Goal: Task Accomplishment & Management: Manage account settings

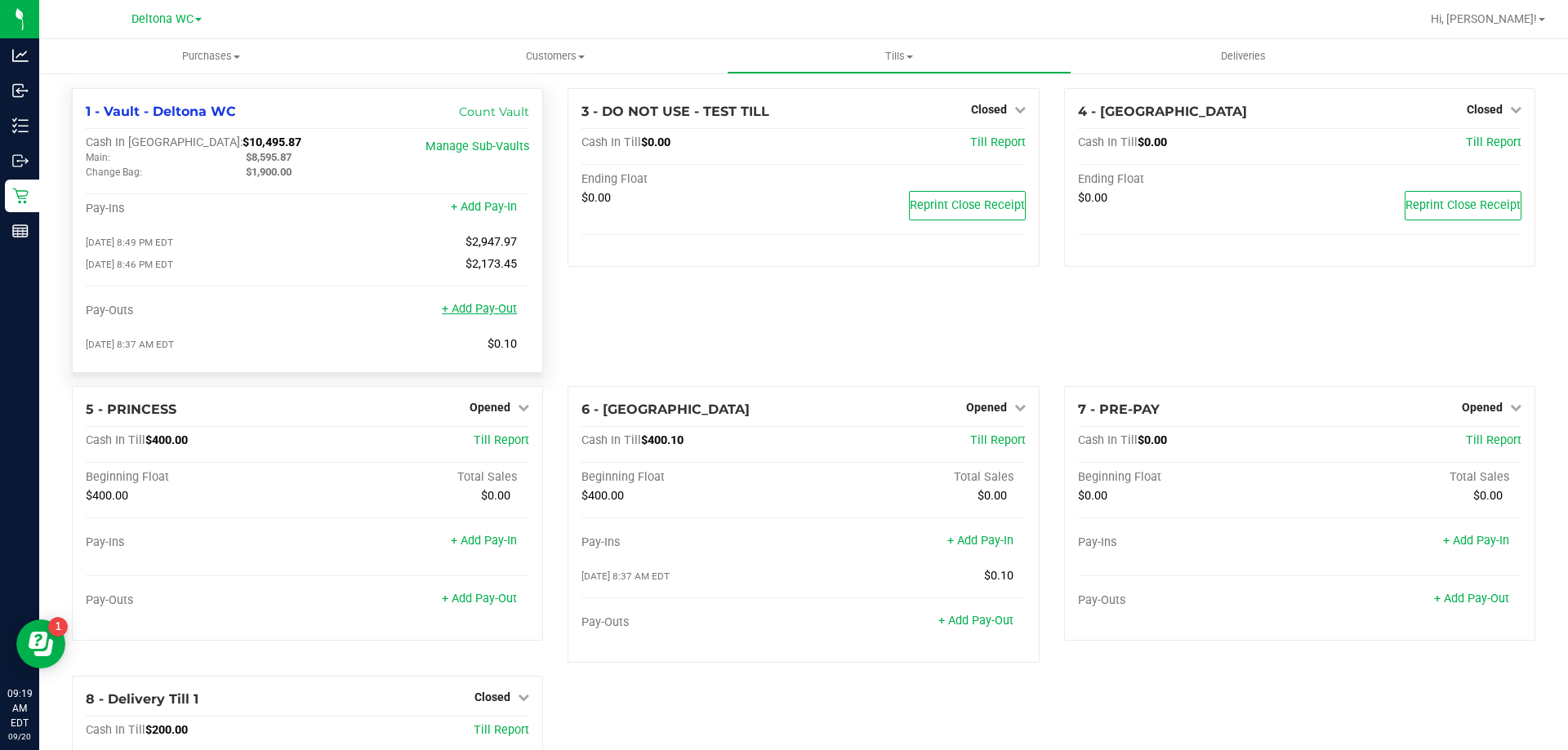
click at [472, 311] on link "+ Add Pay-Out" at bounding box center [479, 309] width 75 height 14
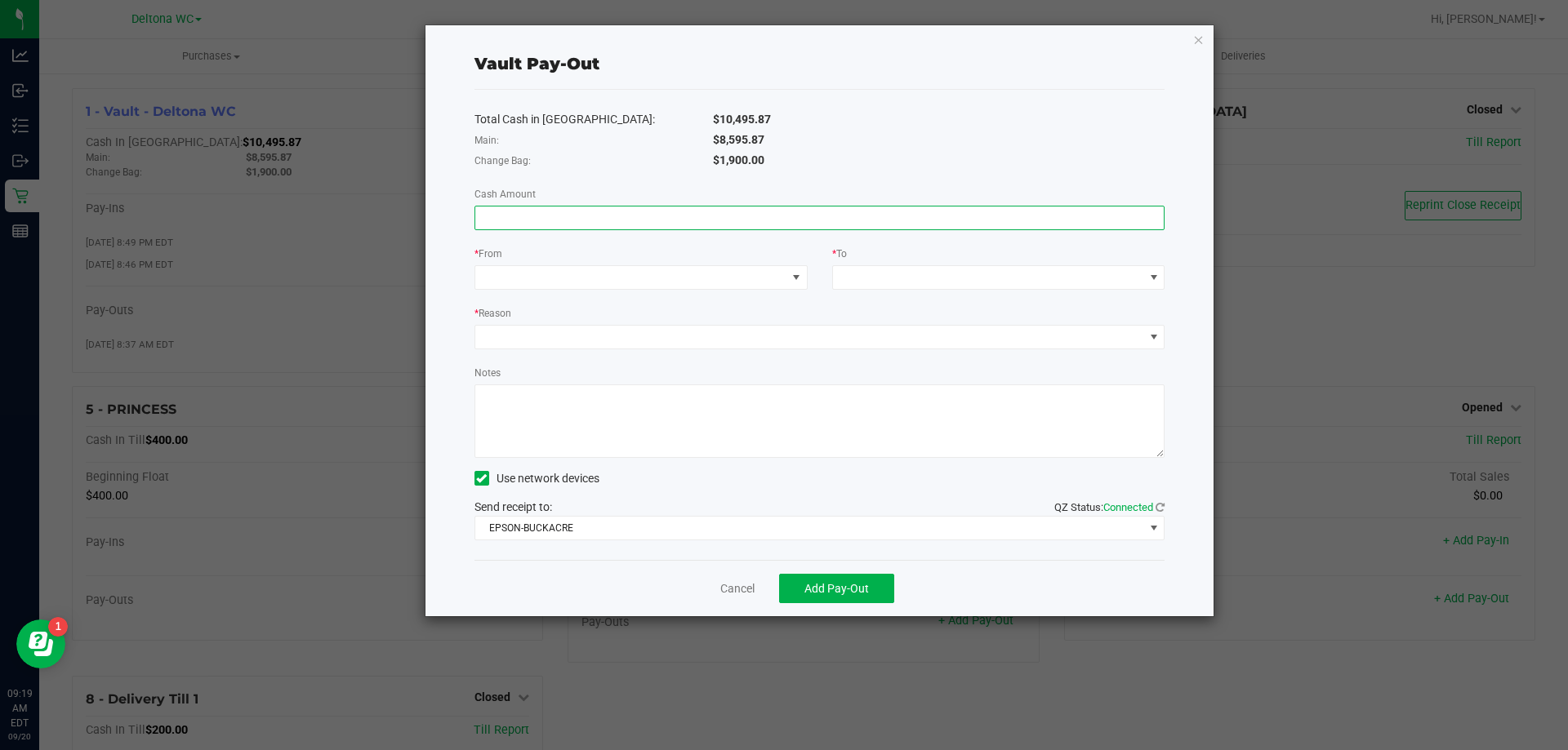
click at [634, 212] on input at bounding box center [819, 217] width 690 height 23
type input "$8,595.87"
click at [596, 275] on span at bounding box center [630, 277] width 311 height 23
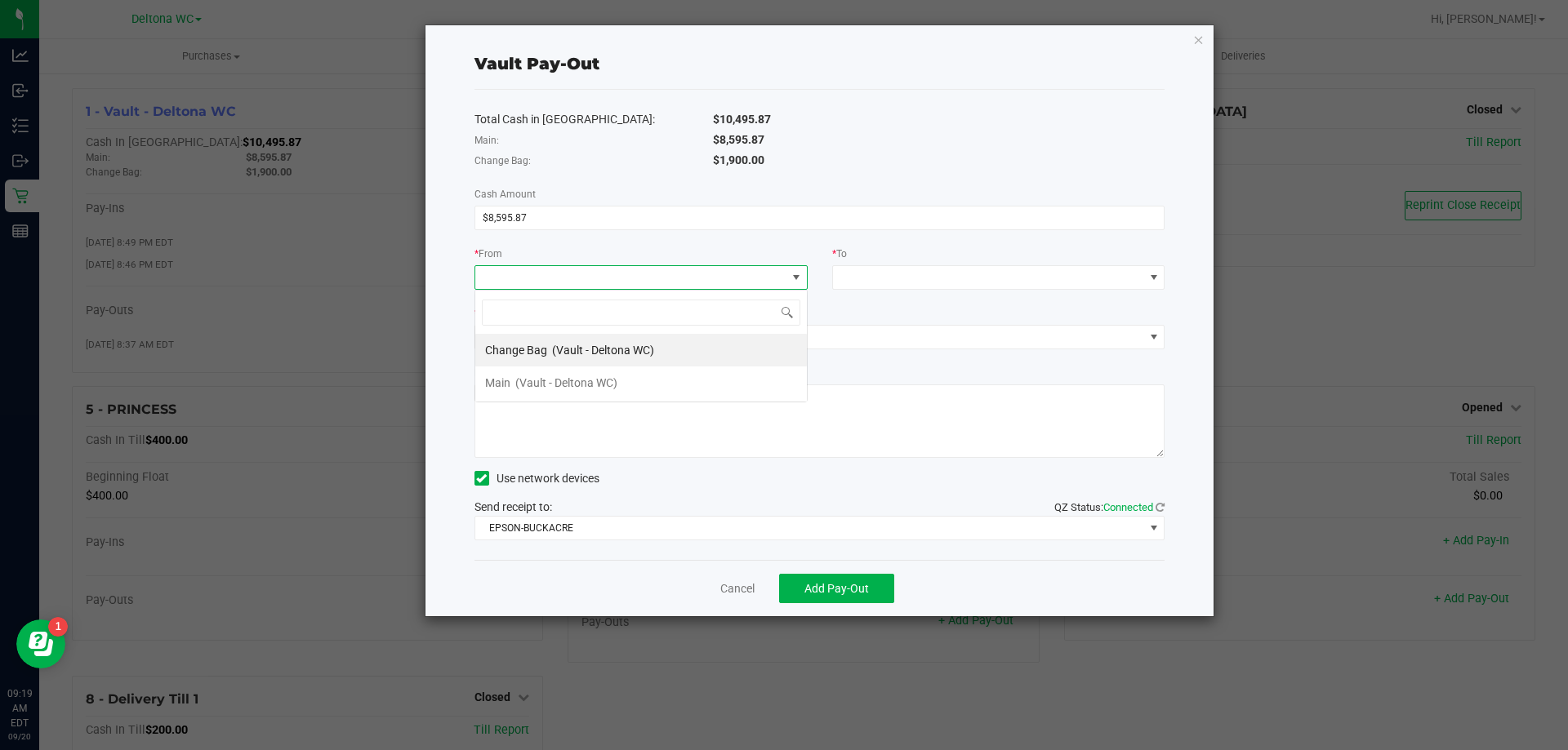
scroll to position [25, 333]
click at [631, 380] on li "Main (Vault - Deltona WC)" at bounding box center [640, 383] width 332 height 33
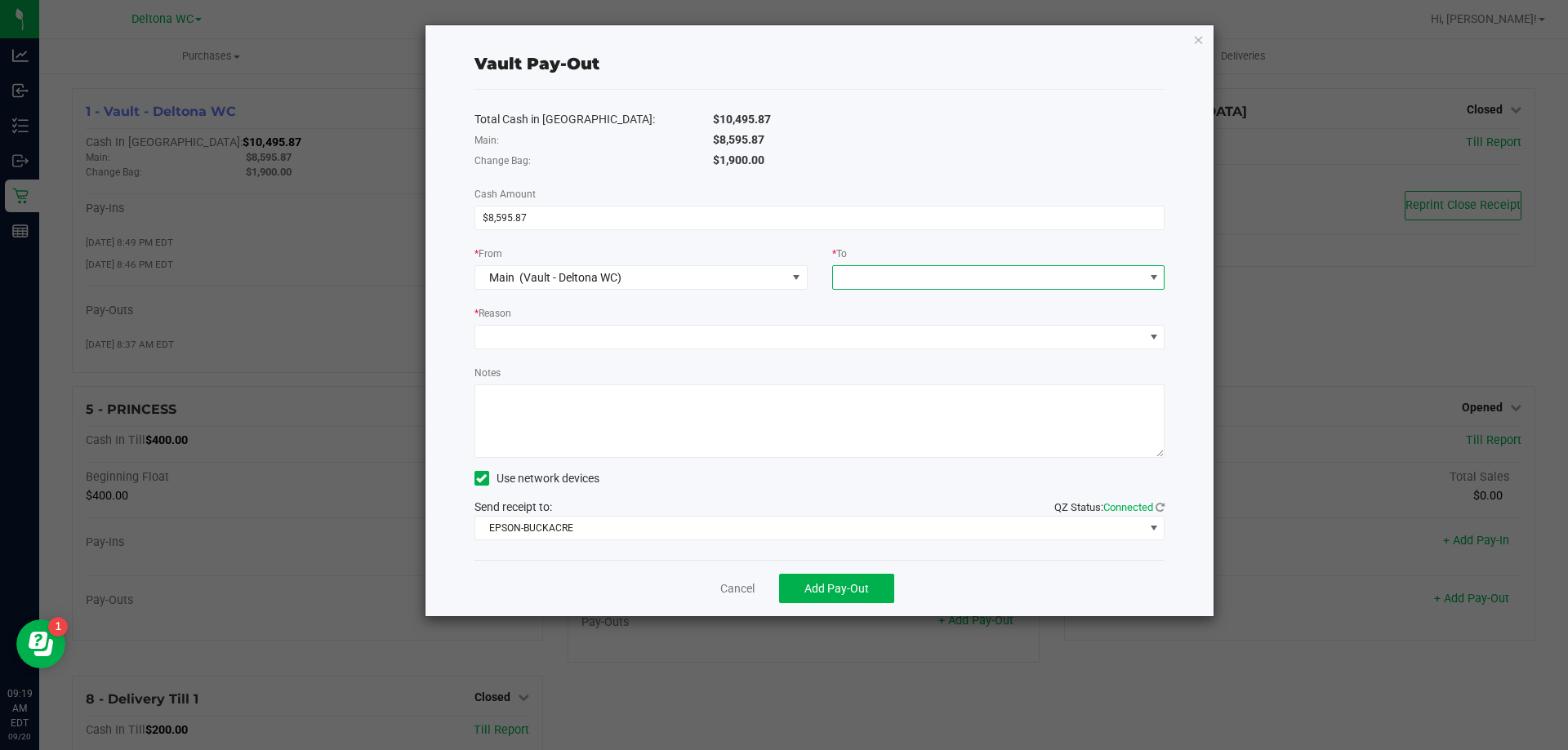
click at [878, 278] on span at bounding box center [988, 277] width 311 height 23
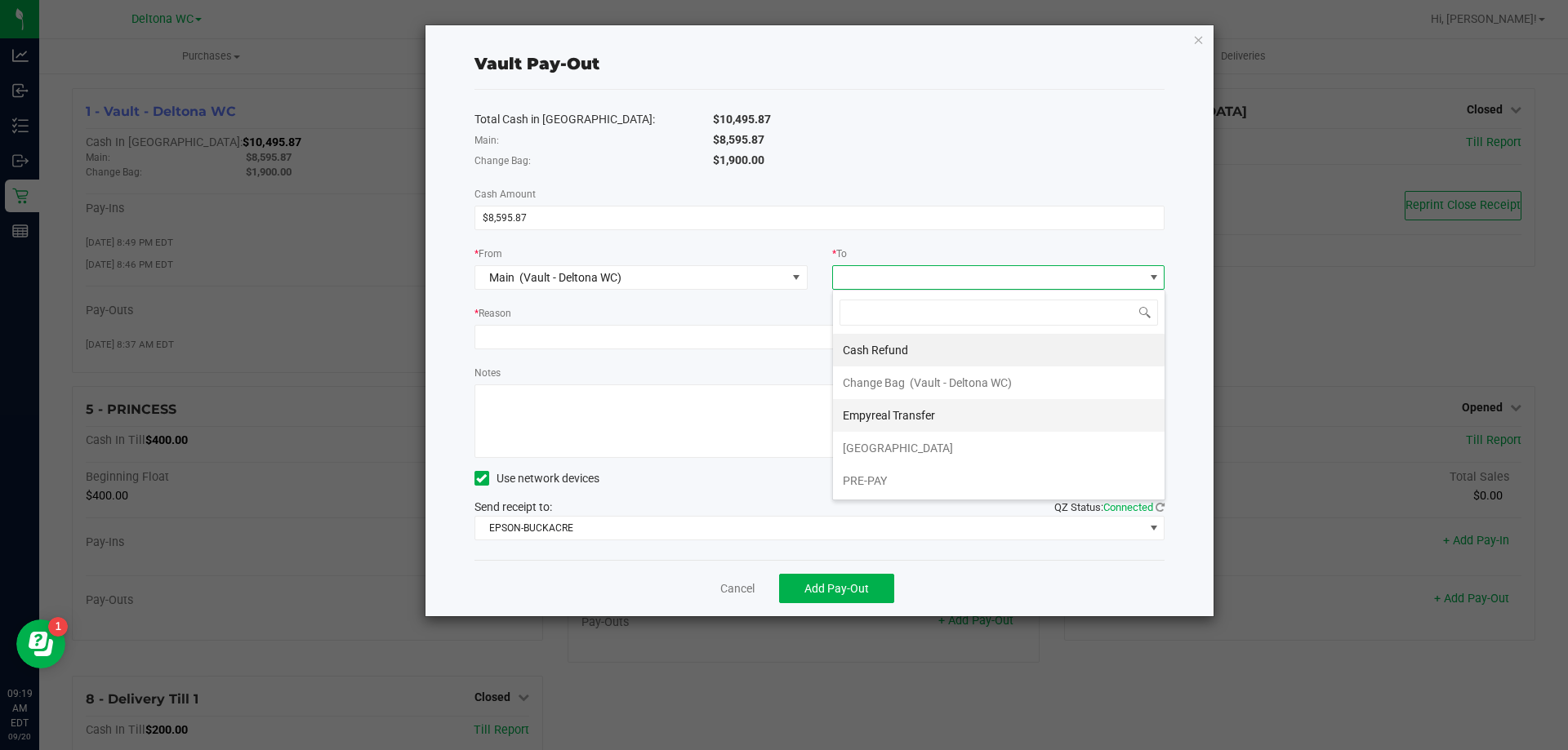
click at [923, 420] on span "Empyreal Transfer" at bounding box center [888, 415] width 93 height 13
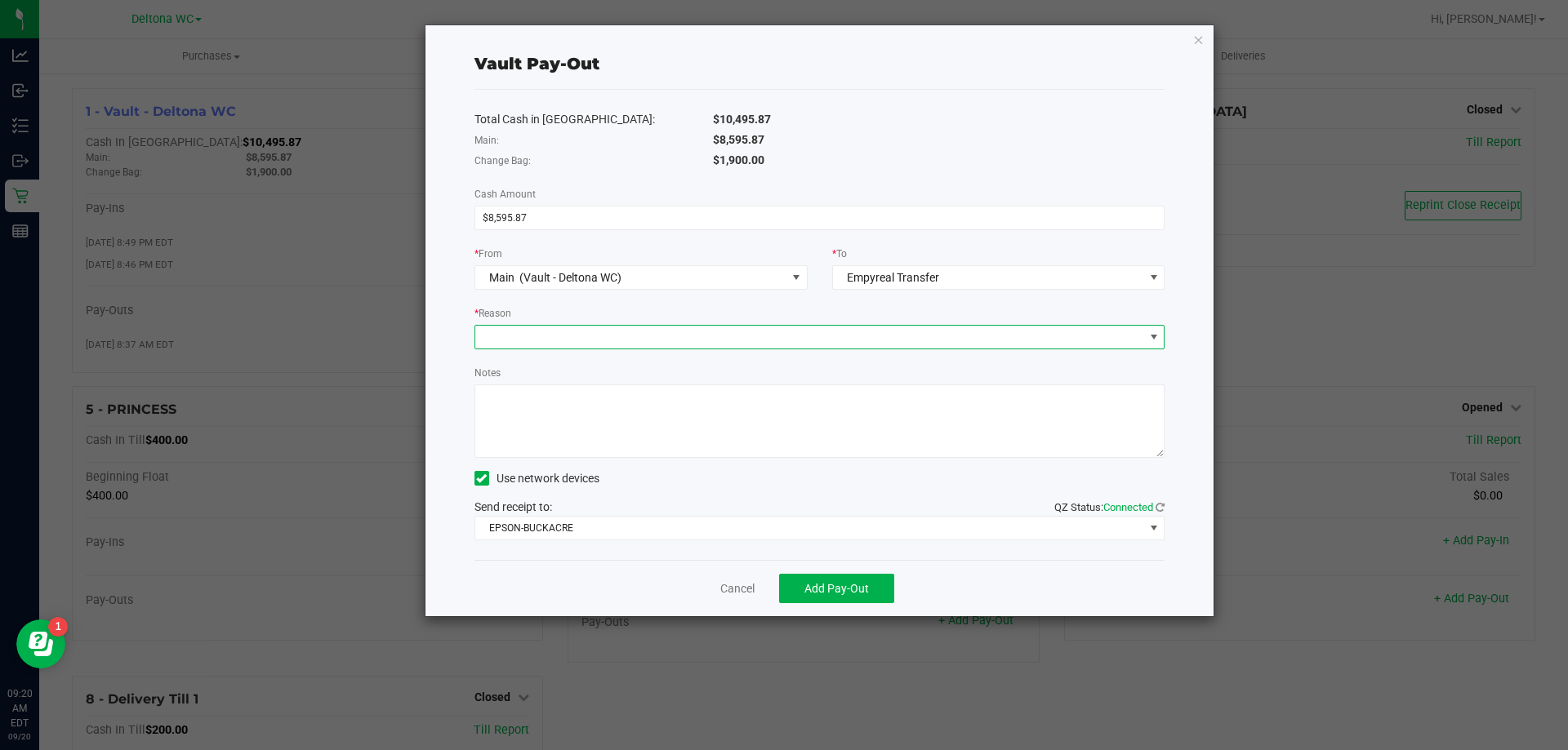
click at [609, 345] on span at bounding box center [809, 337] width 669 height 23
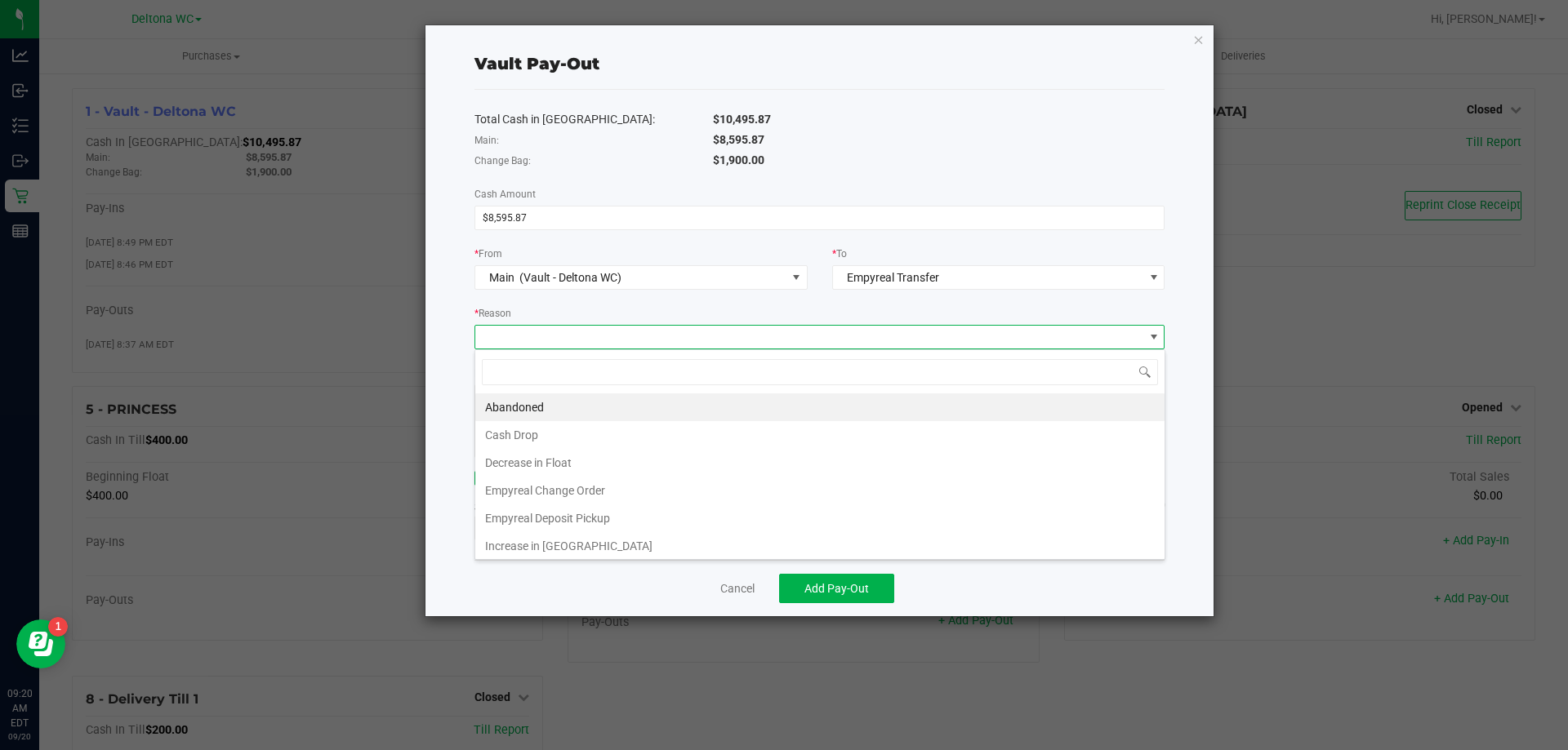
scroll to position [25, 690]
click at [596, 518] on li "Empyreal Deposit Pickup" at bounding box center [819, 518] width 690 height 28
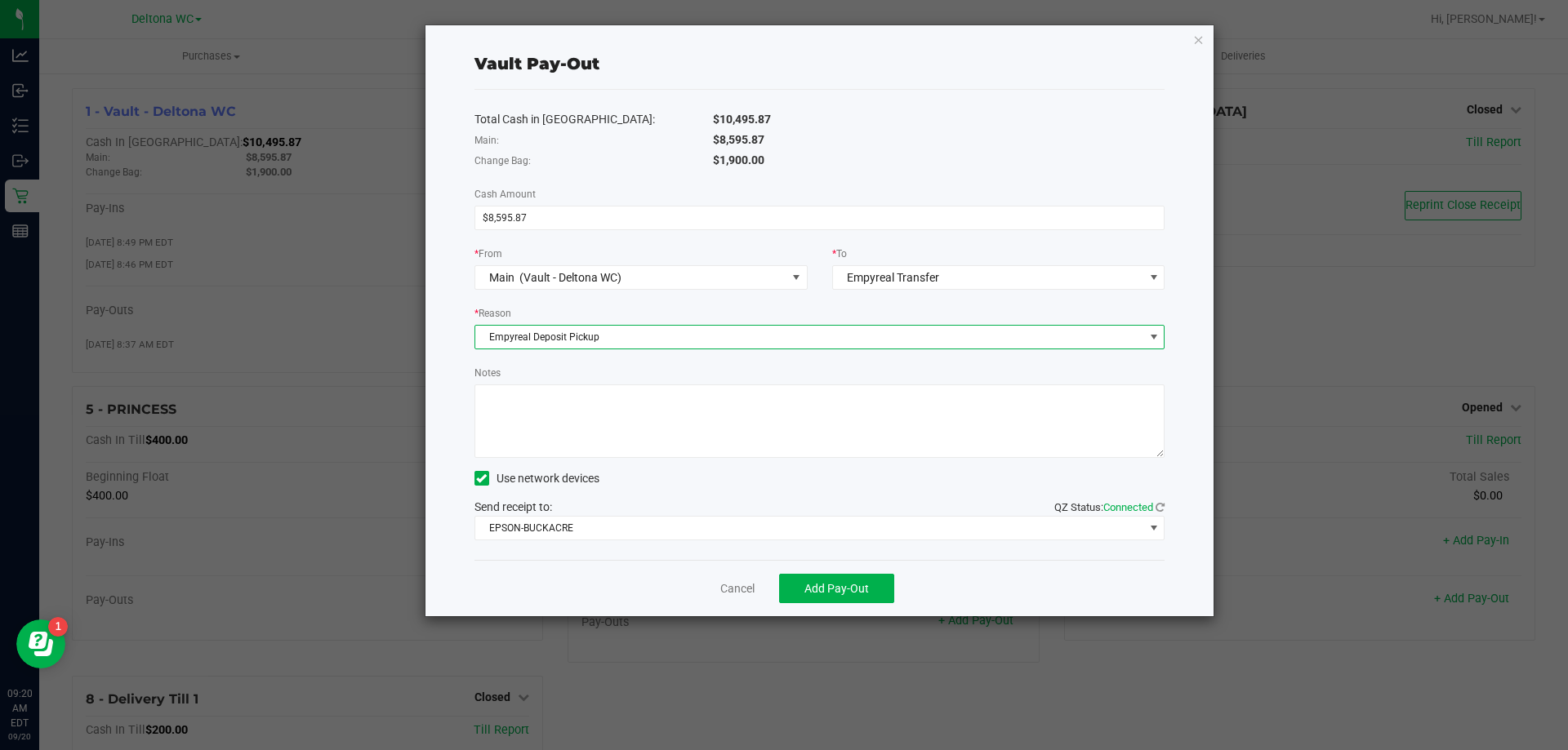
click at [563, 409] on textarea "Notes" at bounding box center [819, 420] width 690 height 74
type textarea "8595.87"
click at [815, 589] on span "Add Pay-Out" at bounding box center [836, 588] width 65 height 13
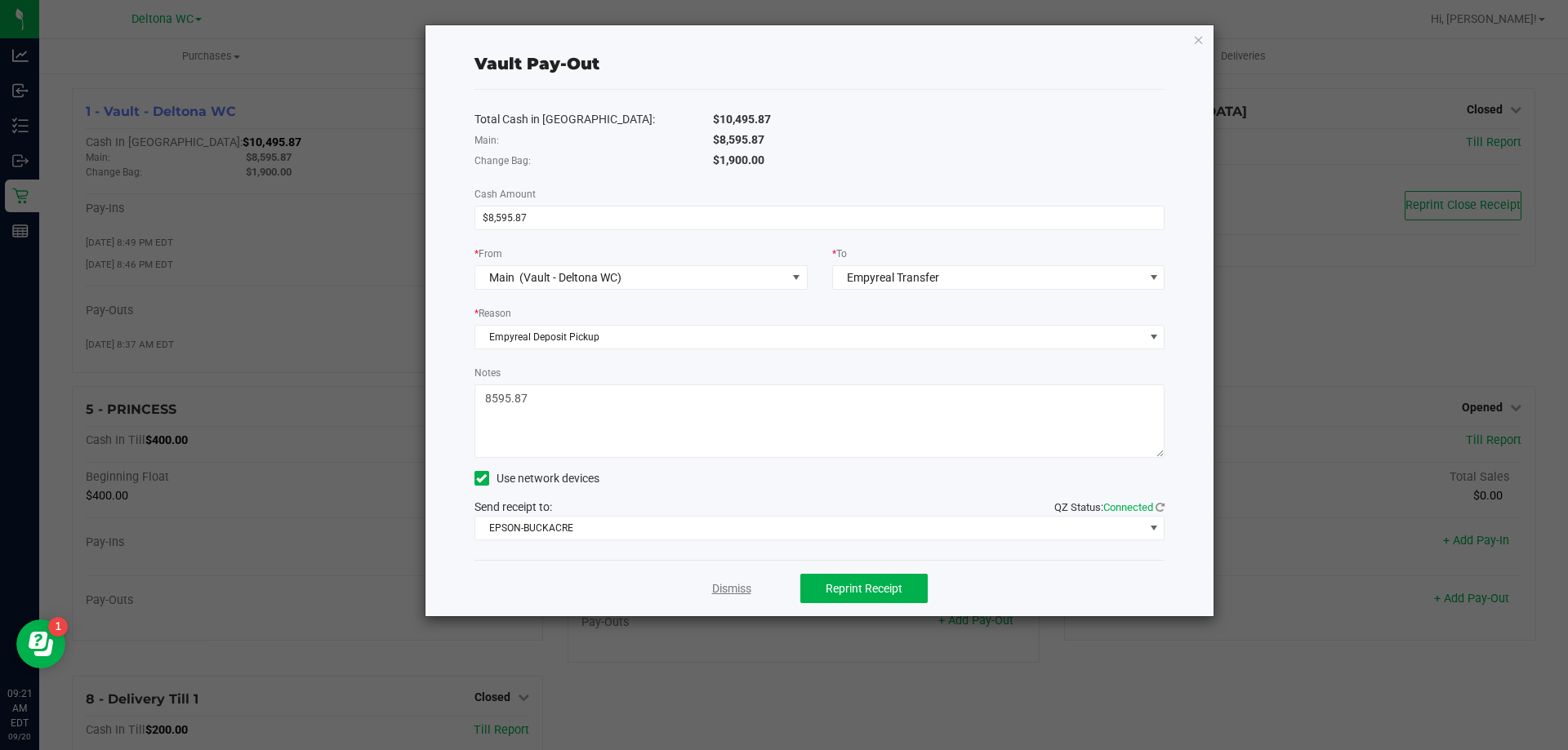
click at [729, 592] on link "Dismiss" at bounding box center [731, 588] width 39 height 17
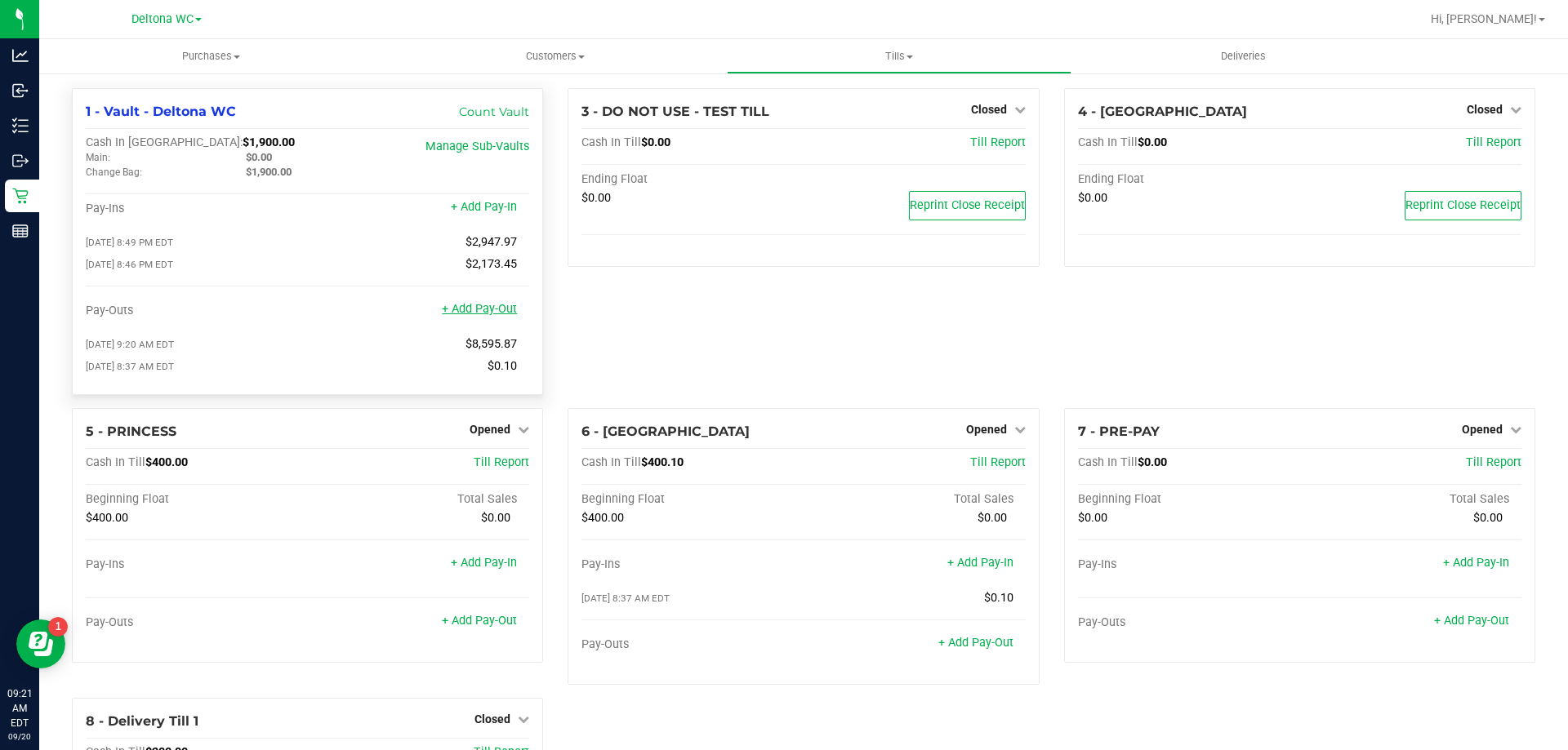
click at [481, 311] on link "+ Add Pay-Out" at bounding box center [479, 309] width 75 height 14
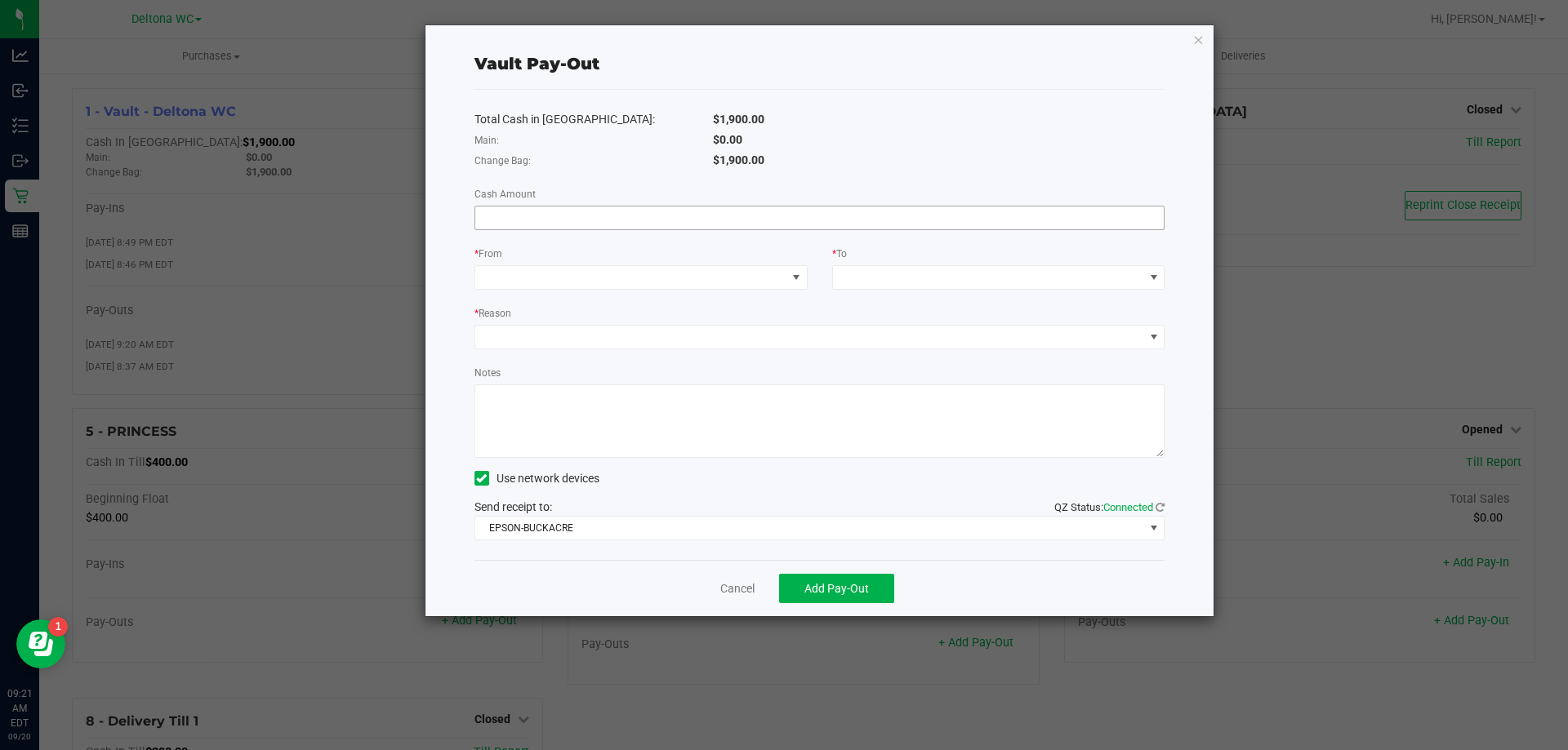
click at [683, 222] on input at bounding box center [819, 217] width 690 height 23
type input "$340.00"
click at [674, 274] on span at bounding box center [630, 277] width 311 height 23
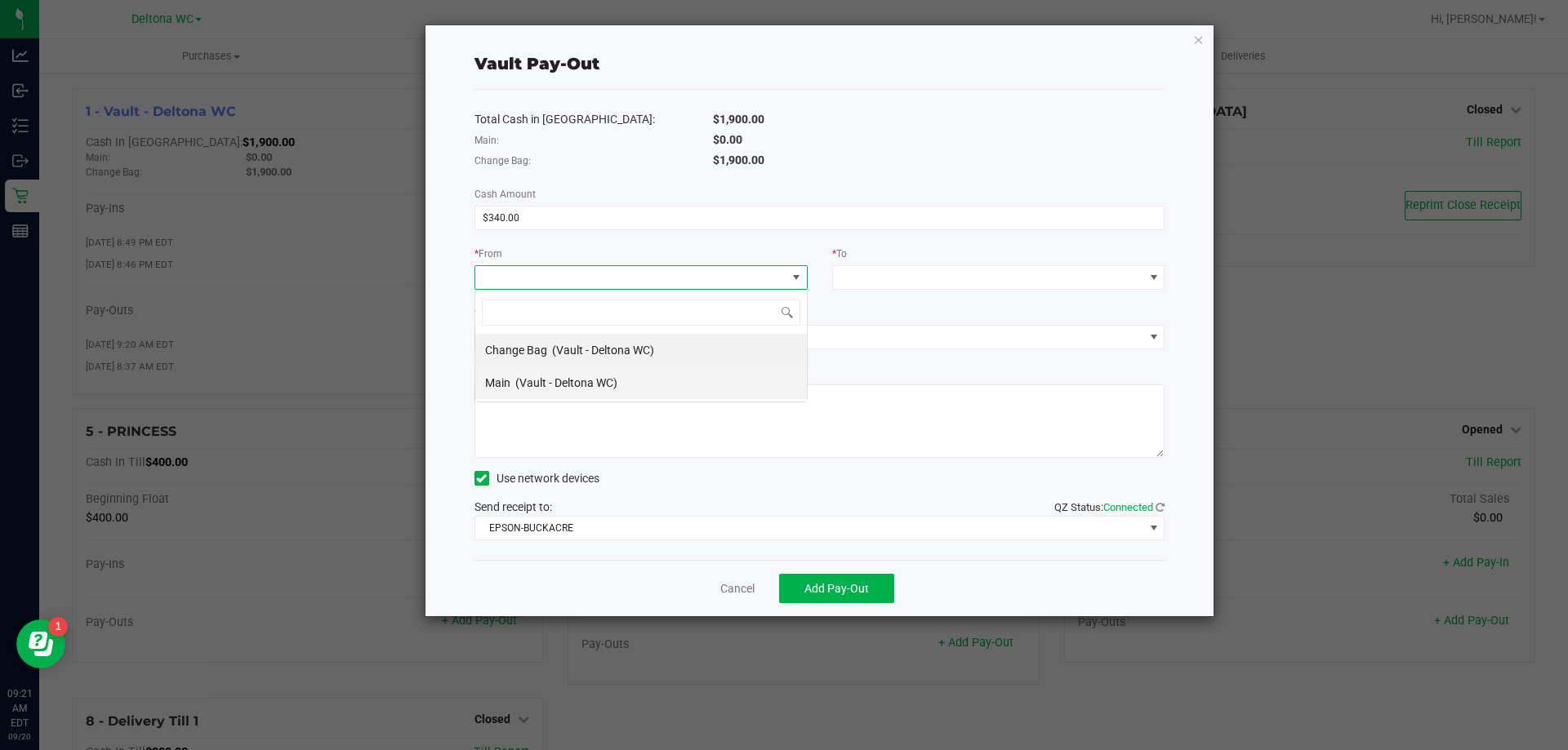
scroll to position [25, 333]
click at [631, 340] on div "Change Bag (Vault - Deltona WC)" at bounding box center [570, 350] width 169 height 29
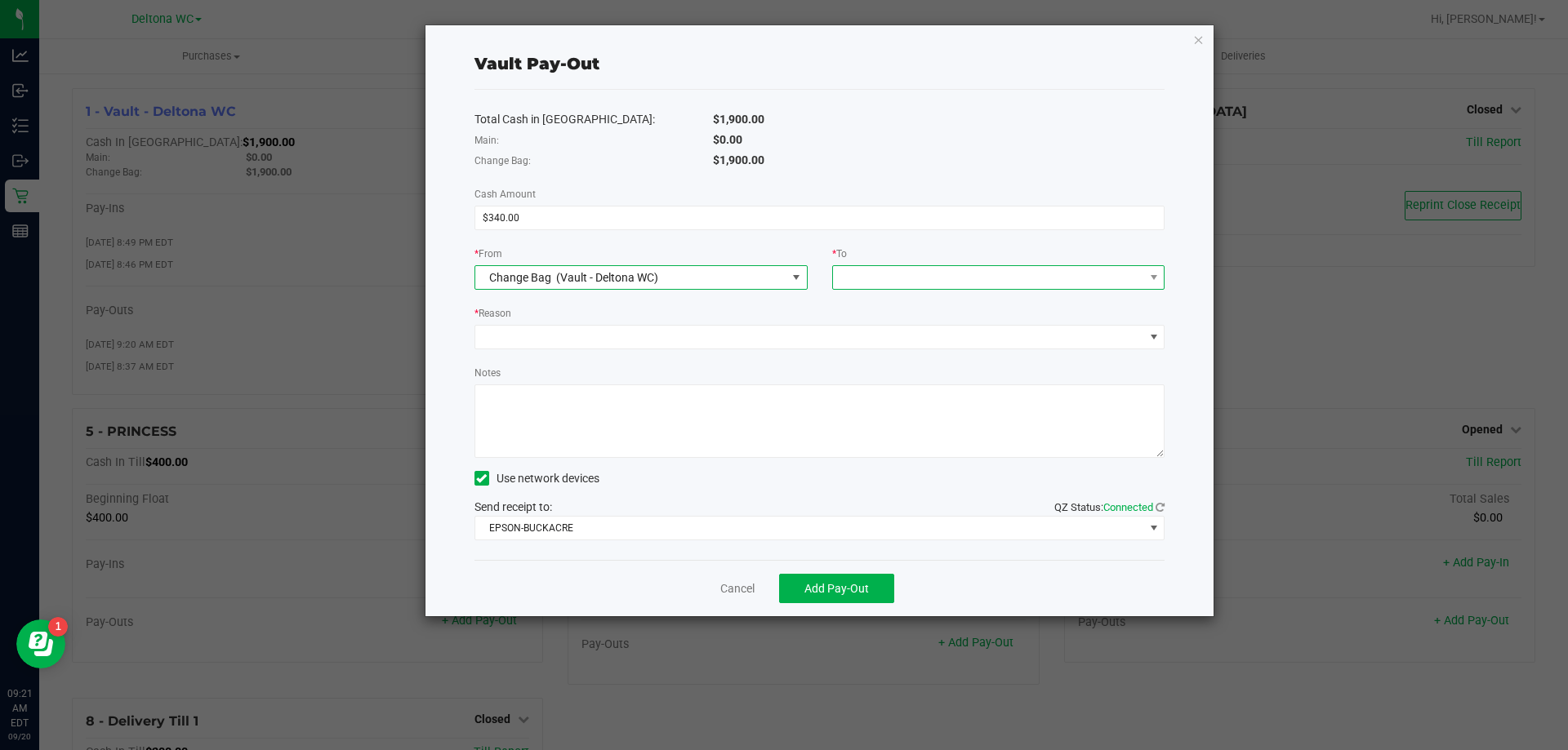
click at [875, 278] on span at bounding box center [988, 277] width 311 height 23
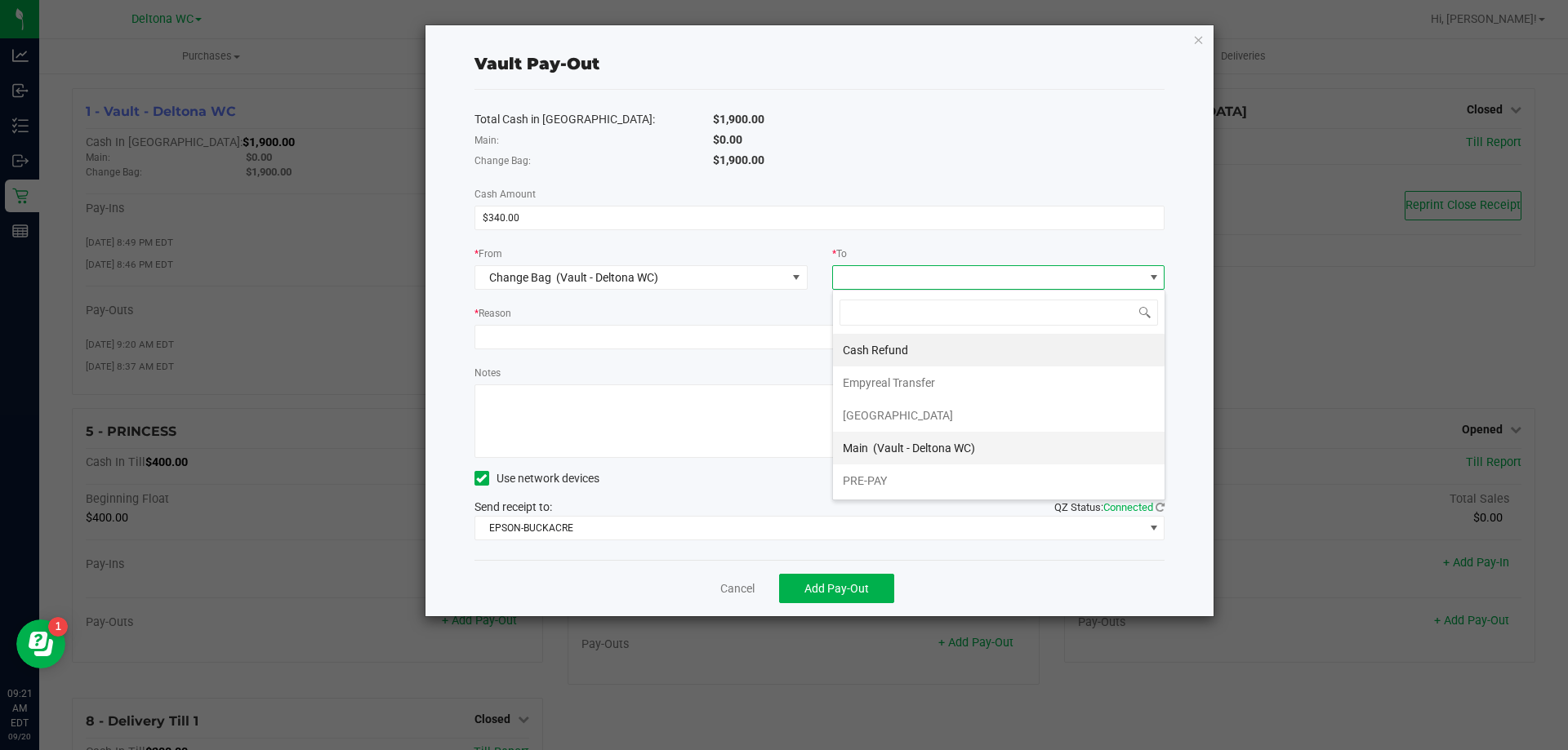
click at [941, 444] on span "(Vault - Deltona WC)" at bounding box center [924, 448] width 102 height 13
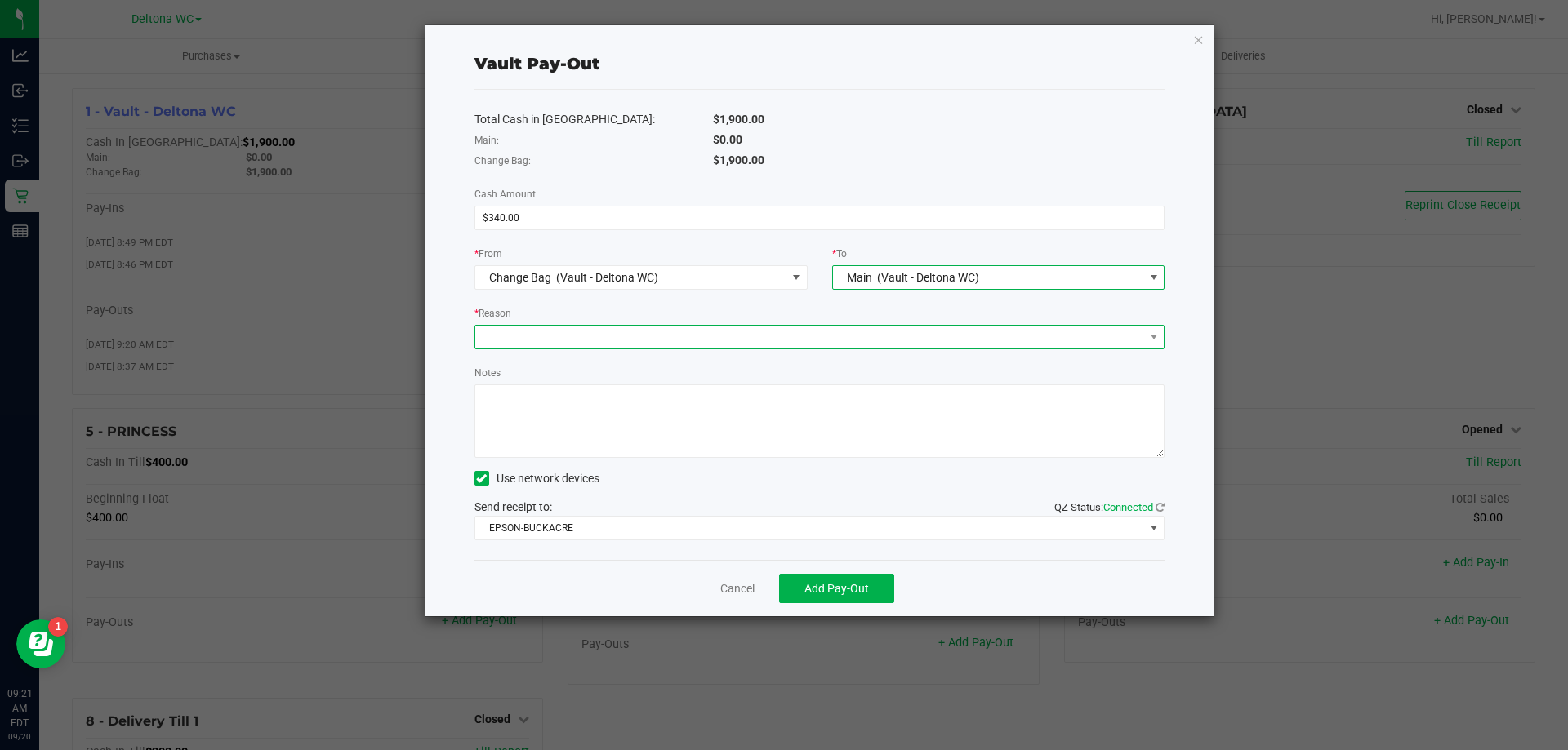
click at [665, 336] on span at bounding box center [809, 337] width 669 height 23
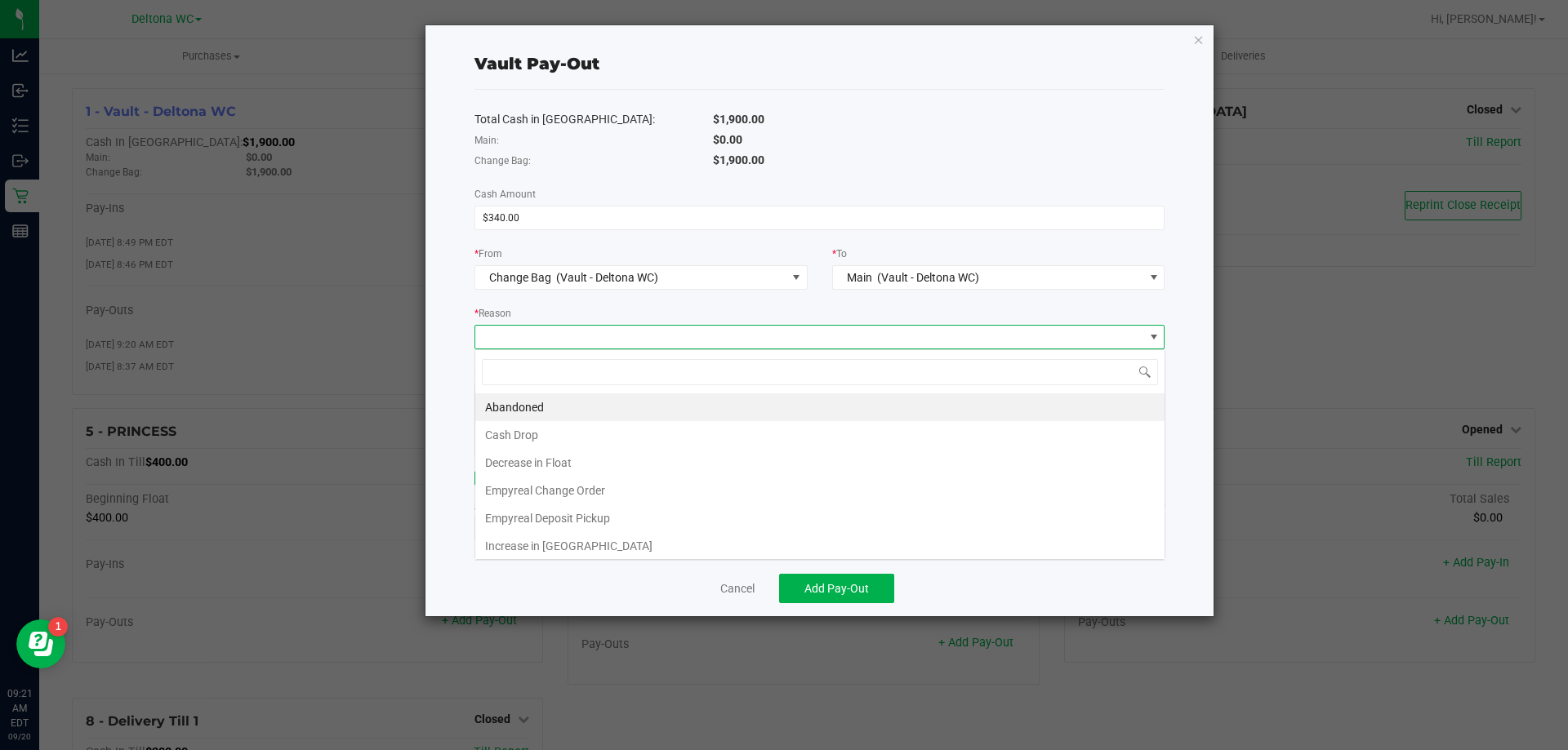
scroll to position [25, 690]
click at [595, 488] on li "Empyreal Change Order" at bounding box center [819, 490] width 690 height 28
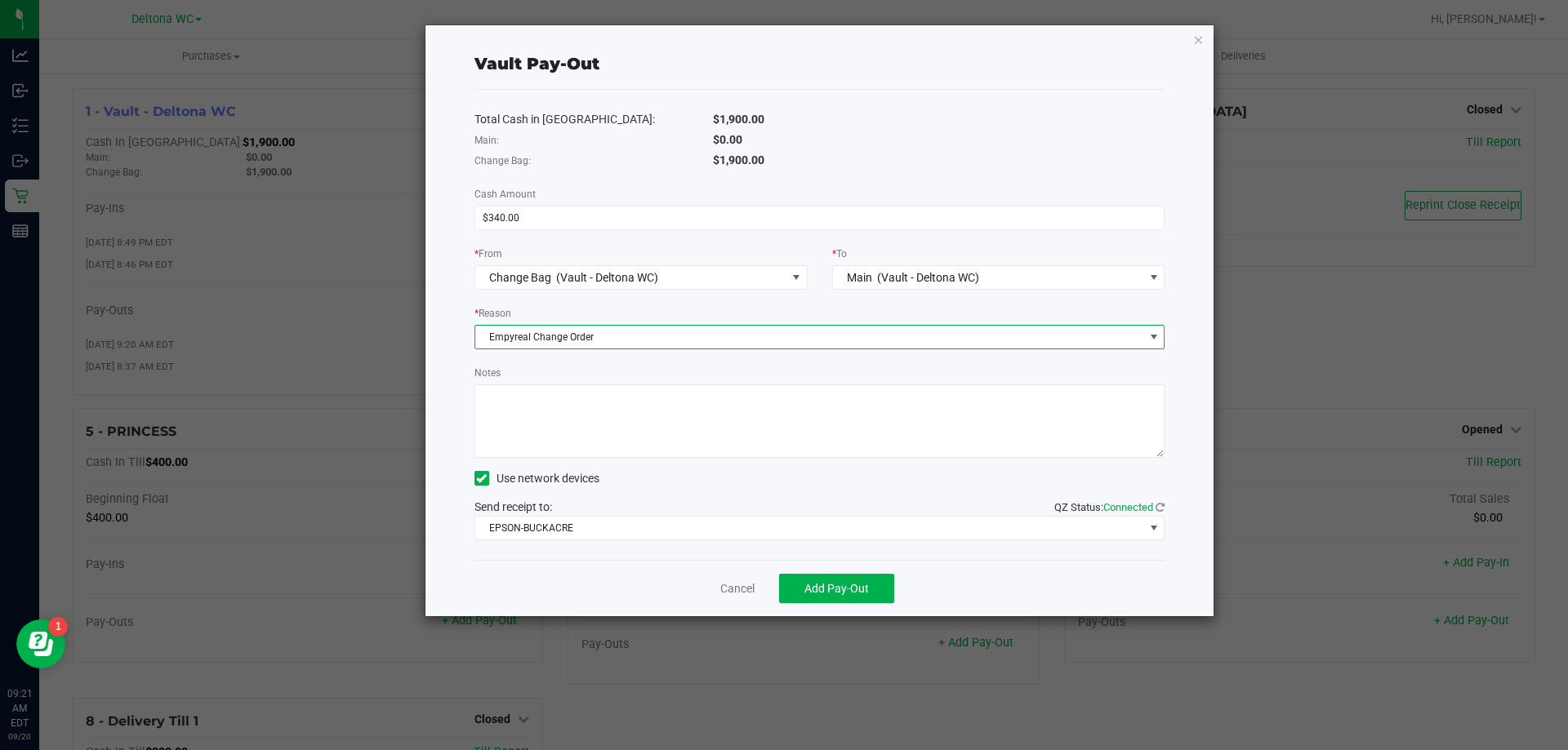
click at [565, 398] on textarea "Notes" at bounding box center [819, 420] width 690 height 74
type textarea "340.00"
click at [449, 422] on div "Vault Pay-Out Total Cash in Vault: $1,900.00 Main: $0.00 Change Bag: $1,900.00 …" at bounding box center [819, 321] width 789 height 591
click at [819, 589] on span "Add Pay-Out" at bounding box center [836, 588] width 65 height 13
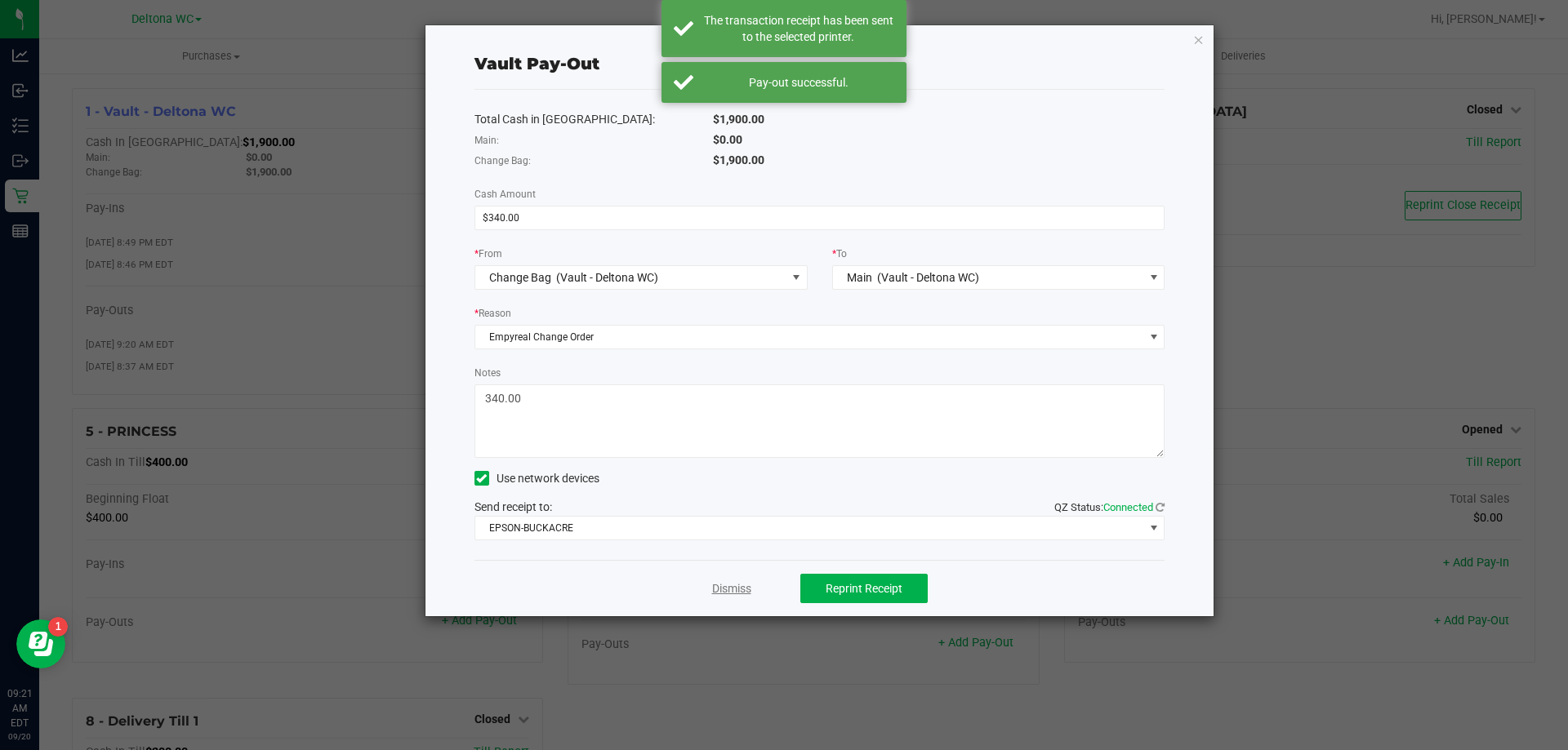
click at [723, 591] on link "Dismiss" at bounding box center [731, 588] width 39 height 17
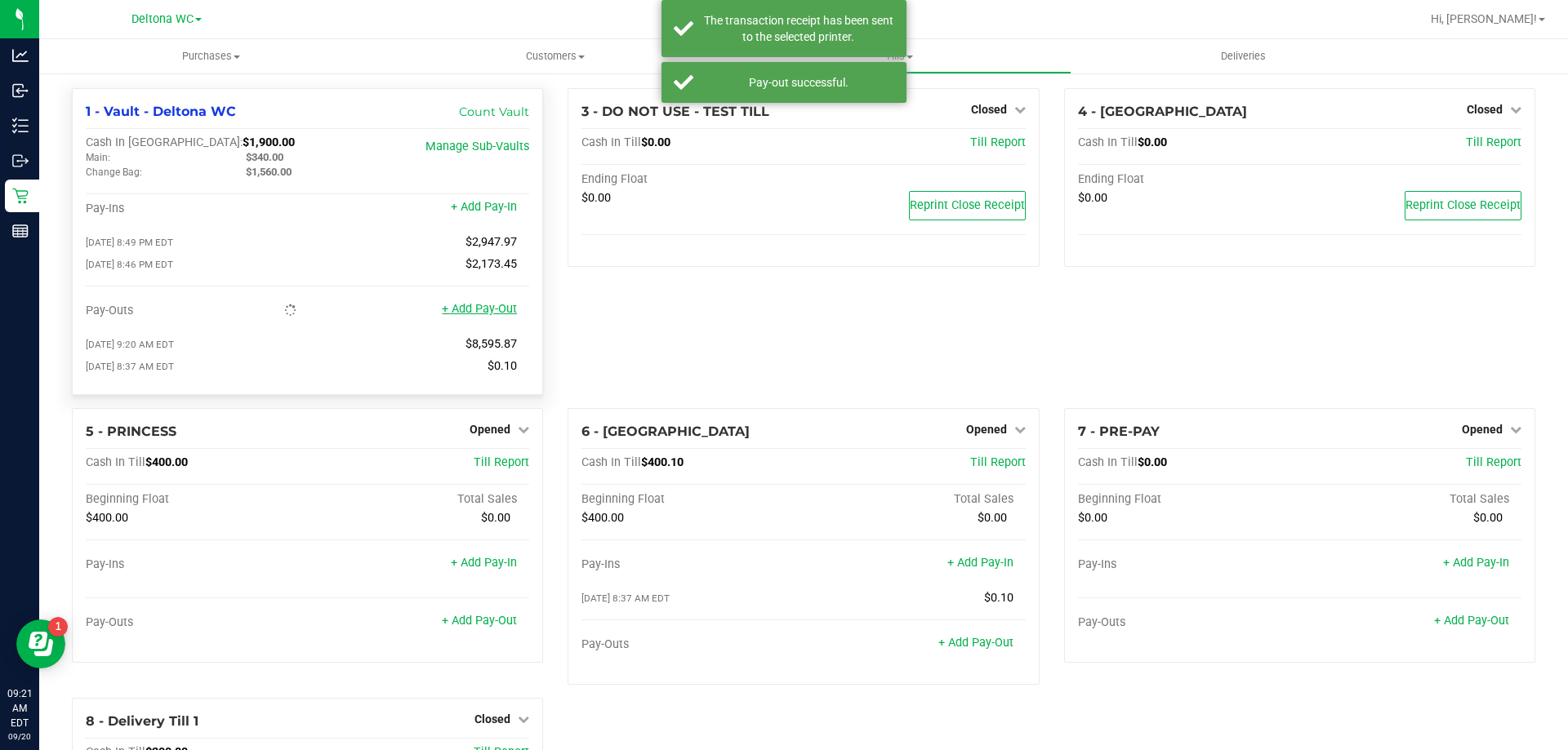
click at [494, 309] on link "+ Add Pay-Out" at bounding box center [479, 309] width 75 height 14
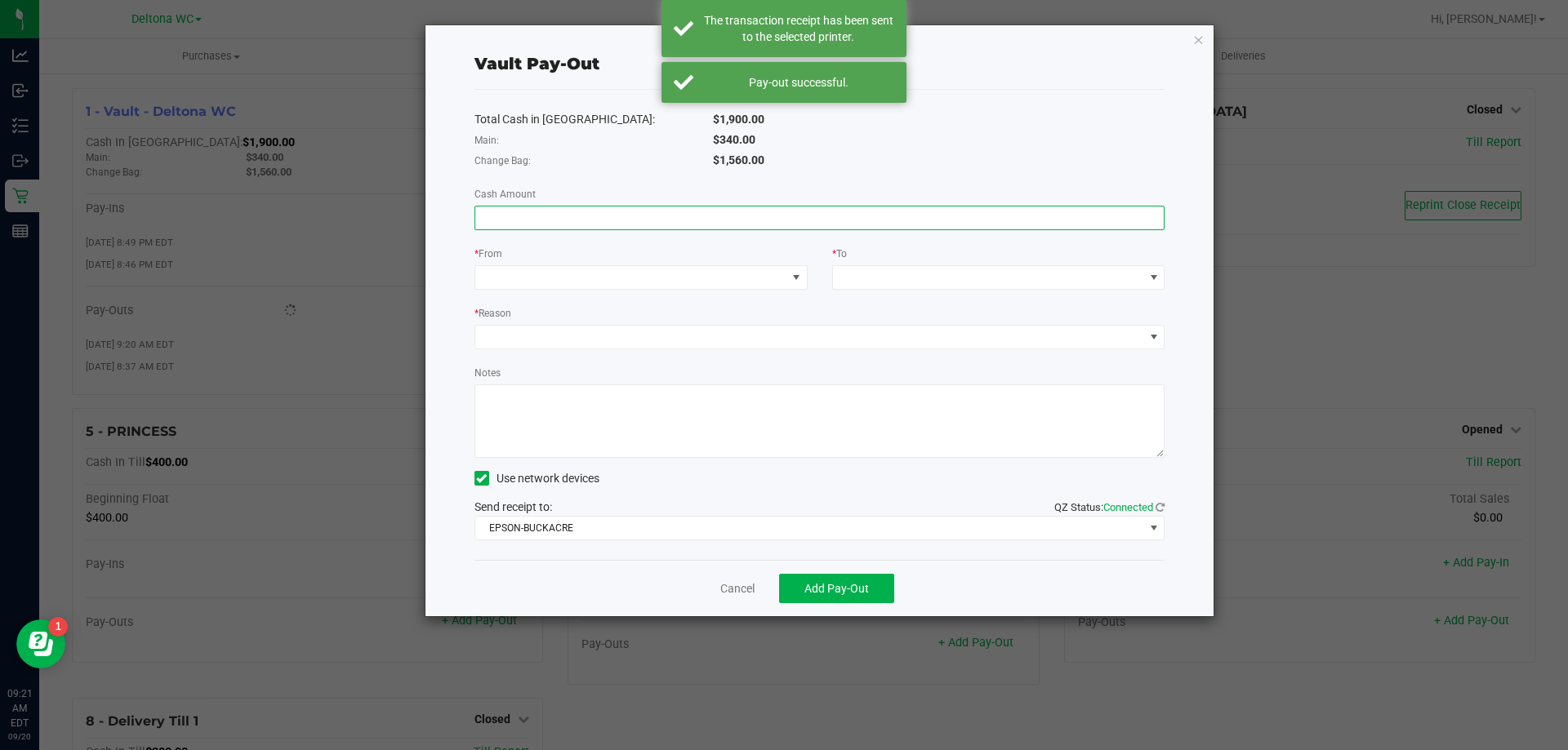
click at [650, 216] on input at bounding box center [819, 217] width 690 height 23
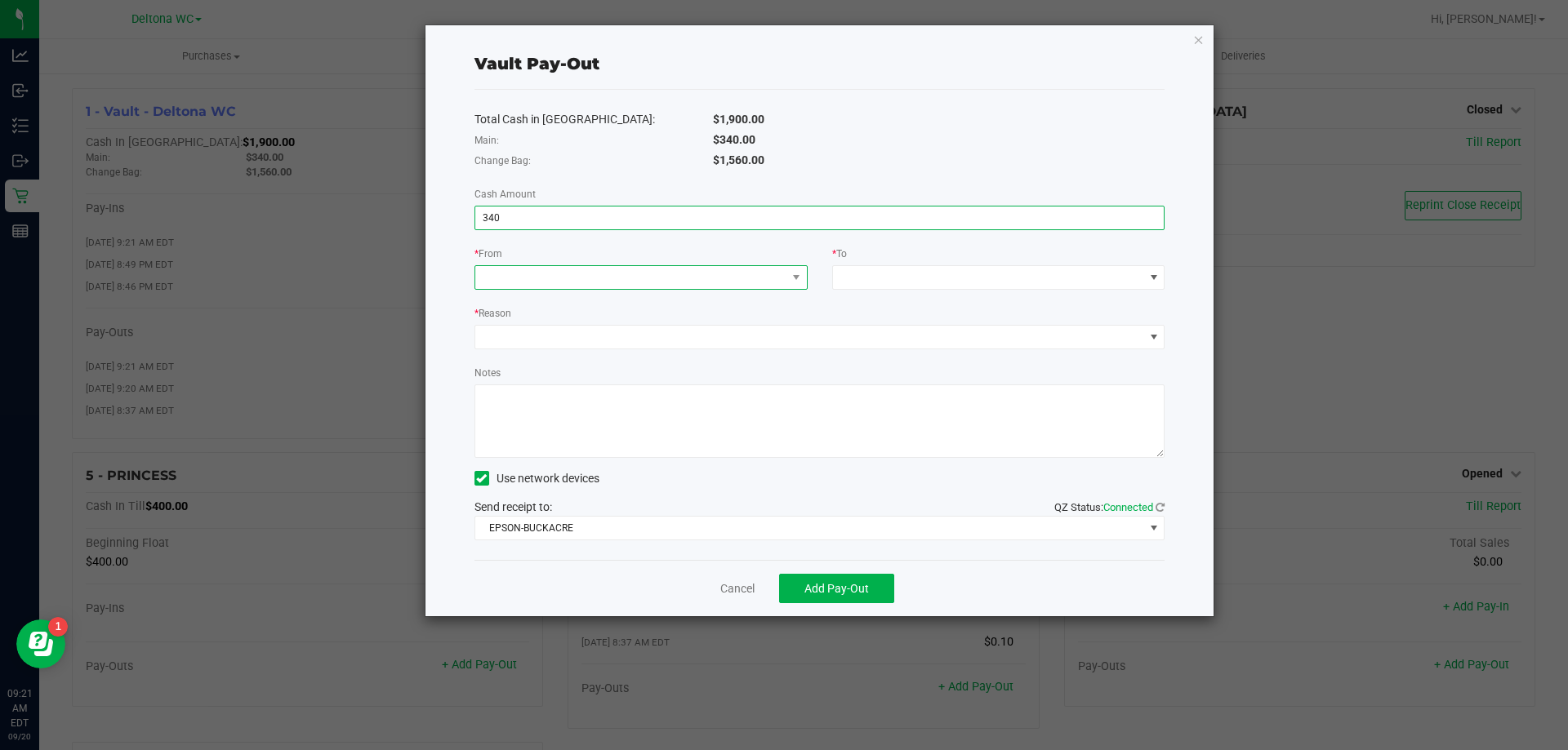
type input "$340.00"
click at [632, 268] on span at bounding box center [630, 277] width 311 height 23
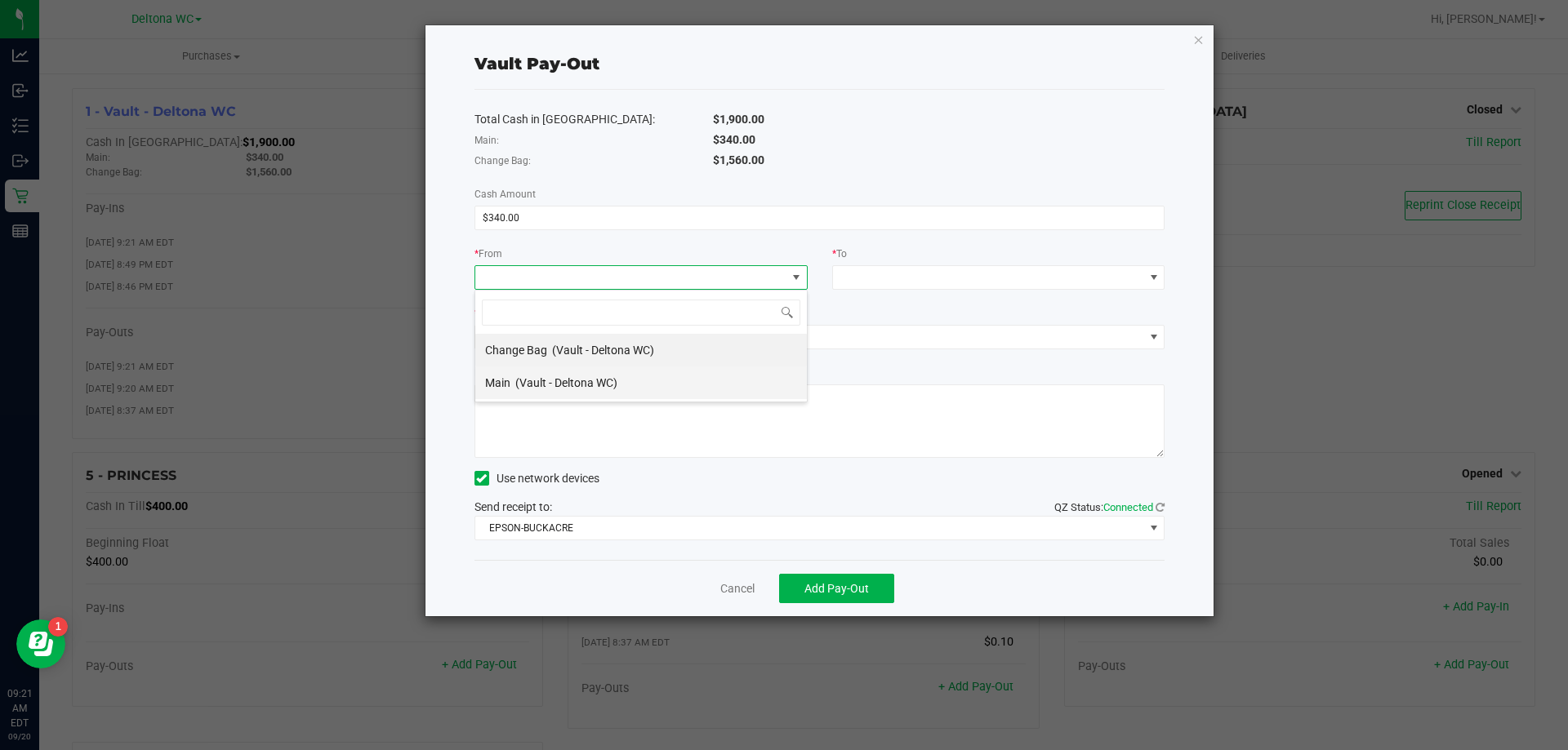
click at [585, 380] on span "(Vault - Deltona WC)" at bounding box center [566, 382] width 102 height 13
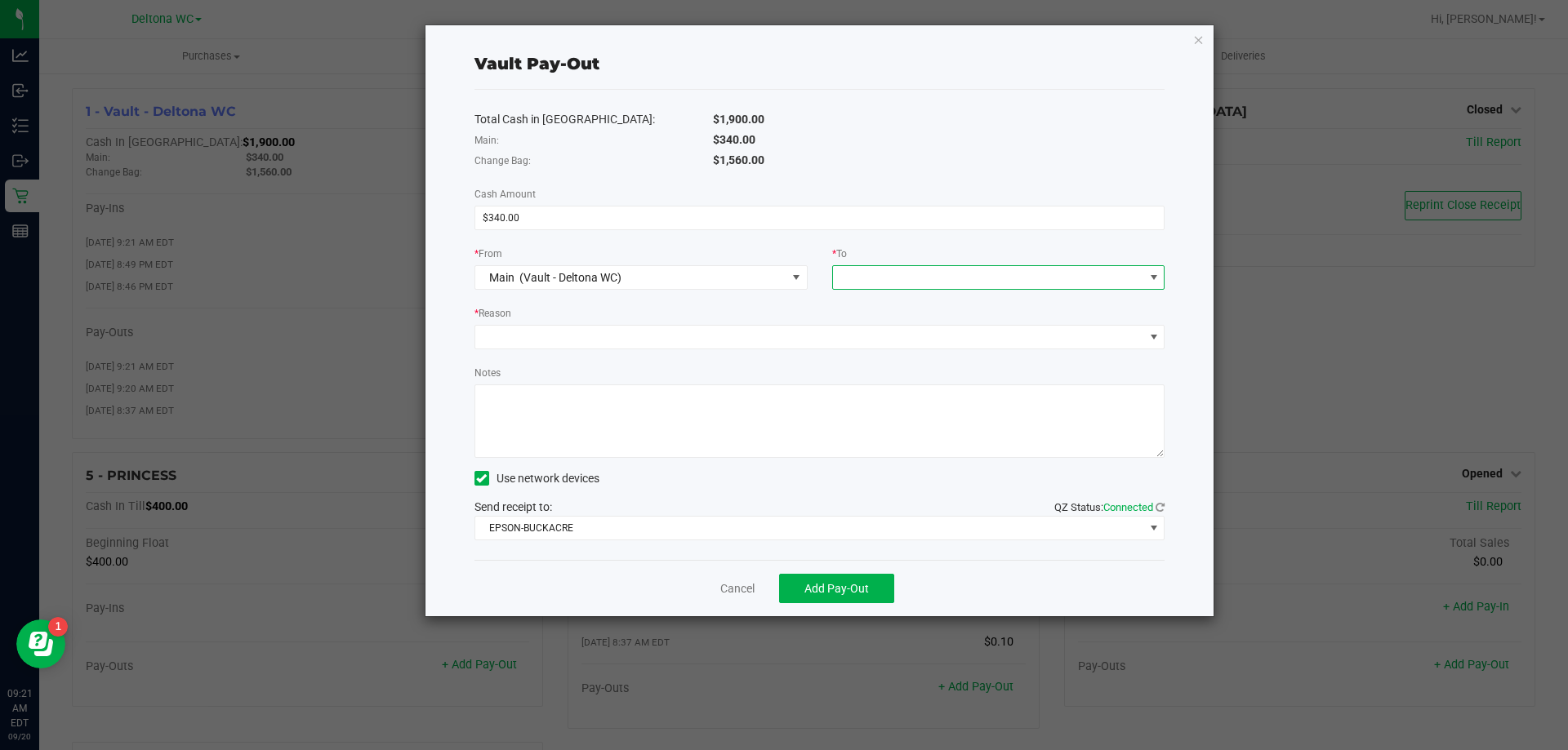
click at [923, 271] on span at bounding box center [988, 277] width 311 height 23
click at [929, 415] on span "Empyreal Transfer" at bounding box center [888, 415] width 93 height 13
click at [562, 331] on span at bounding box center [809, 337] width 669 height 23
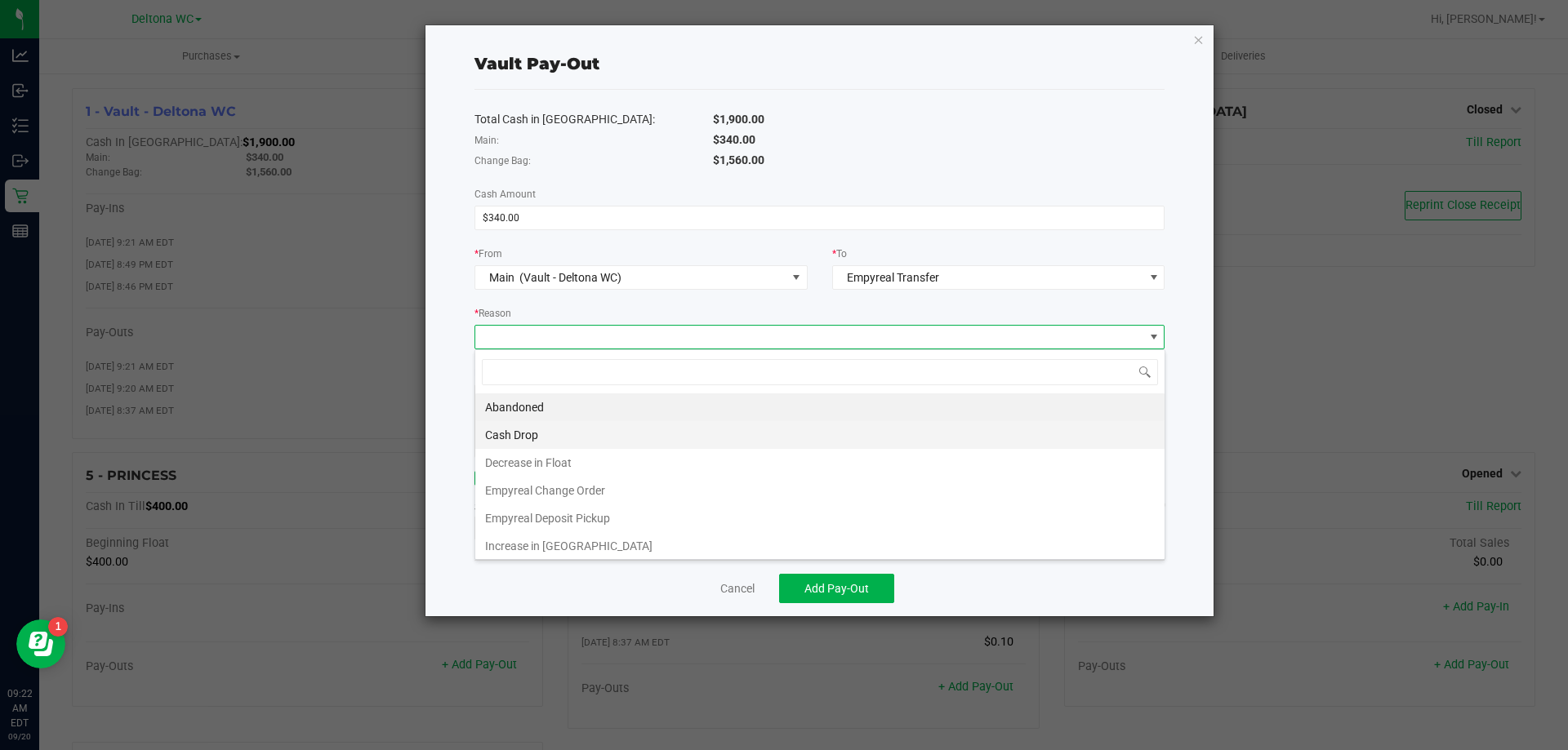
scroll to position [25, 690]
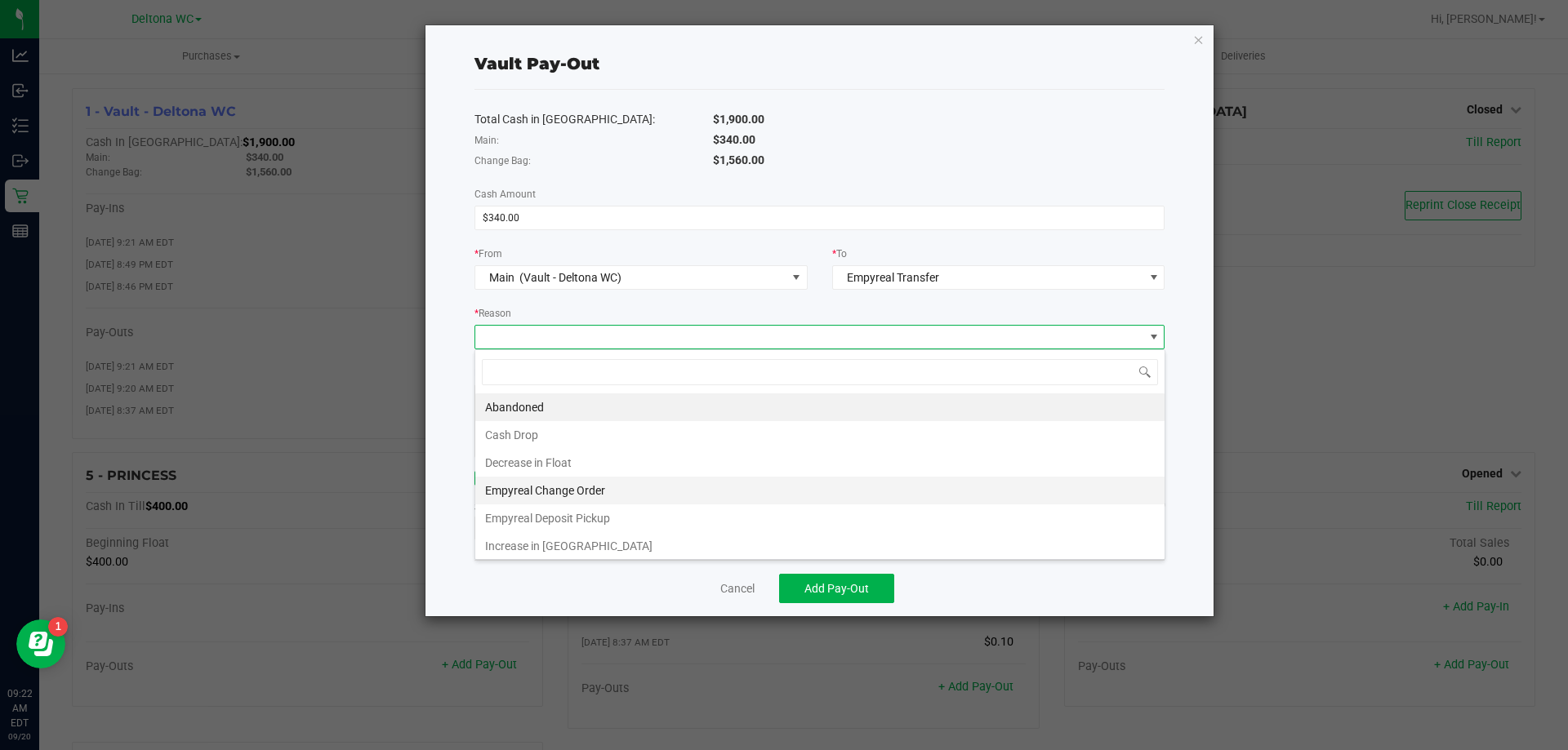
click at [600, 487] on li "Empyreal Change Order" at bounding box center [819, 490] width 690 height 28
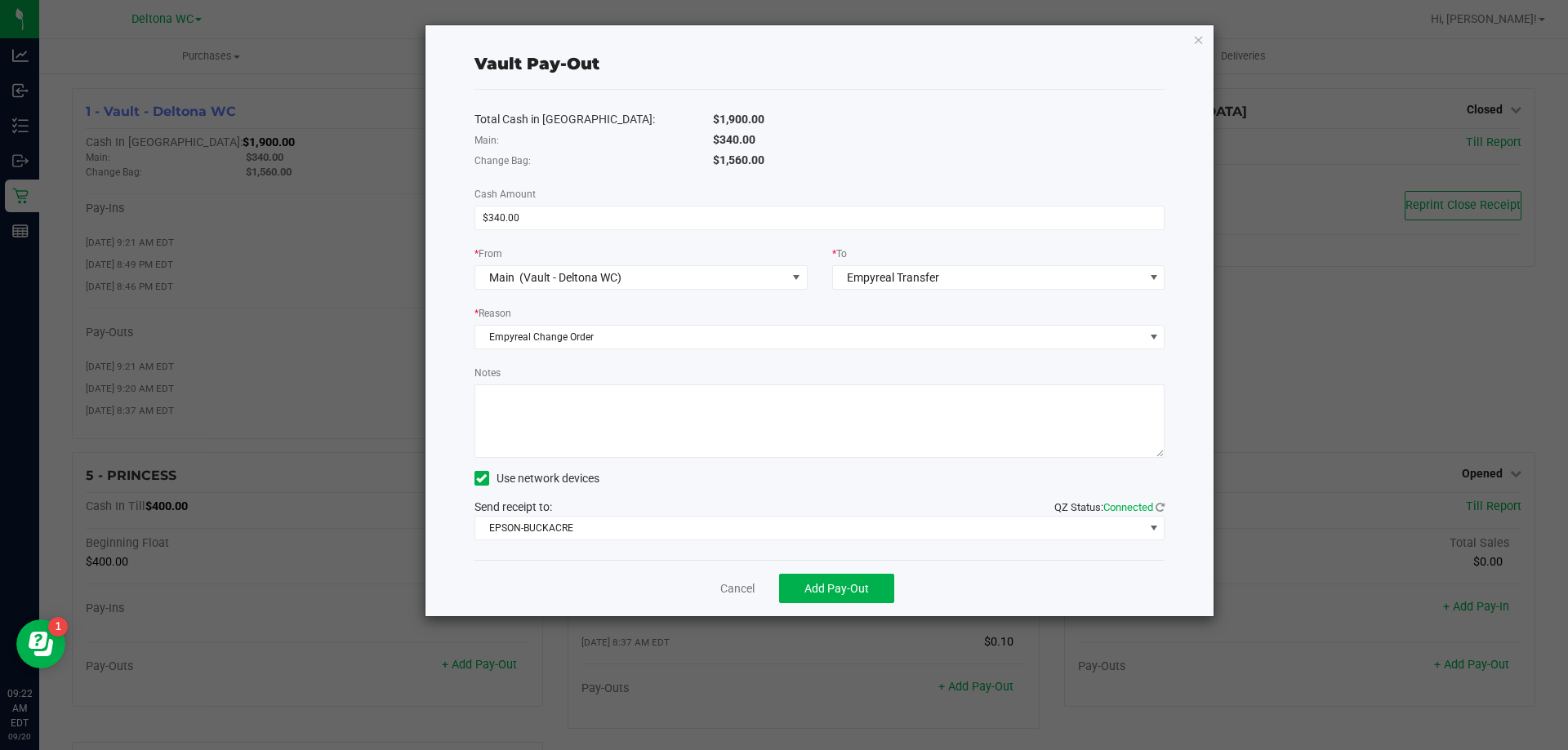
click at [609, 412] on textarea "Notes" at bounding box center [819, 420] width 690 height 74
type textarea "340.00"
click at [816, 589] on span "Add Pay-Out" at bounding box center [836, 588] width 65 height 13
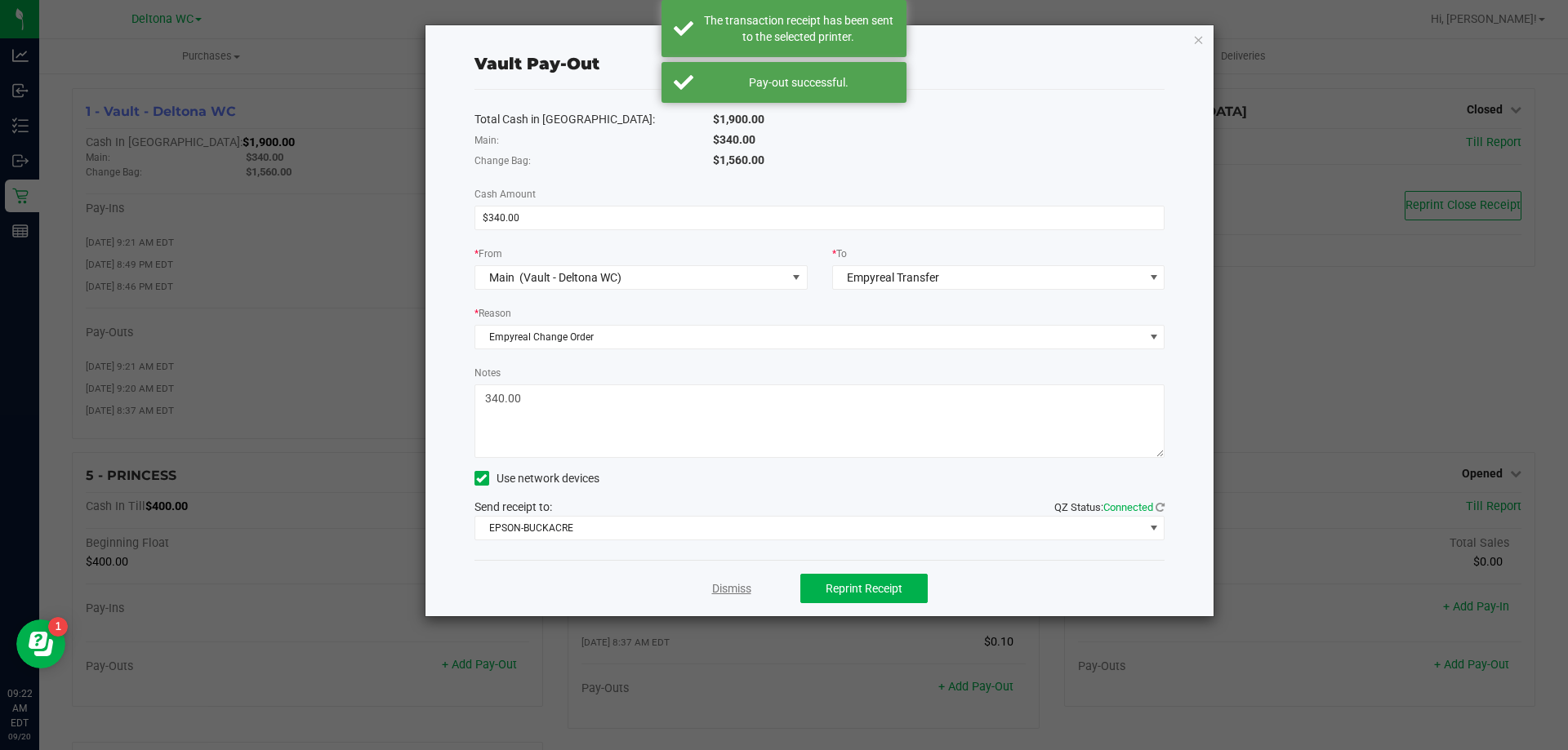
click at [729, 586] on link "Dismiss" at bounding box center [731, 588] width 39 height 17
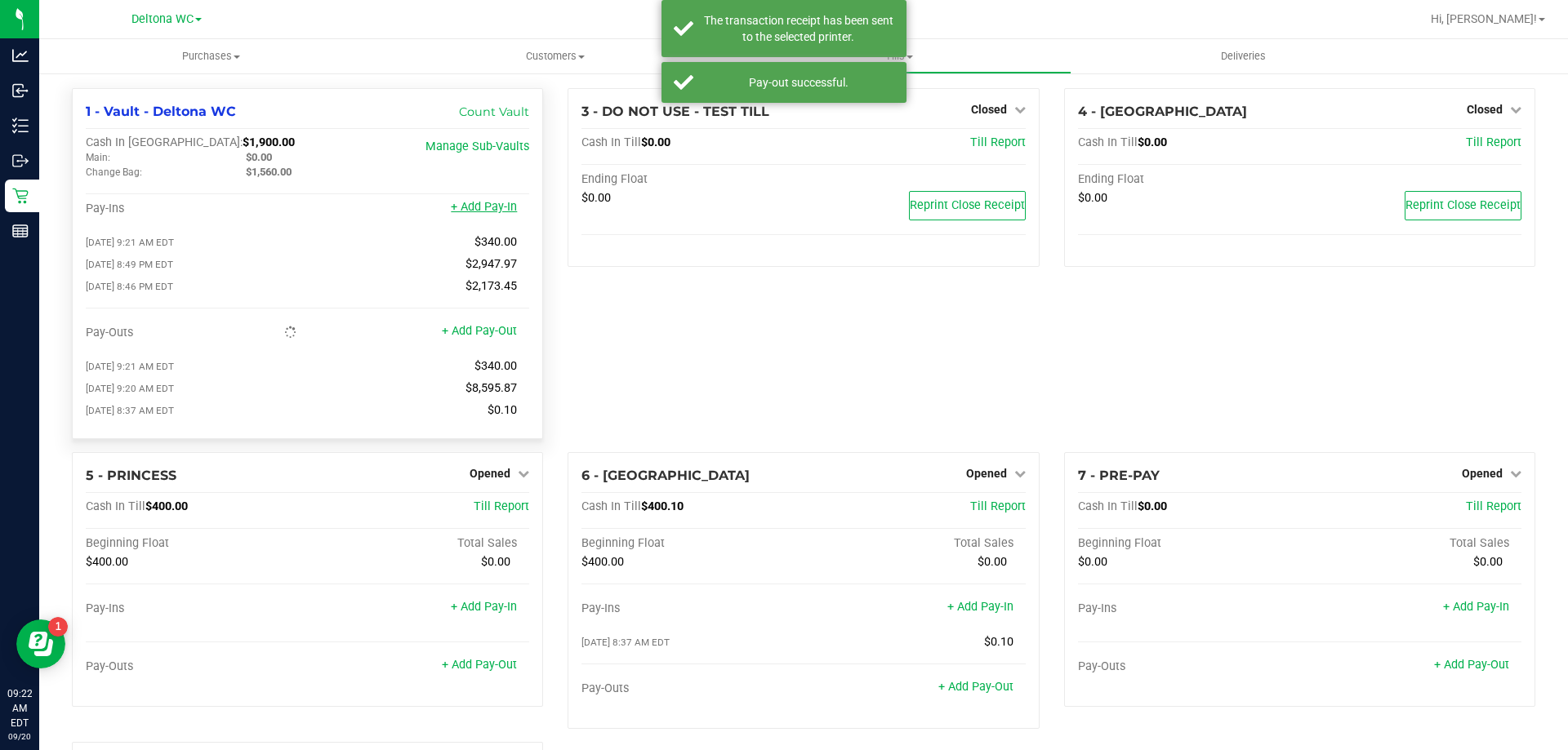
click at [488, 210] on link "+ Add Pay-In" at bounding box center [483, 206] width 66 height 14
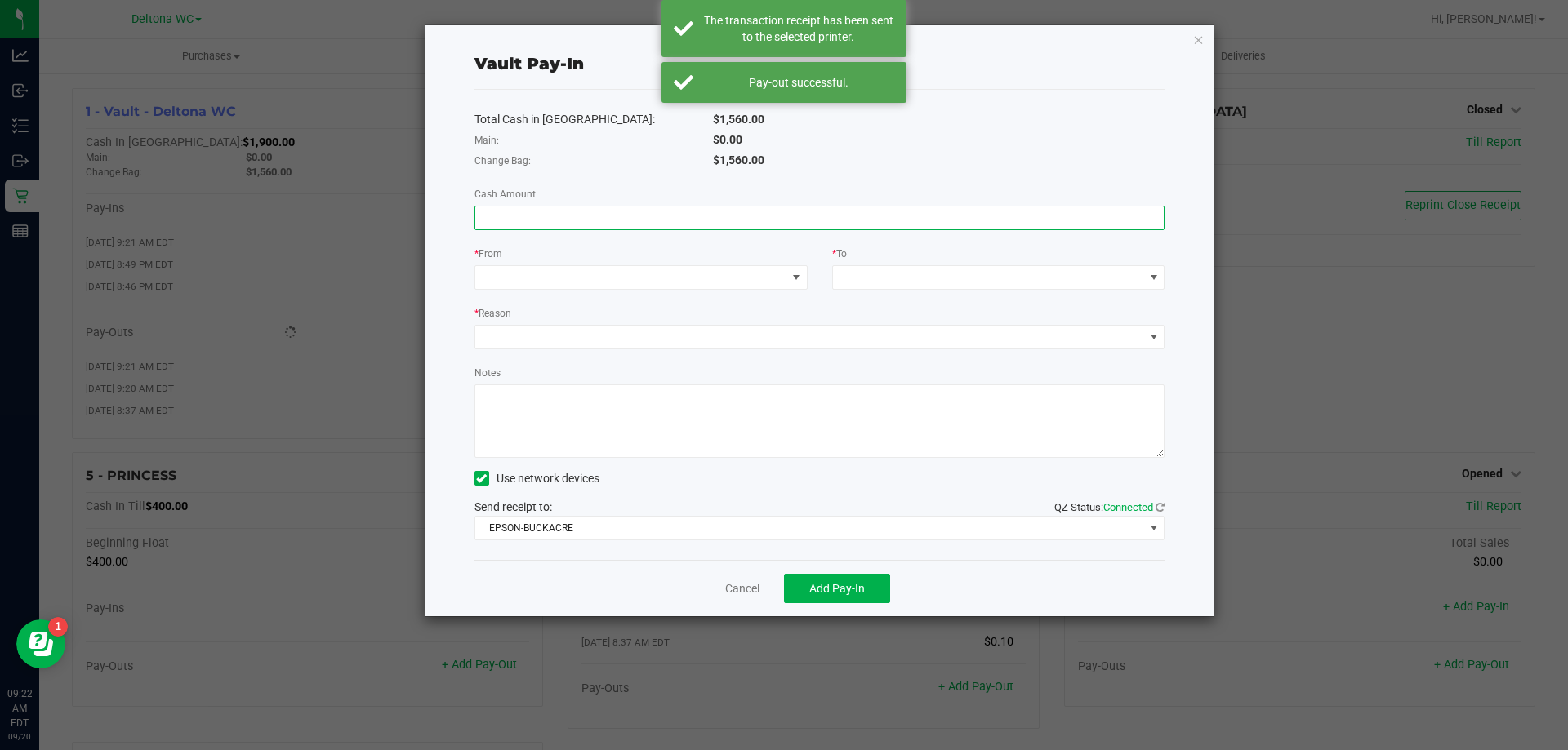
click at [670, 215] on input at bounding box center [819, 217] width 690 height 23
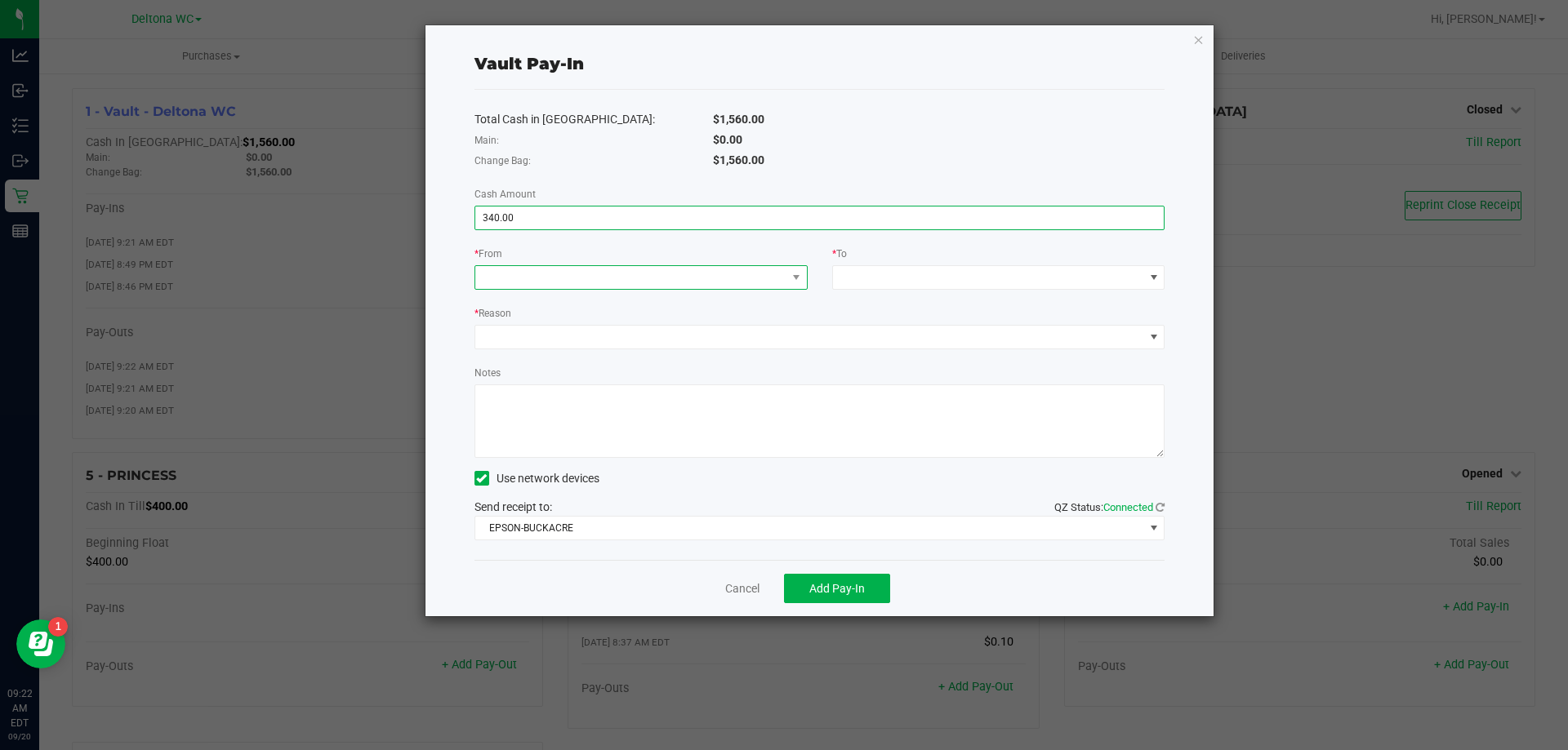
type input "$340.00"
click at [658, 271] on span at bounding box center [630, 277] width 311 height 23
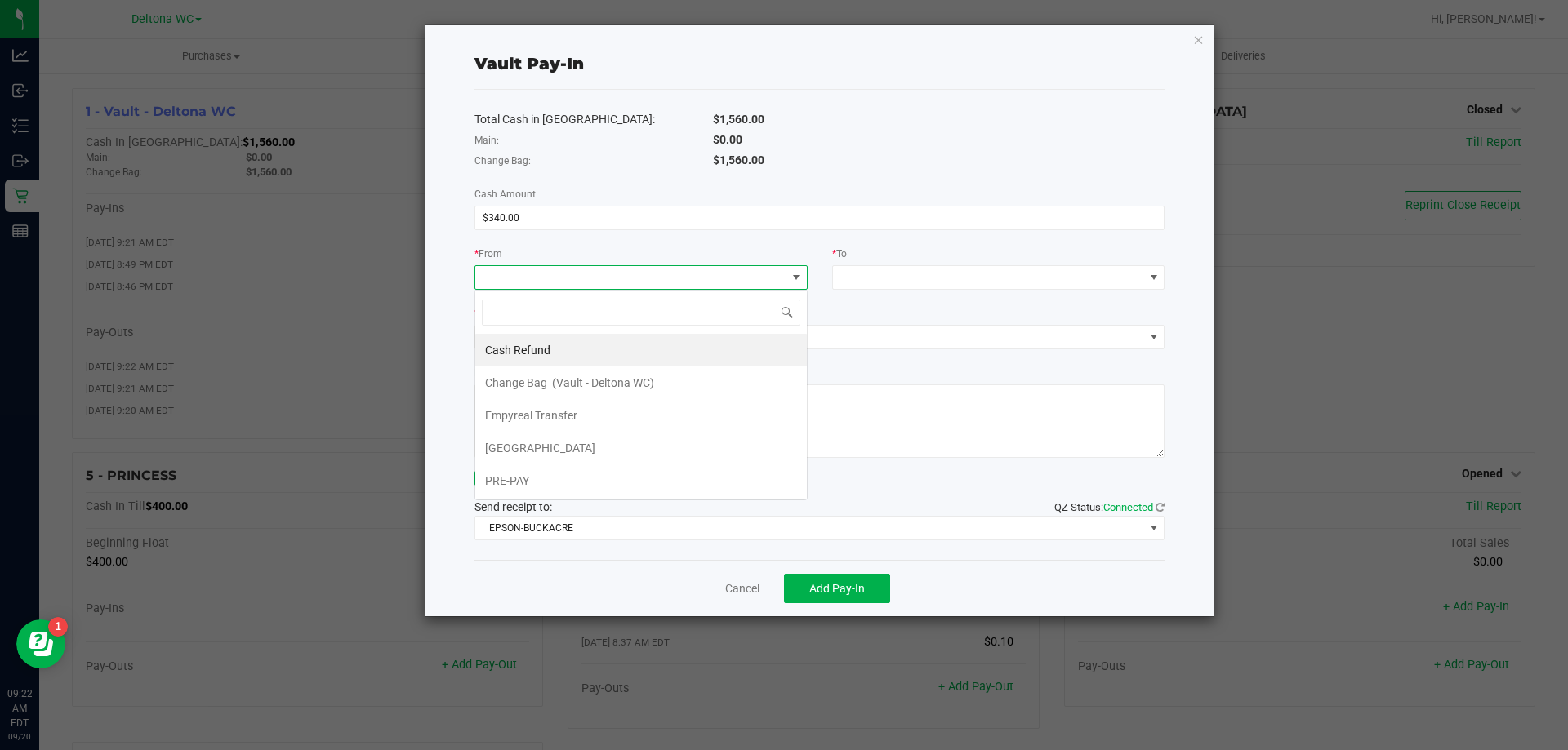
scroll to position [25, 333]
click at [607, 415] on li "Empyreal Transfer" at bounding box center [640, 415] width 332 height 33
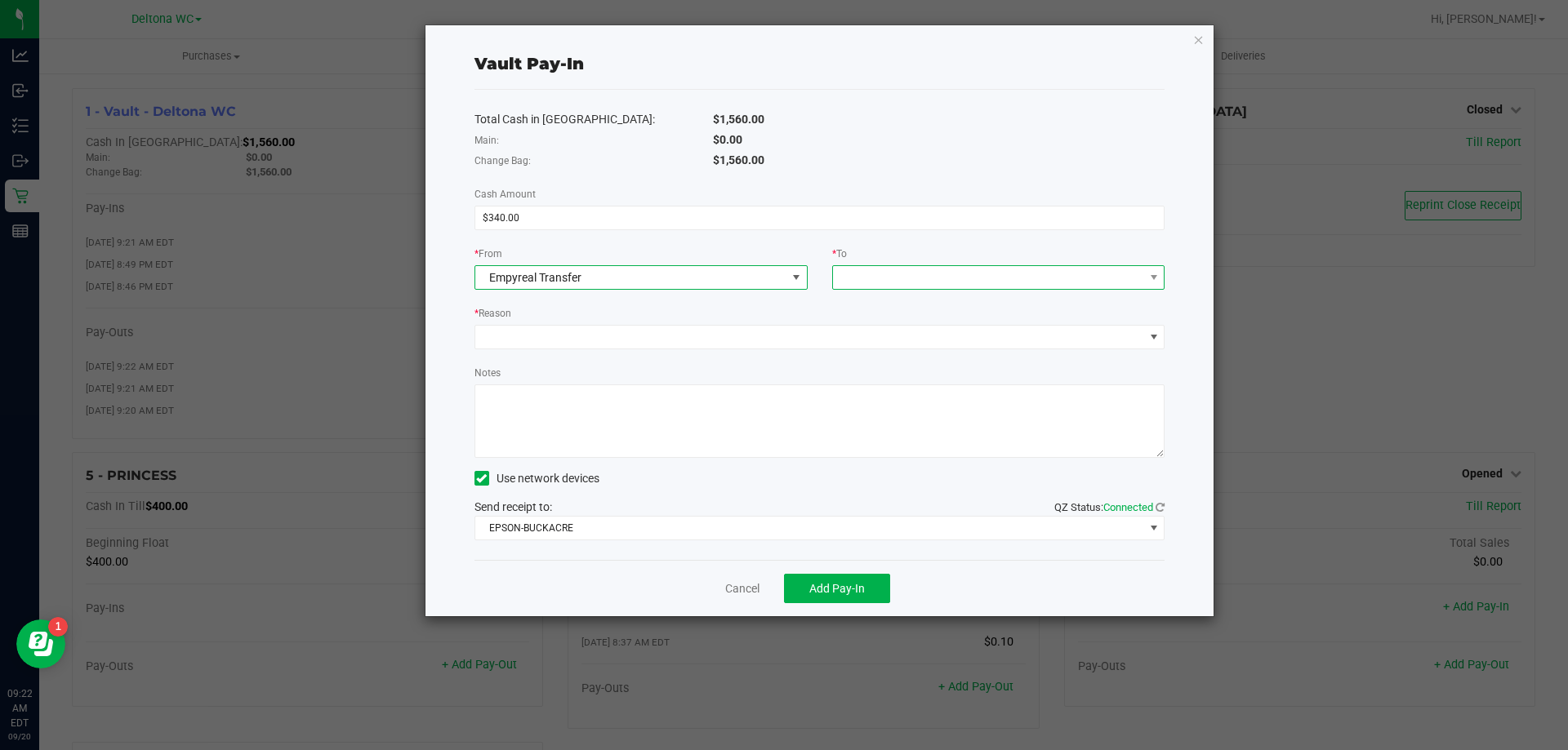
click at [857, 271] on span at bounding box center [988, 277] width 311 height 23
click at [915, 351] on span "(Vault - Deltona WC)" at bounding box center [960, 350] width 102 height 13
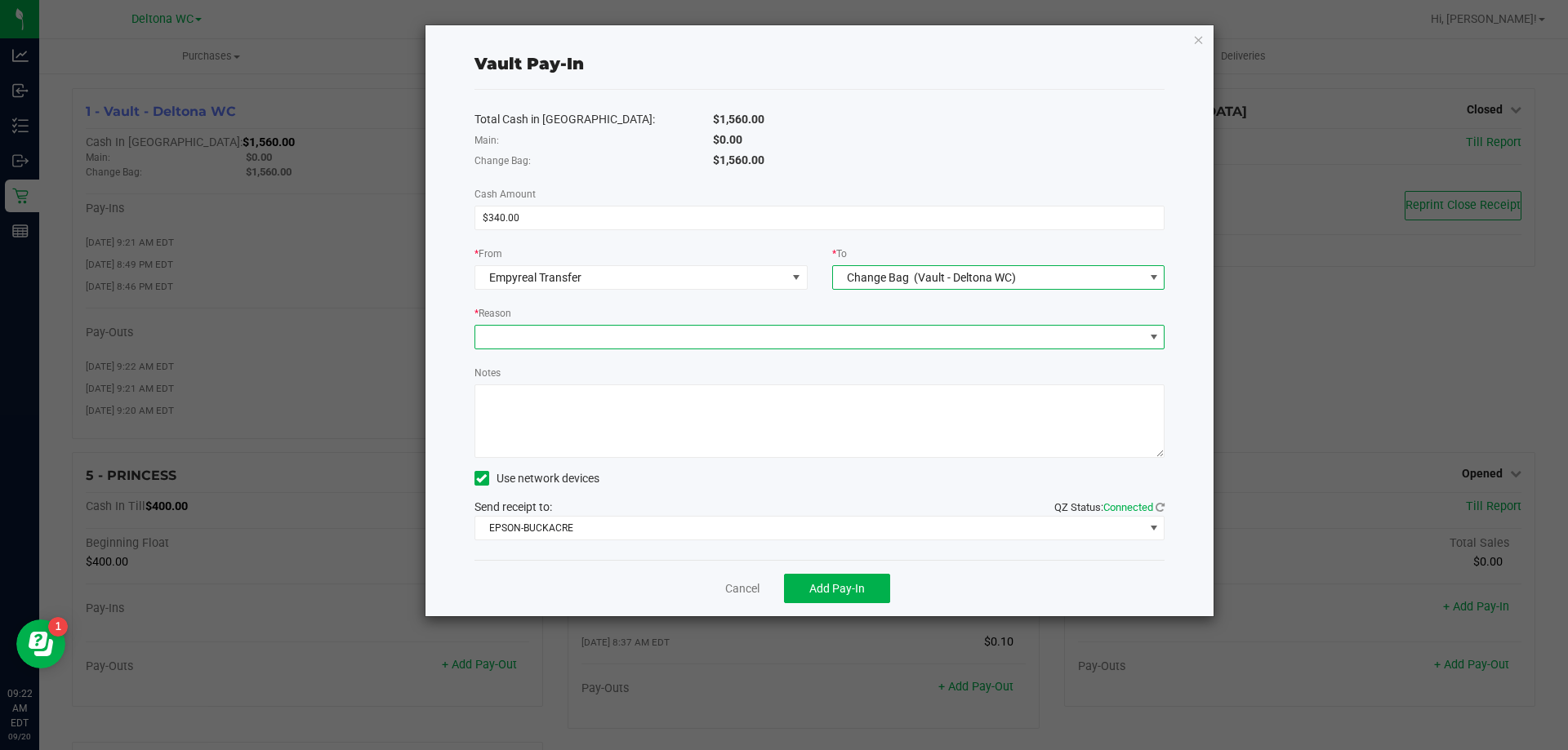
click at [623, 340] on span at bounding box center [809, 337] width 669 height 23
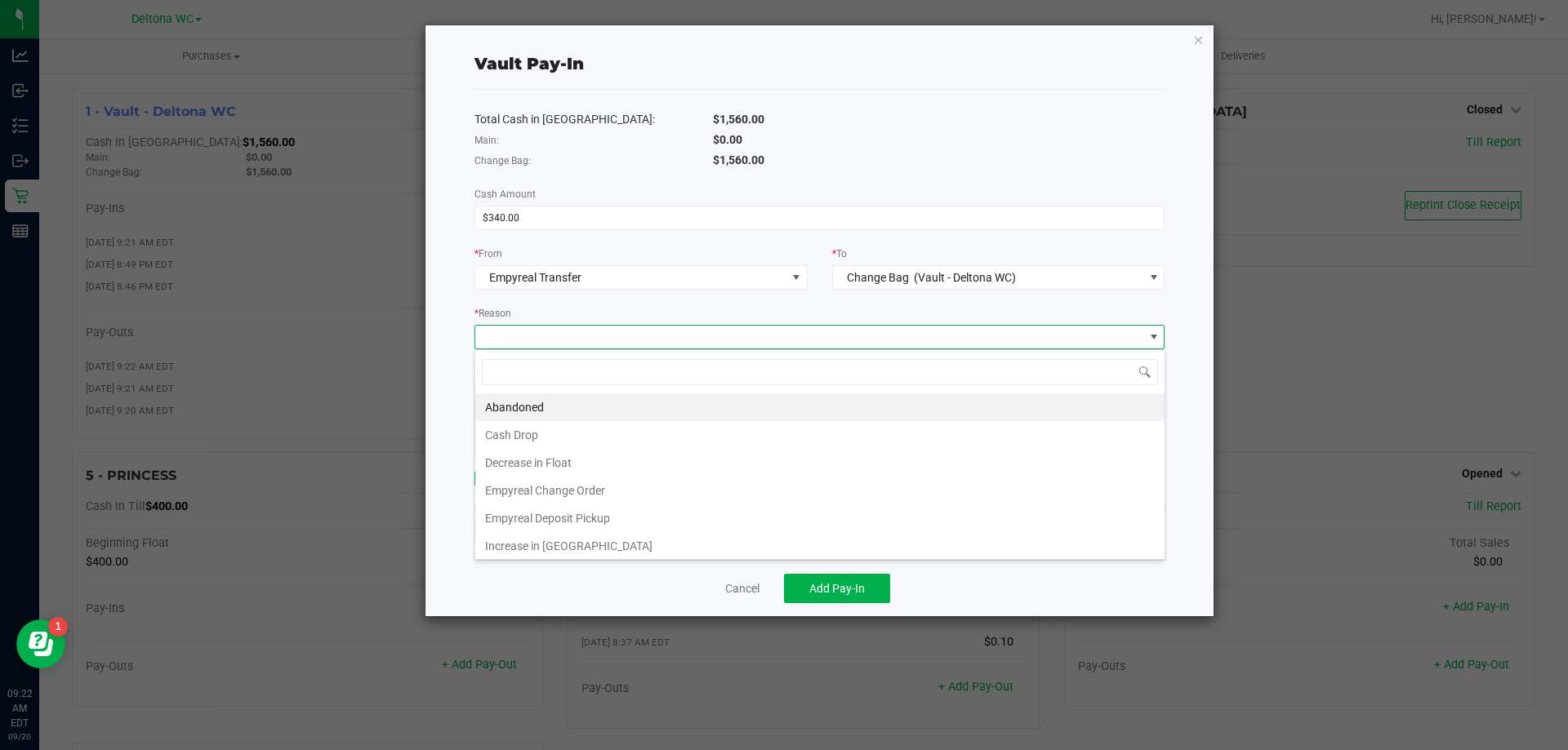
scroll to position [25, 690]
click at [615, 494] on li "Empyreal Change Order" at bounding box center [819, 490] width 690 height 28
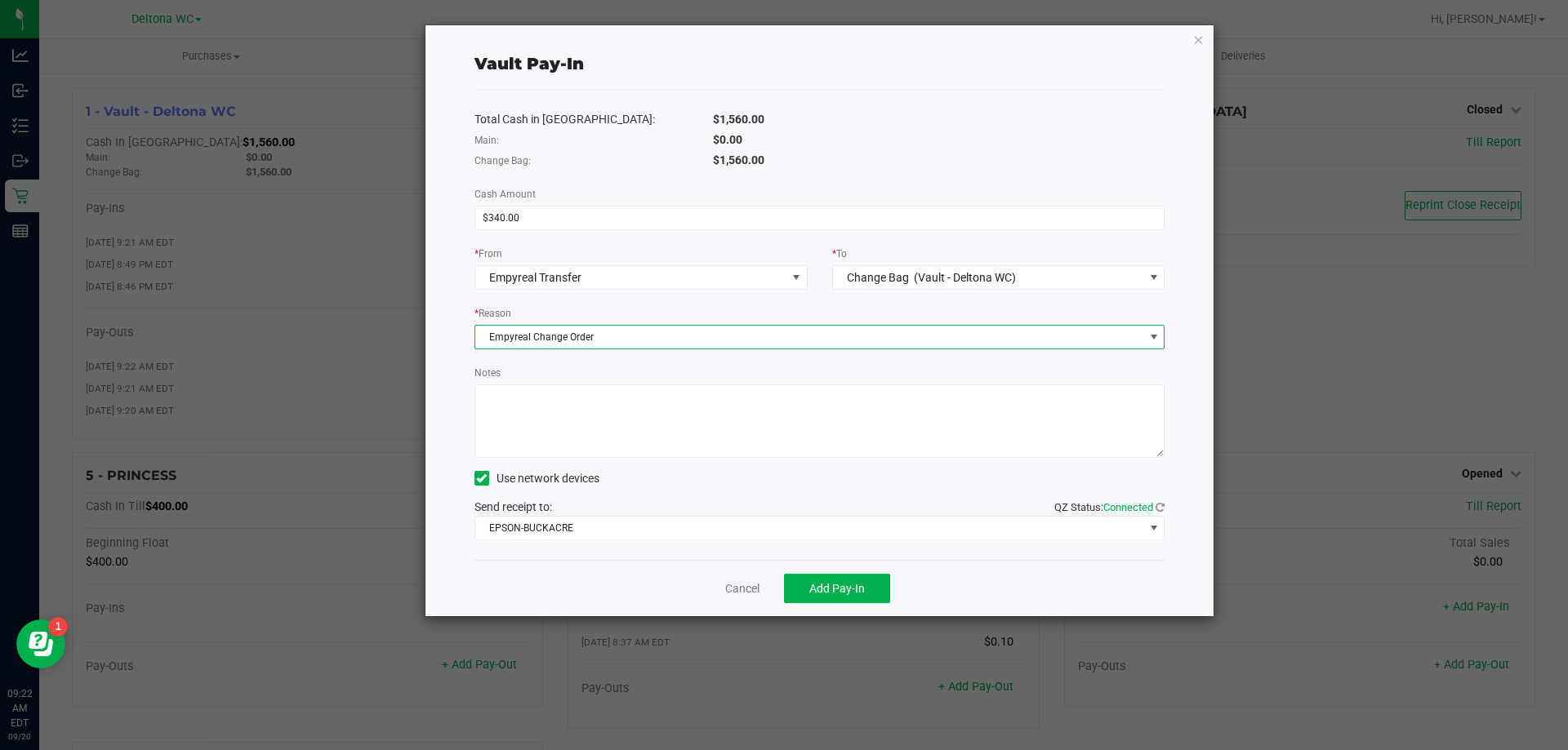
click at [562, 422] on textarea "Notes" at bounding box center [819, 420] width 690 height 74
type textarea "340.00"
click at [811, 584] on span "Add Pay-In" at bounding box center [837, 588] width 55 height 13
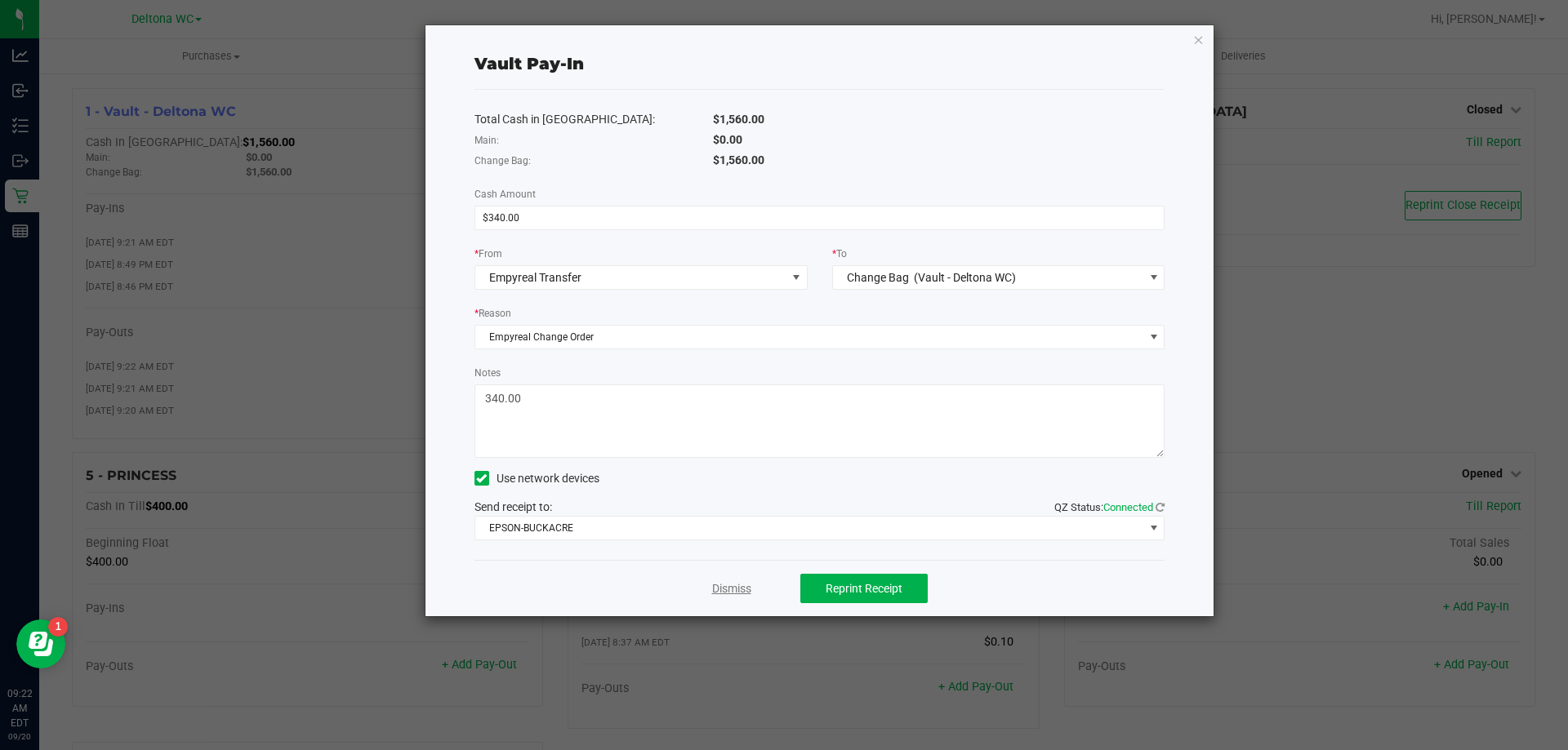
click at [723, 589] on link "Dismiss" at bounding box center [731, 588] width 39 height 17
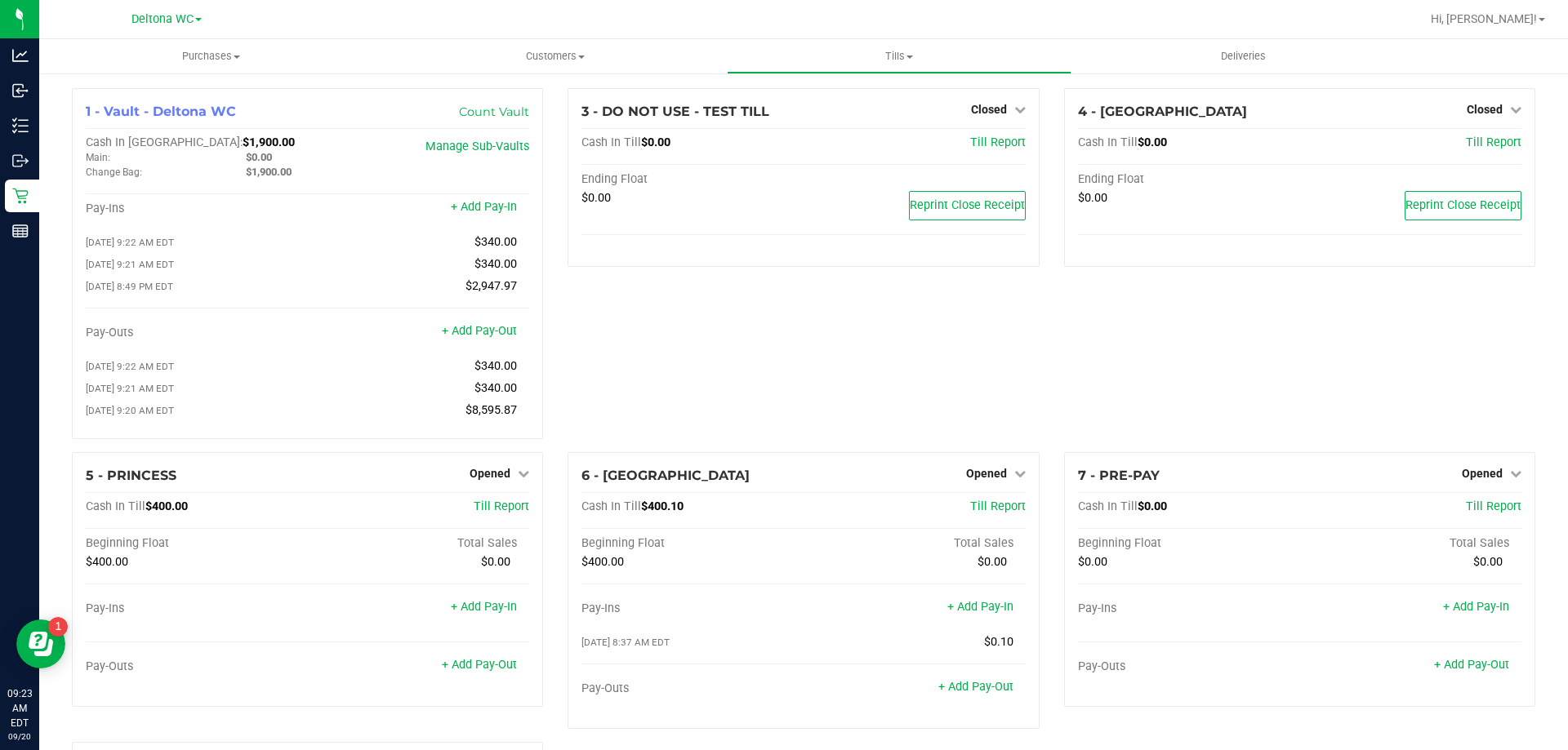
click at [664, 346] on div "3 - DO NOT USE - TEST TILL Closed Open Till Cash In Till $0.00 Till Report Endi…" at bounding box center [803, 270] width 496 height 364
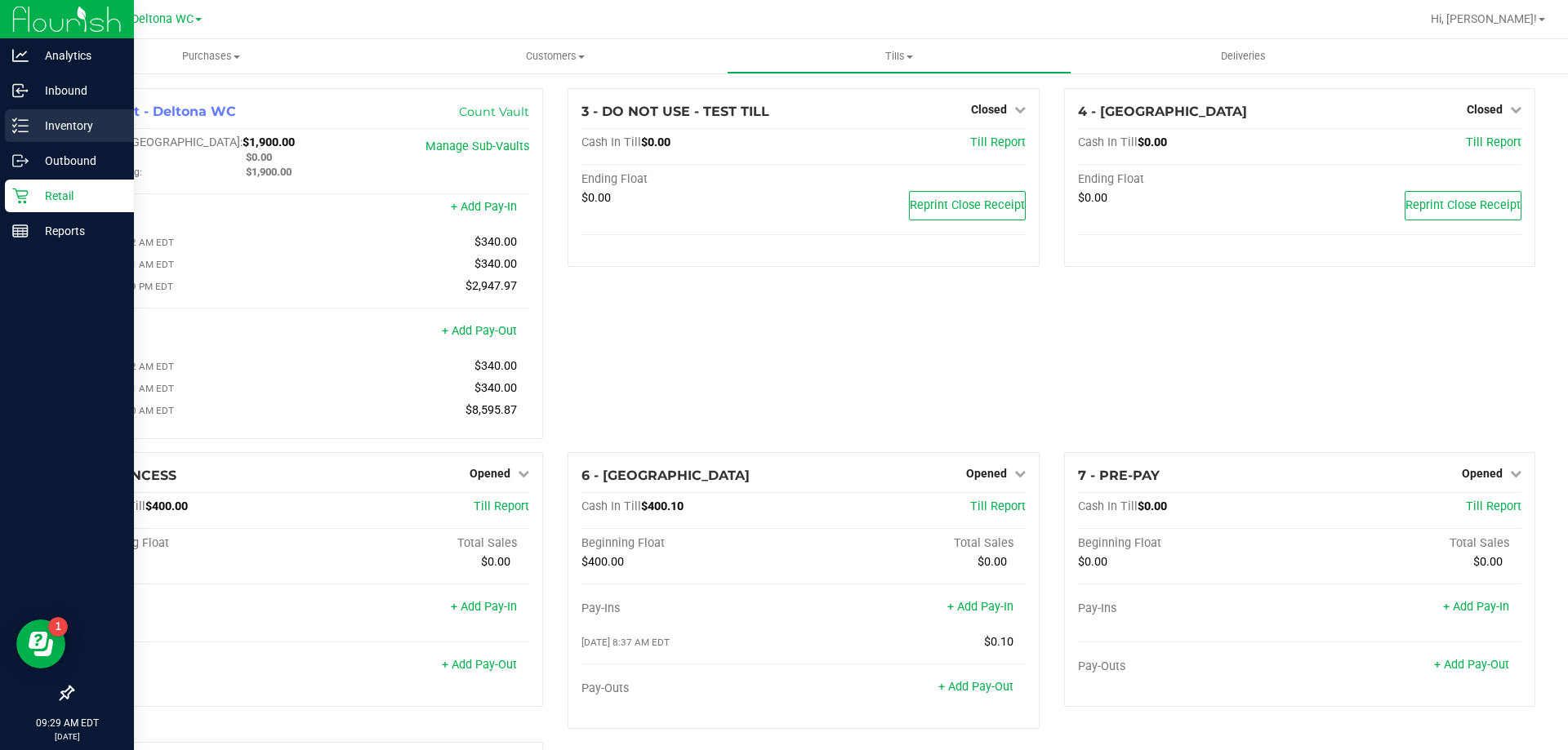
click at [28, 120] on p "Inventory" at bounding box center [77, 126] width 98 height 20
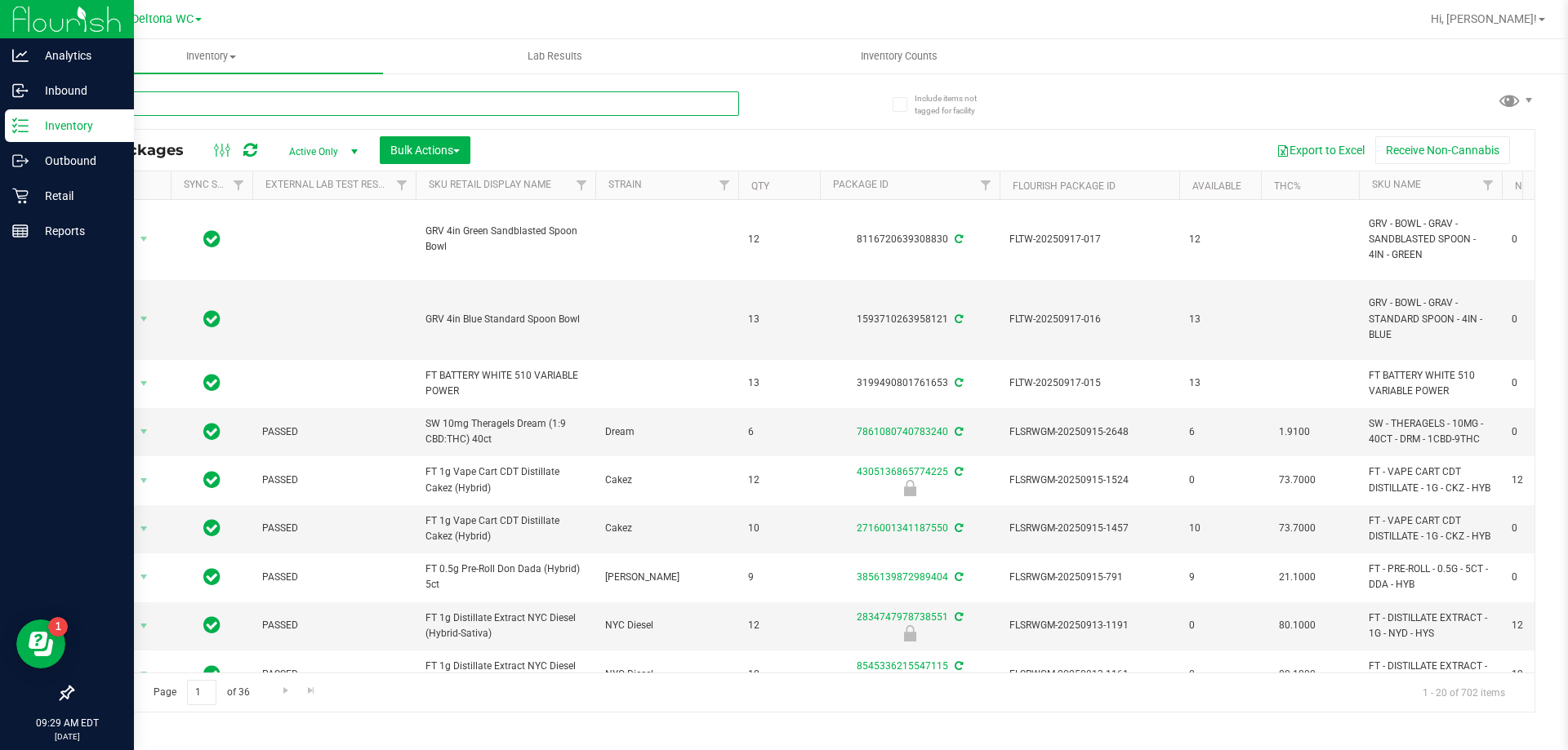
click at [286, 96] on input "text" at bounding box center [405, 104] width 667 height 25
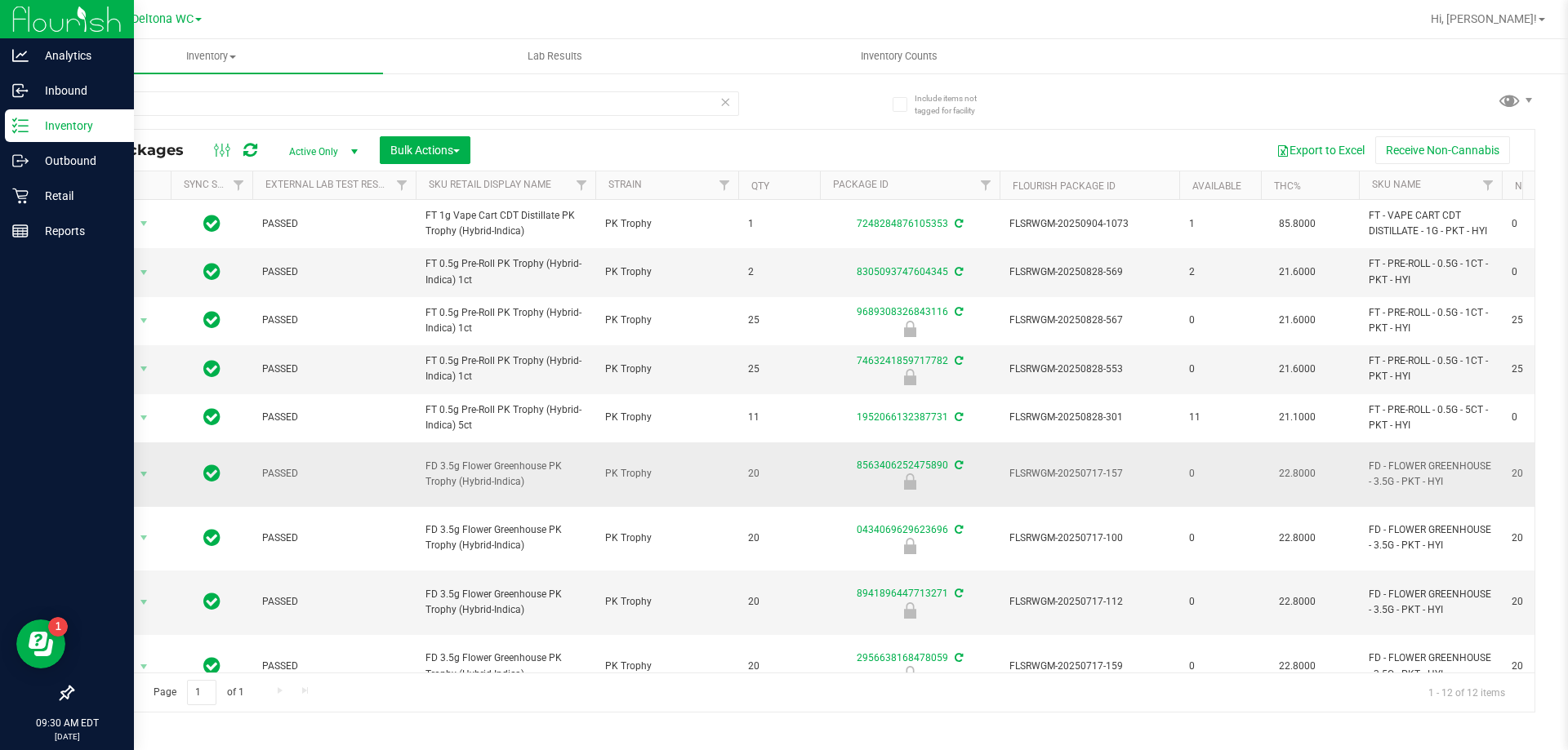
click at [485, 460] on span "FD 3.5g Flower Greenhouse PK Trophy (Hybrid-Indica)" at bounding box center [505, 474] width 160 height 31
copy tr "FD 3.5g Flower Greenhouse PK Trophy (Hybrid-Indica)"
drag, startPoint x: 176, startPoint y: 94, endPoint x: 0, endPoint y: 131, distance: 179.8
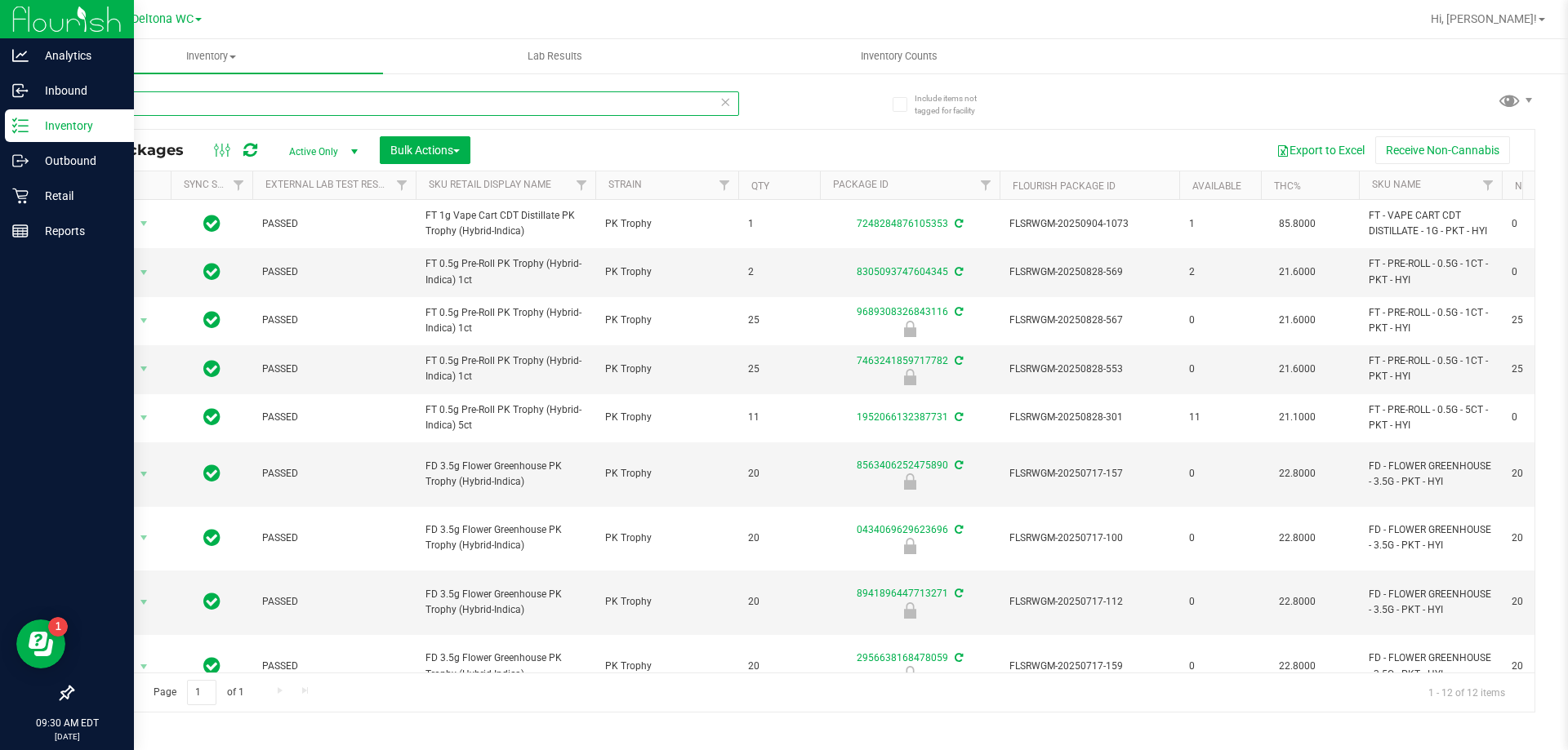
click at [0, 131] on div "Analytics Inbound Inventory Outbound Retail Reports 09:30 AM EDT [DATE] 09/20 D…" at bounding box center [784, 375] width 1568 height 750
paste input "FD 3.5g Flower Greenhouse PK Trophy (Hybrid-Indica)"
type input "FD 3.5g Flower Greenhouse PK Trophy (Hybrid-Indica)"
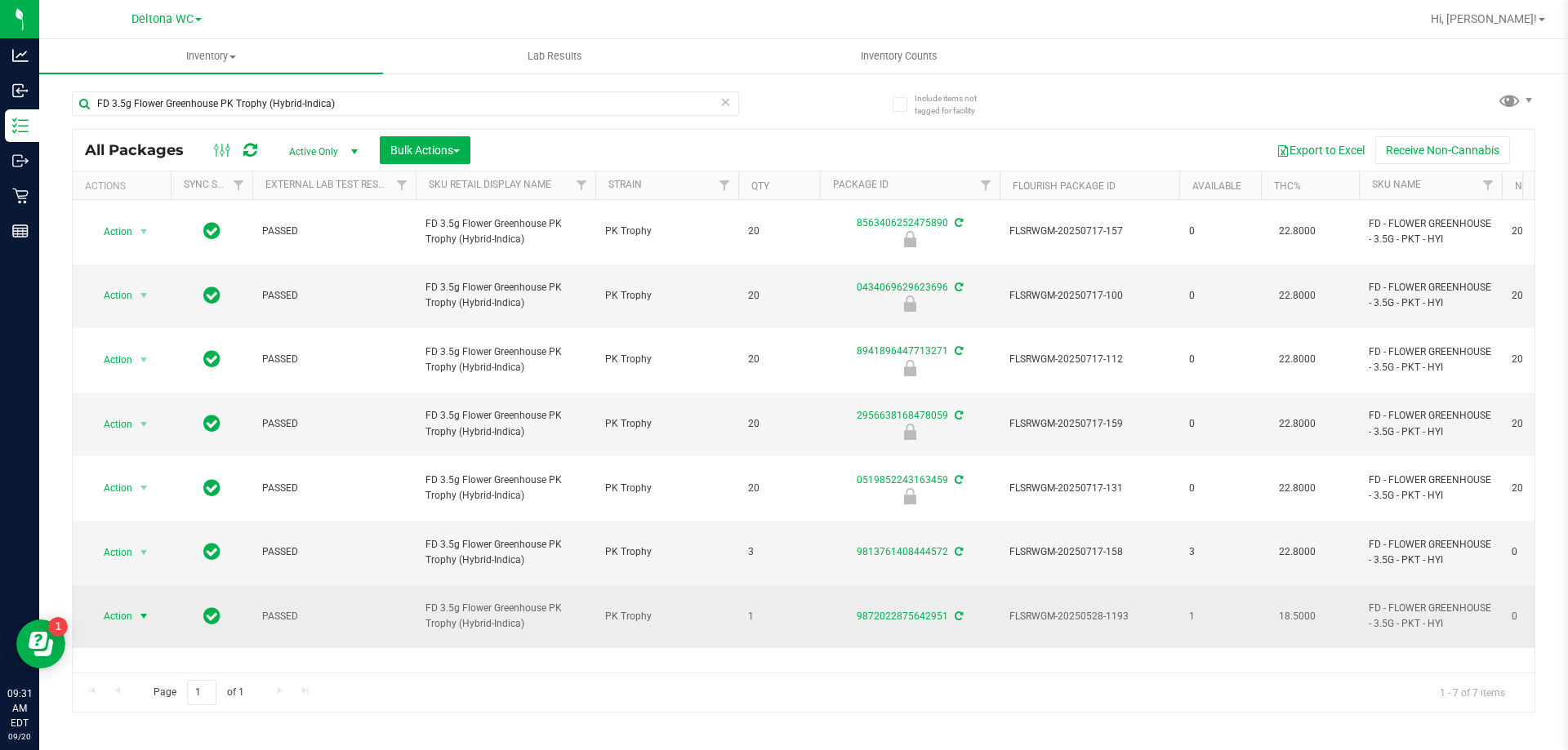
click at [125, 605] on span "Action" at bounding box center [111, 616] width 45 height 23
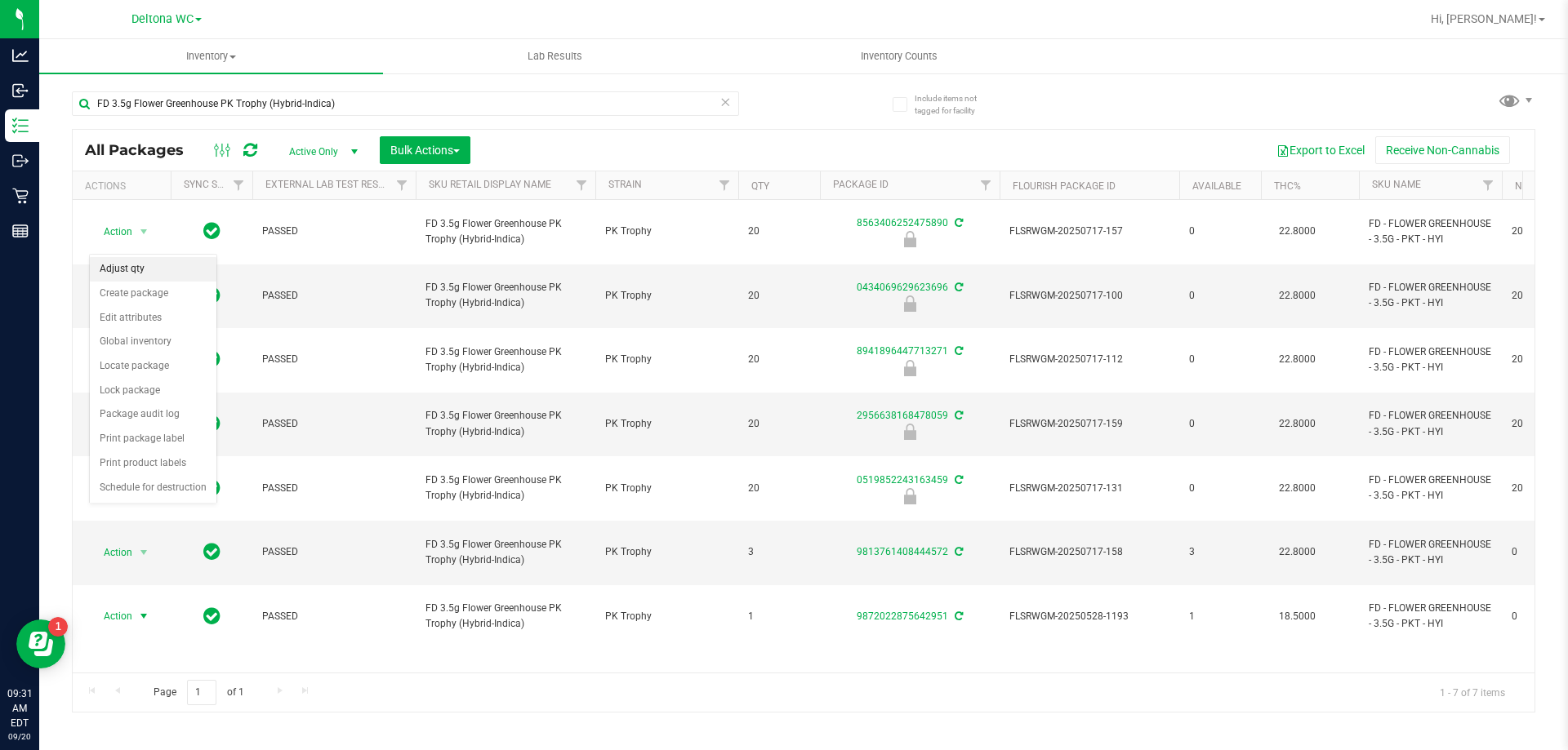
click at [152, 266] on li "Adjust qty" at bounding box center [153, 269] width 126 height 25
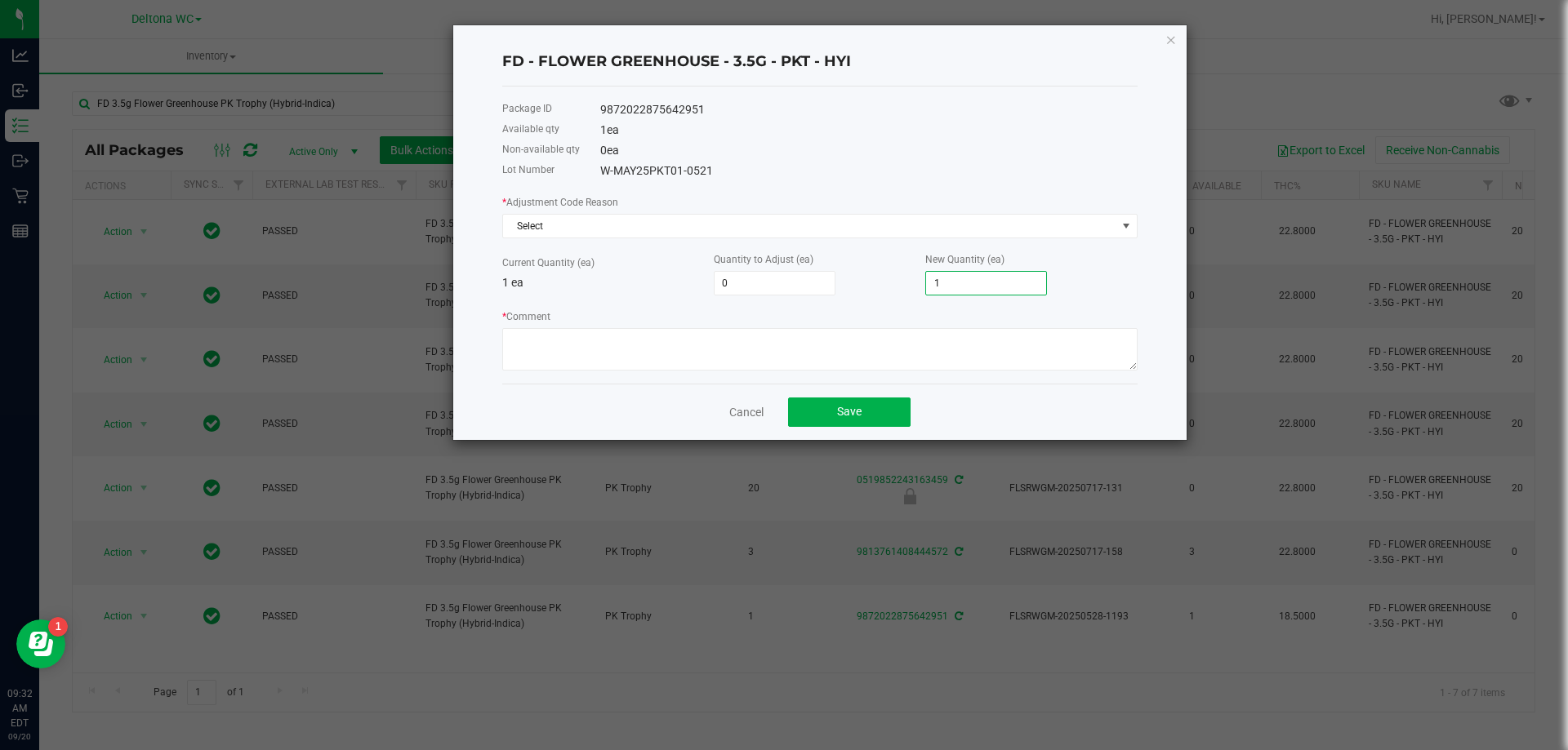
type input "-1"
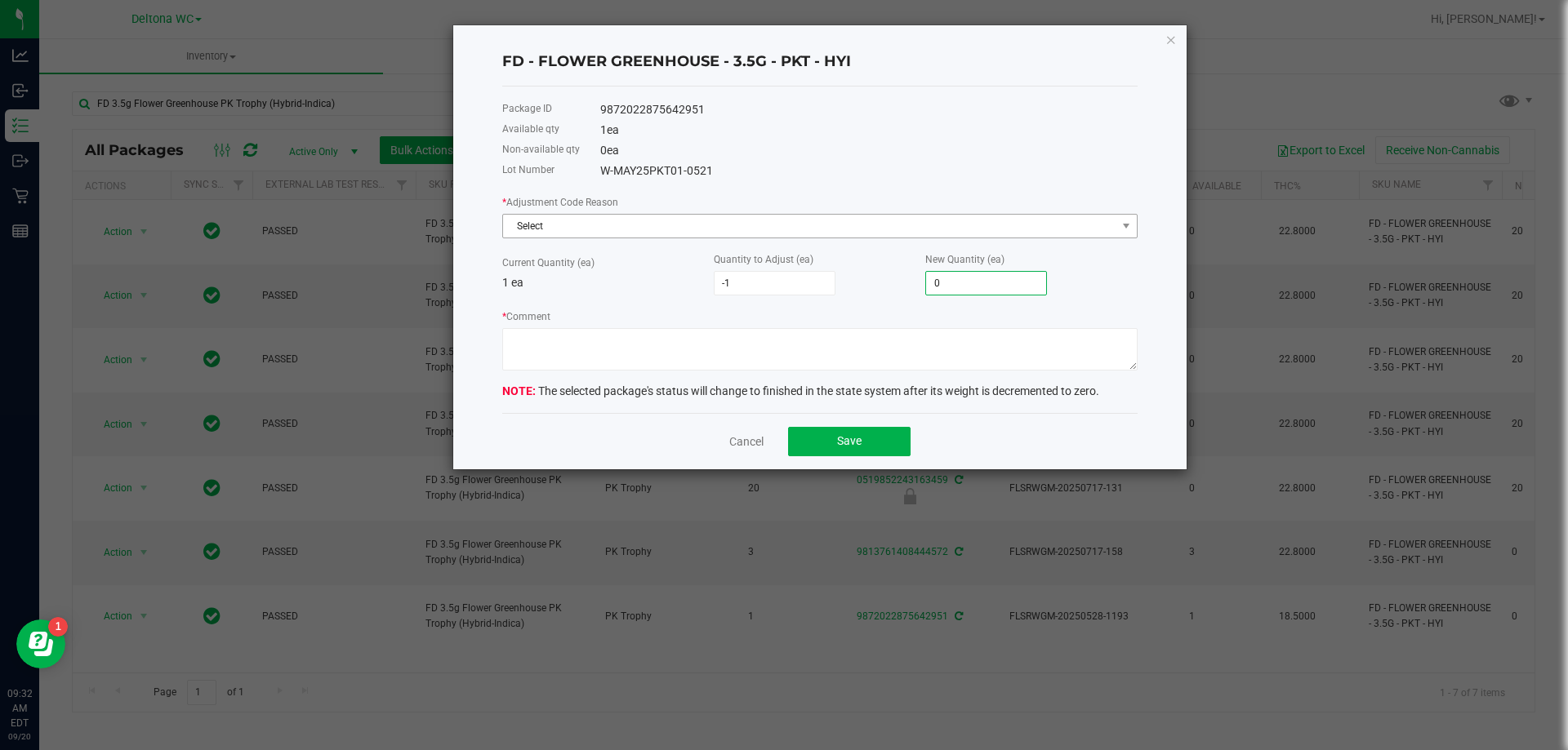
type input "0"
click at [852, 234] on span "Select" at bounding box center [809, 225] width 613 height 23
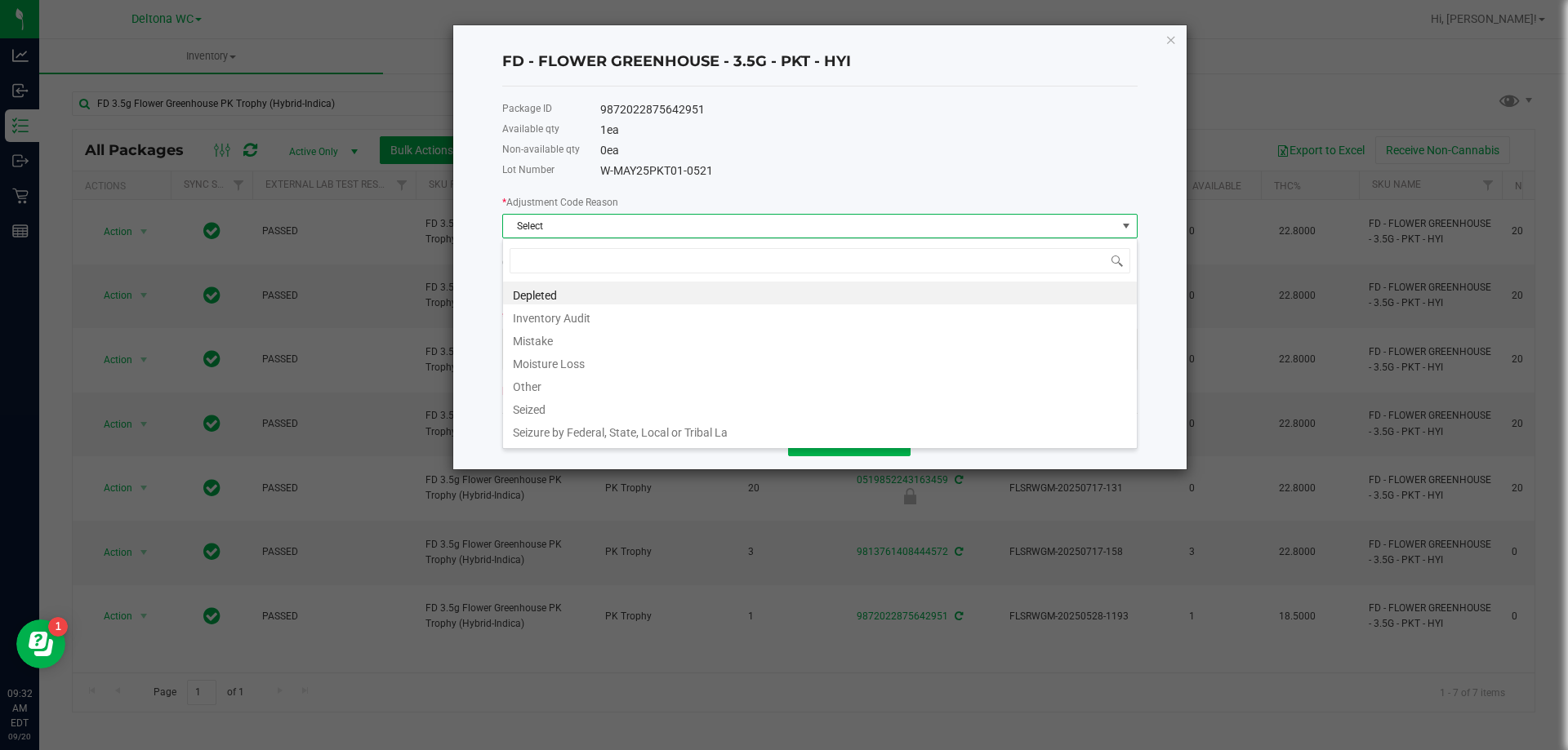
scroll to position [25, 635]
click at [564, 321] on li "Inventory Audit" at bounding box center [819, 315] width 633 height 23
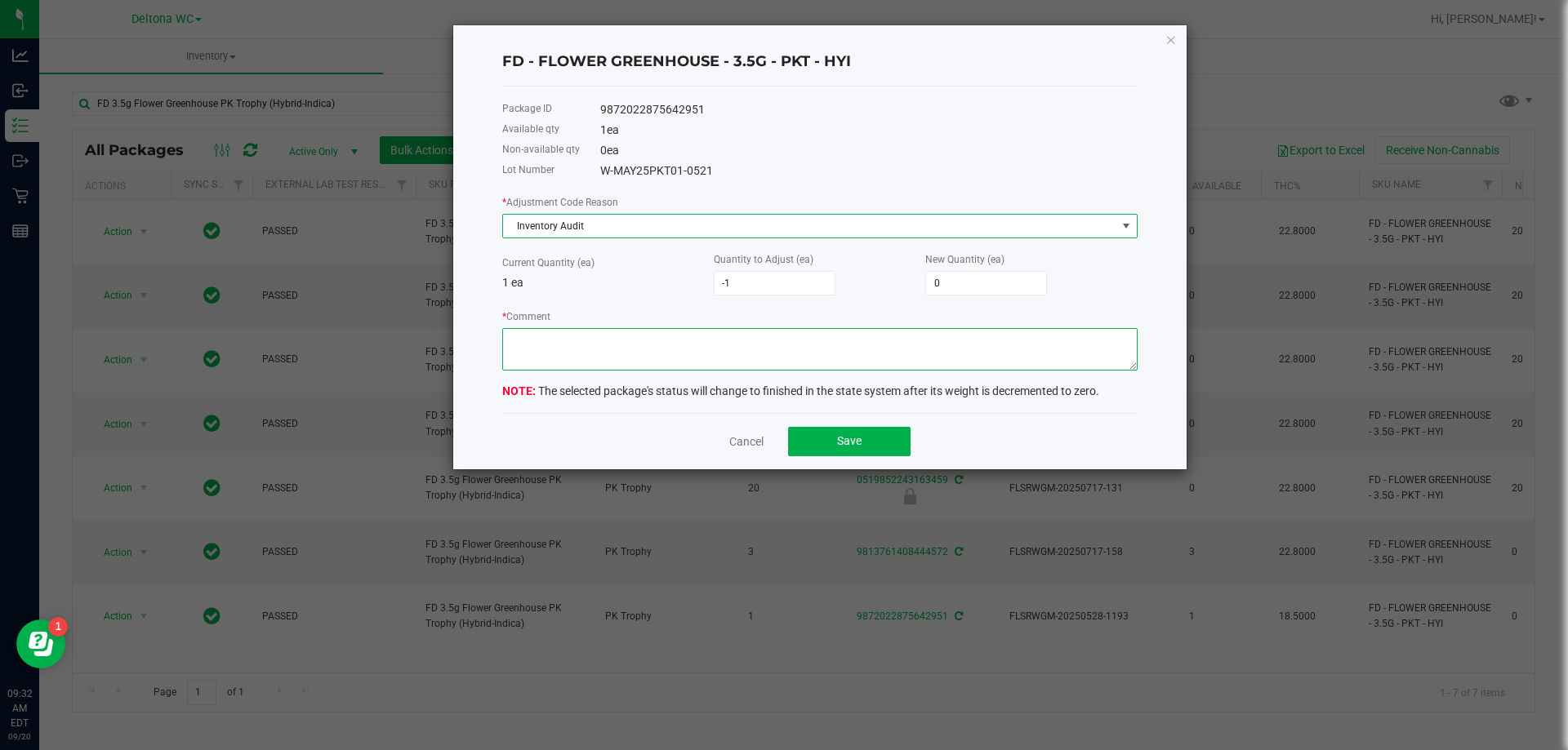
click at [542, 348] on textarea "* Comment" at bounding box center [819, 349] width 635 height 43
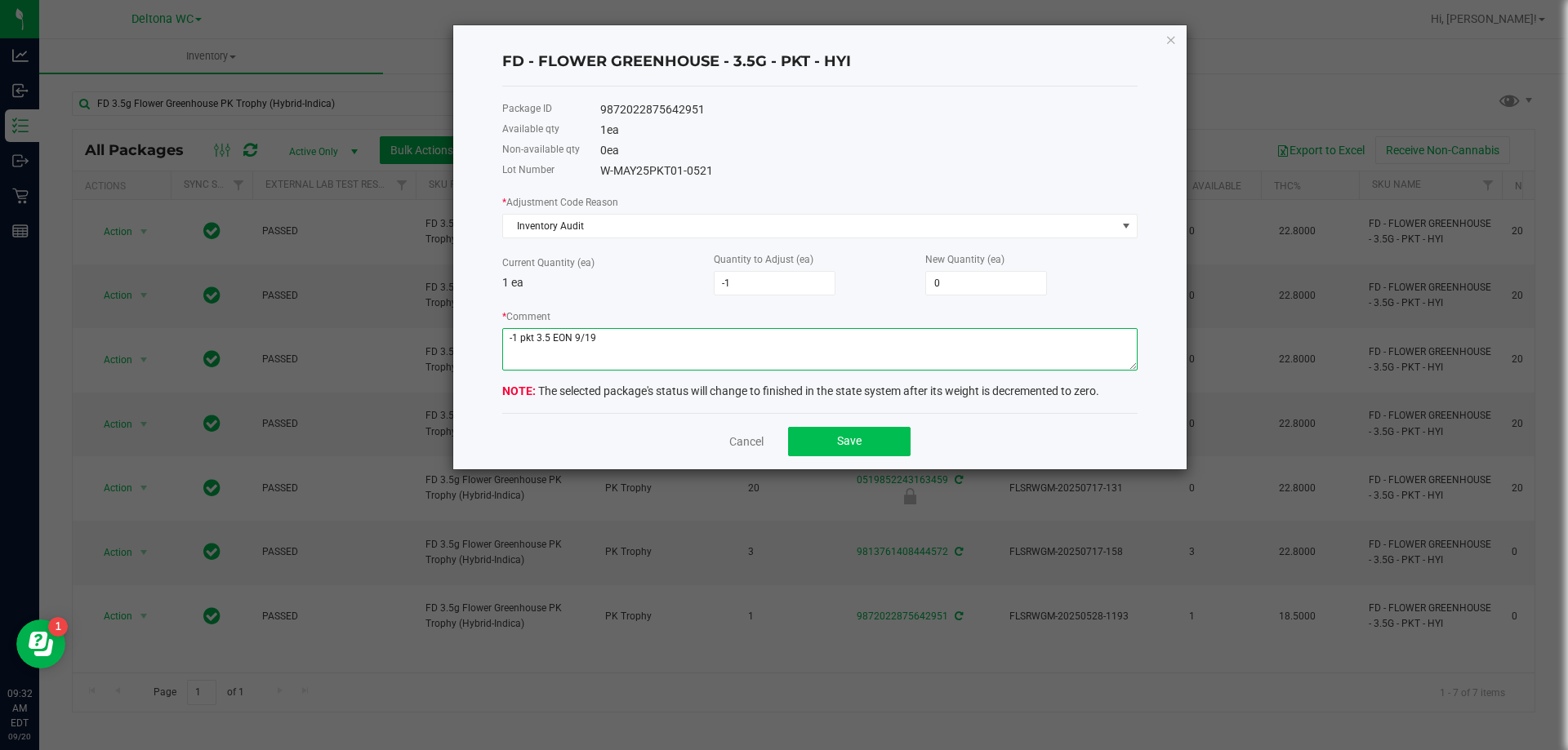
type textarea "-1 pkt 3.5 EON 9/19"
click at [873, 439] on button "Save" at bounding box center [849, 441] width 123 height 29
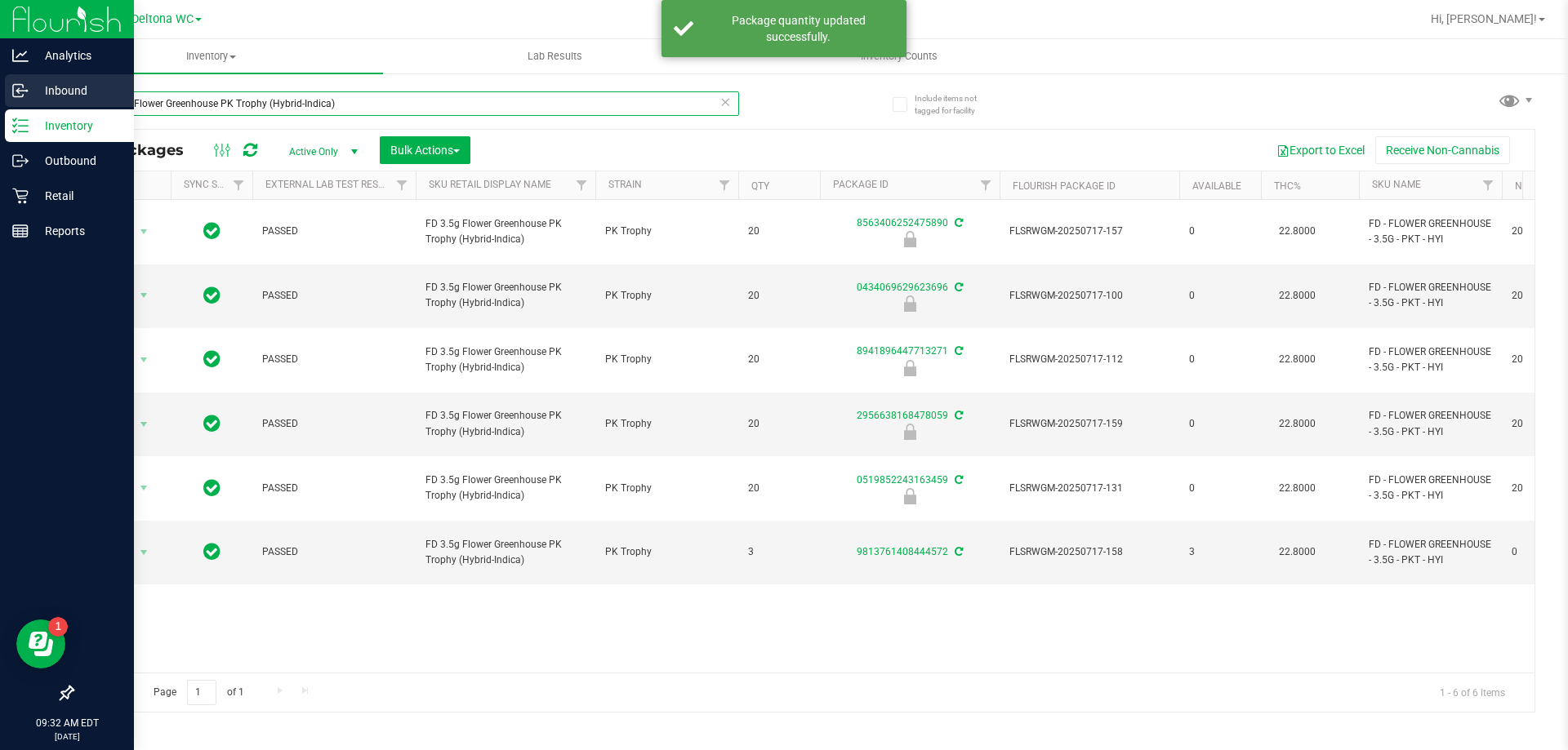
drag, startPoint x: 363, startPoint y: 94, endPoint x: 0, endPoint y: 107, distance: 363.2
click at [0, 107] on div "Analytics Inbound Inventory Outbound Retail Reports 09:32 AM EDT [DATE] 09/20 D…" at bounding box center [784, 375] width 1568 height 750
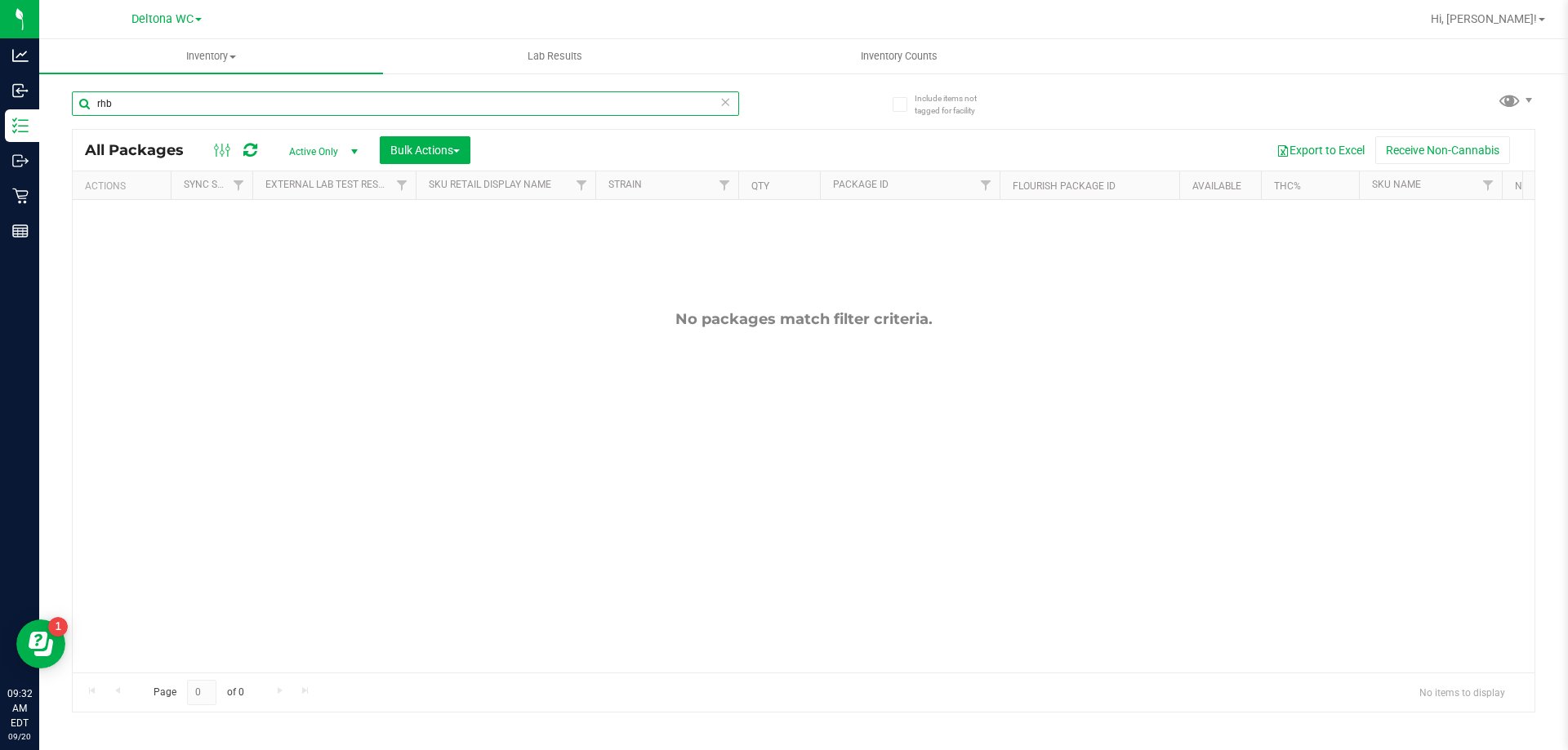
type input "rhb"
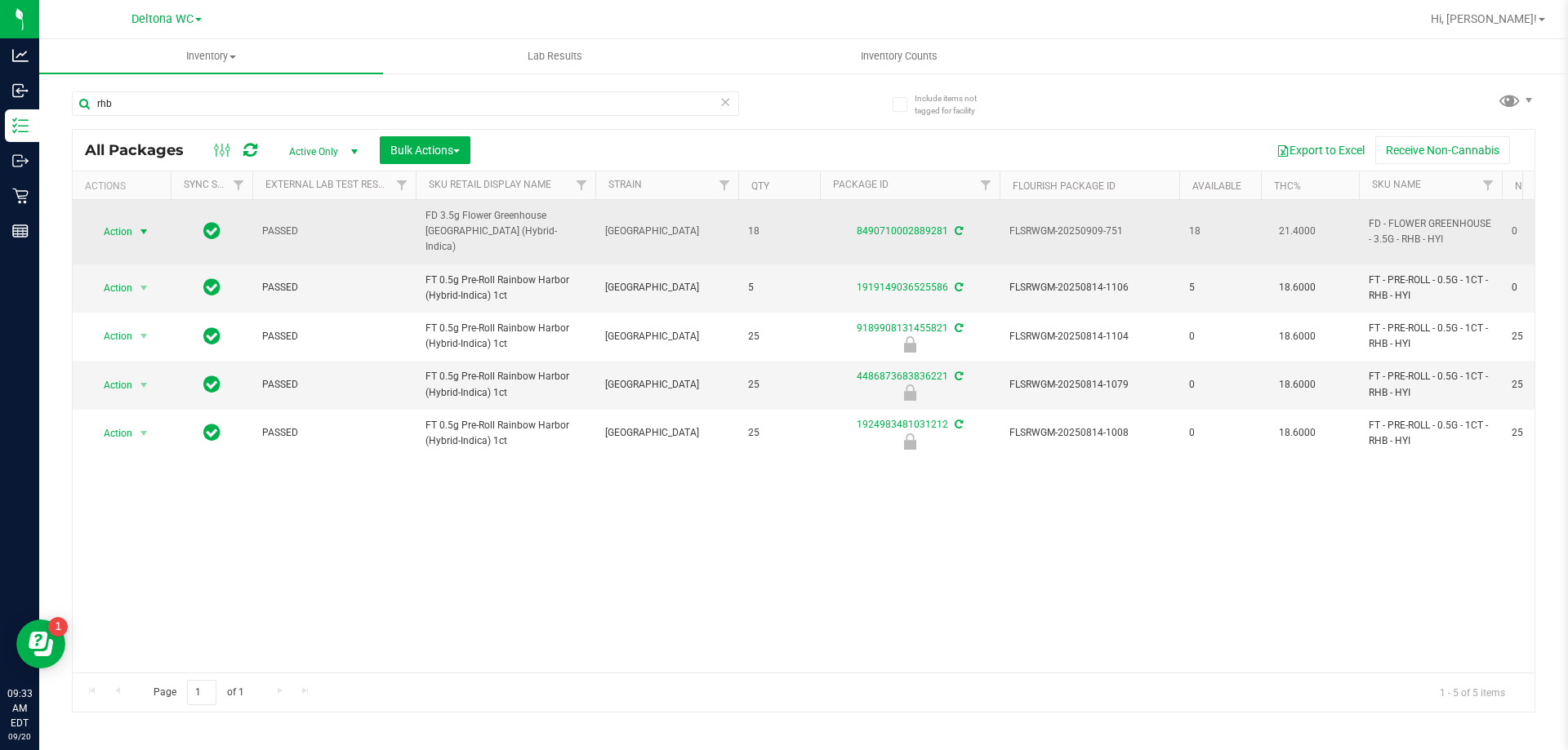
click at [109, 229] on span "Action" at bounding box center [111, 232] width 45 height 23
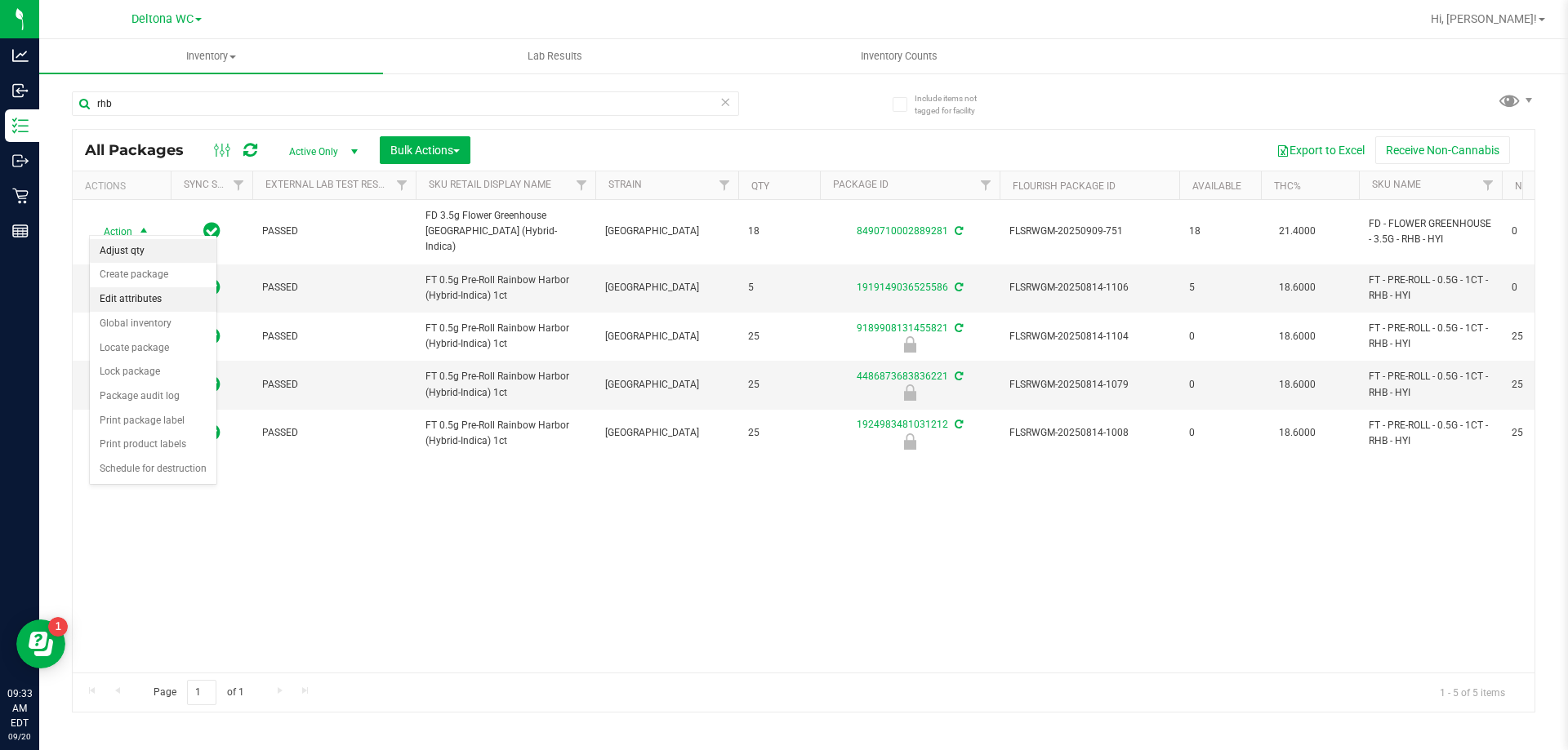
drag, startPoint x: 130, startPoint y: 252, endPoint x: 141, endPoint y: 242, distance: 14.9
click at [130, 251] on li "Adjust qty" at bounding box center [153, 251] width 126 height 25
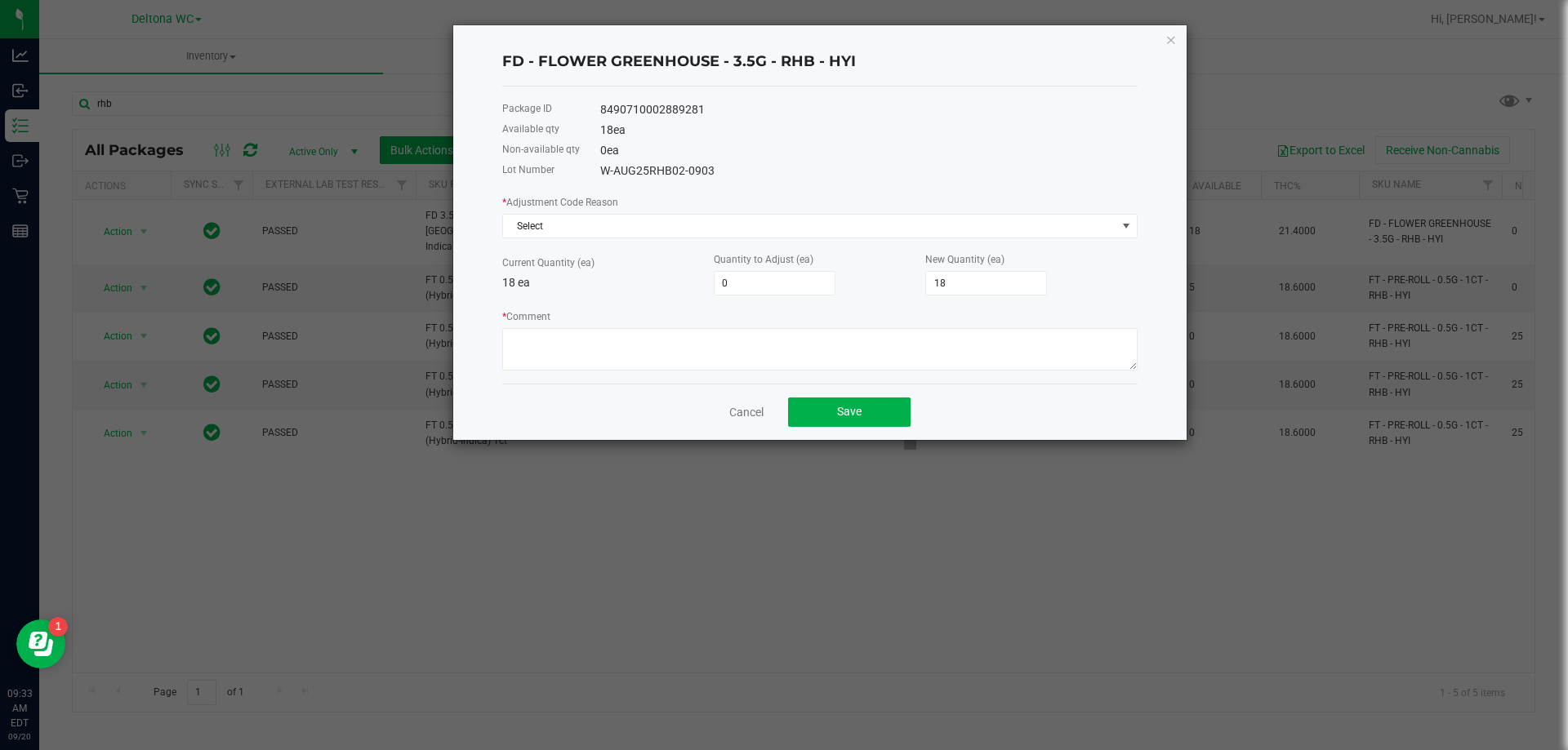
drag, startPoint x: 672, startPoint y: 297, endPoint x: 648, endPoint y: 293, distance: 24.3
click at [648, 293] on div "Current Quantity (ea) 18 ea Quantity to Adjust (ea) 0 New Quantity (ea) 18" at bounding box center [819, 272] width 635 height 44
type input "-17"
type input "1"
type input "-1"
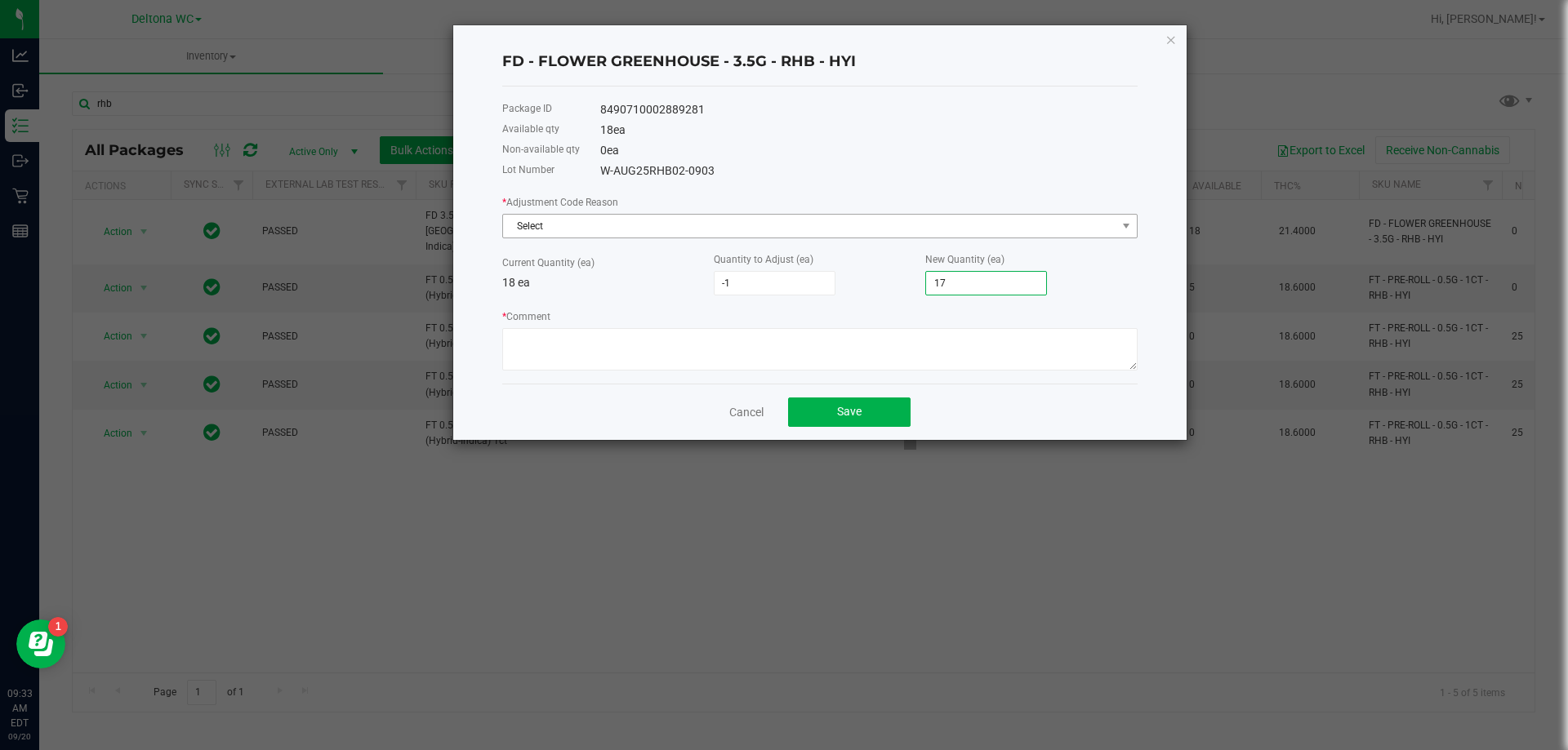
type input "17"
click at [605, 233] on span "Select" at bounding box center [809, 225] width 613 height 23
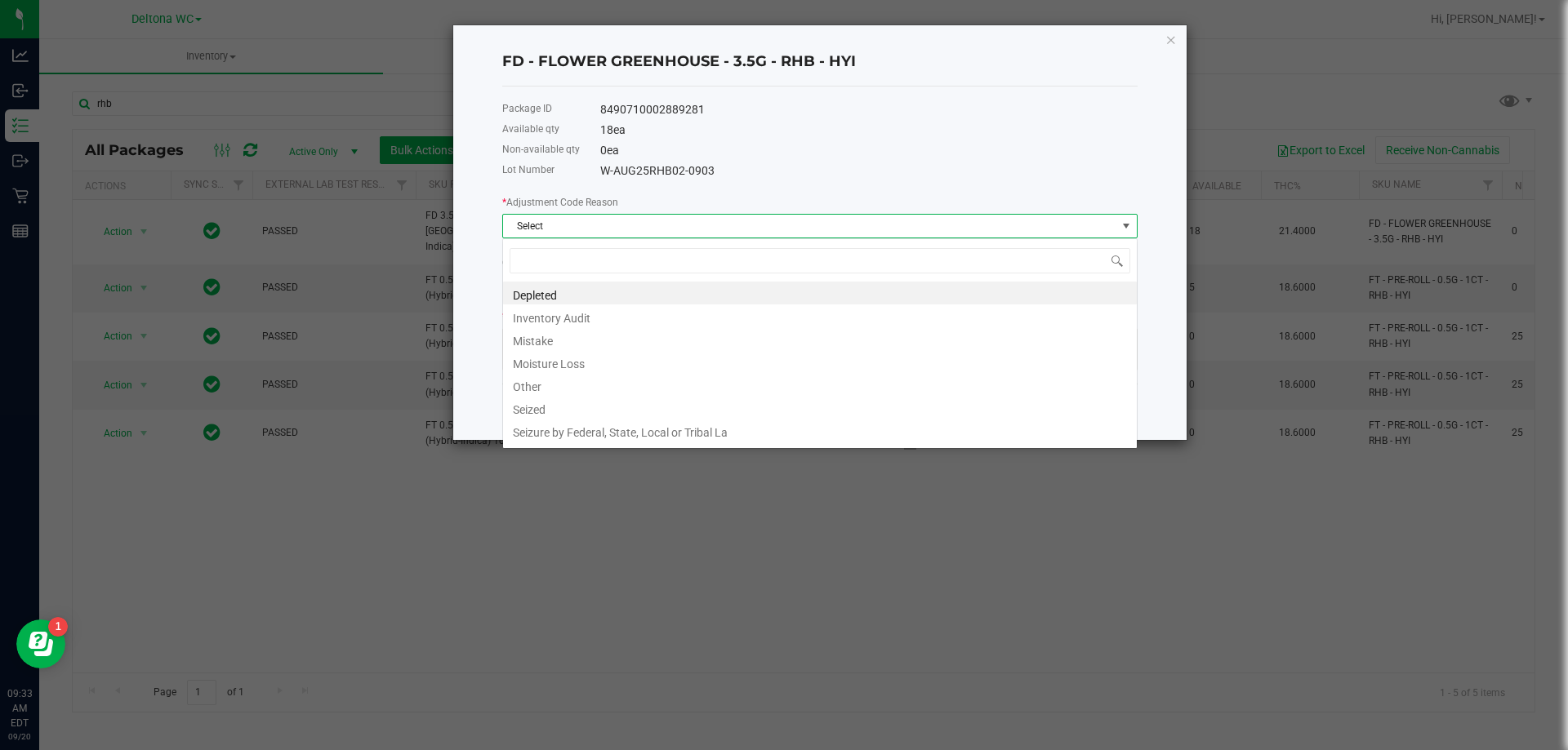
scroll to position [25, 635]
click at [557, 322] on li "Inventory Audit" at bounding box center [819, 315] width 633 height 23
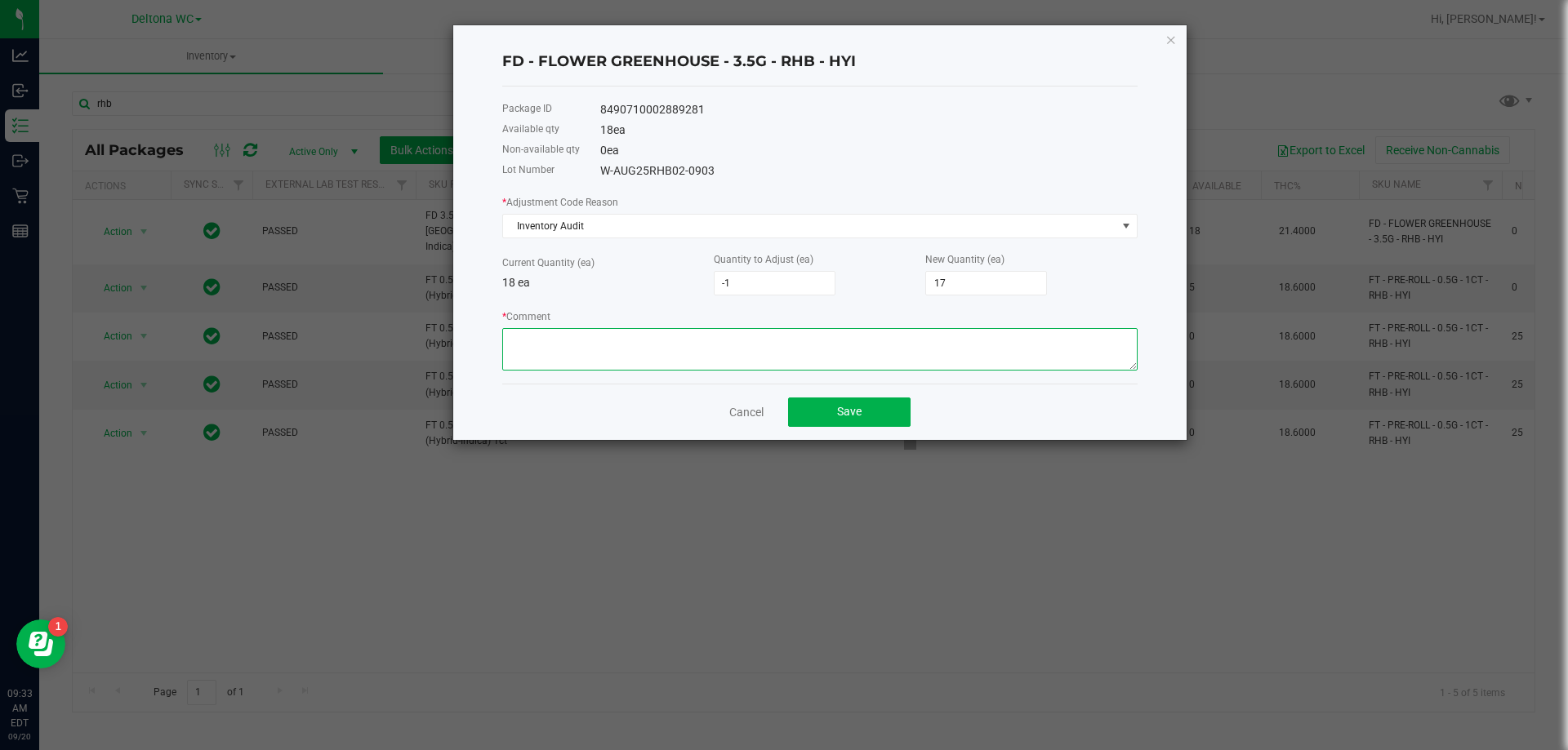
click at [547, 335] on textarea "* Comment" at bounding box center [819, 349] width 635 height 43
type textarea "-1 RHB 3.5 EON 9/19"
click at [862, 417] on button "Save" at bounding box center [849, 412] width 123 height 29
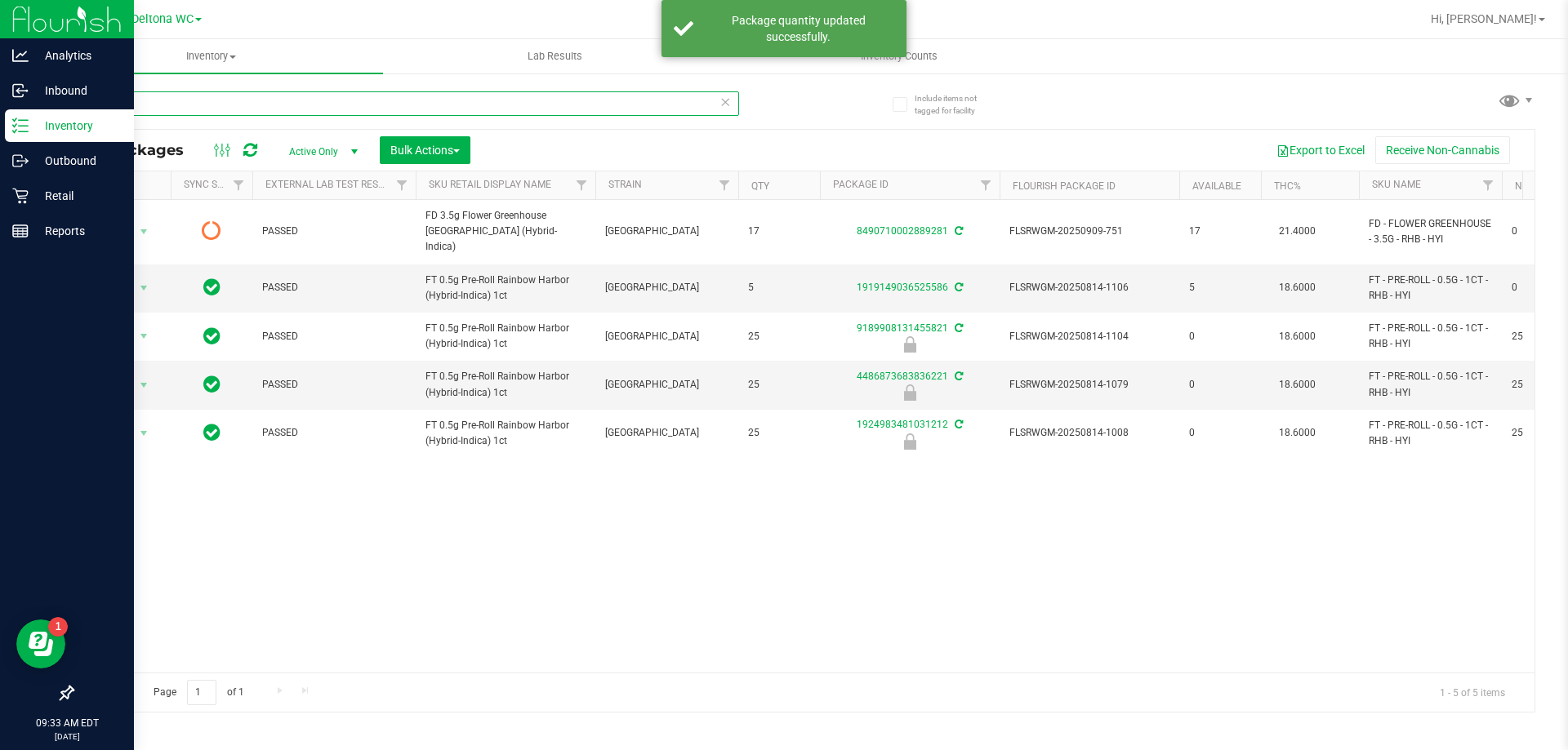
drag, startPoint x: 130, startPoint y: 106, endPoint x: 0, endPoint y: 124, distance: 131.2
click at [0, 118] on div "Analytics Inbound Inventory Outbound Retail Reports 09:33 AM EDT [DATE] 09/20 D…" at bounding box center [784, 375] width 1568 height 750
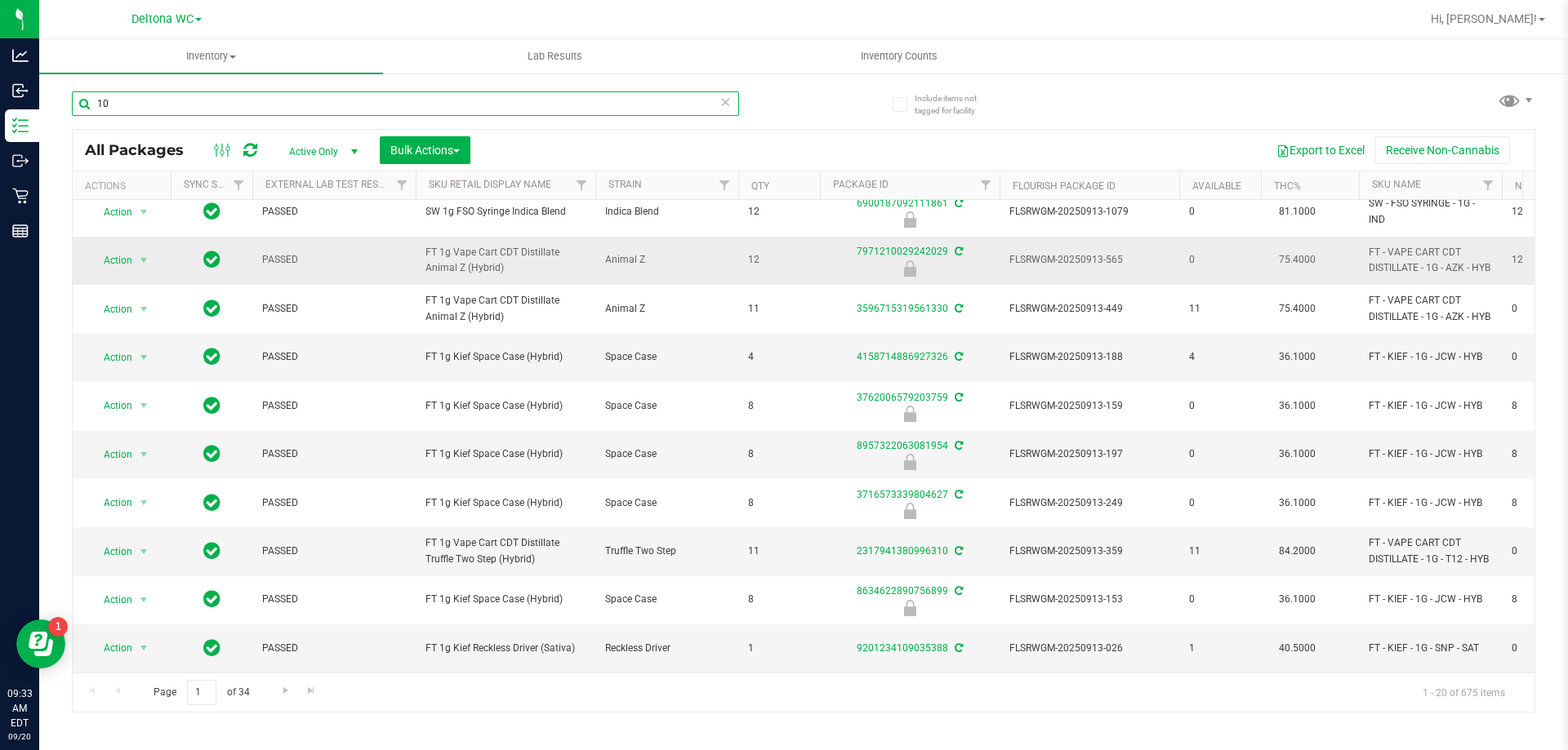
scroll to position [589, 0]
type input "1"
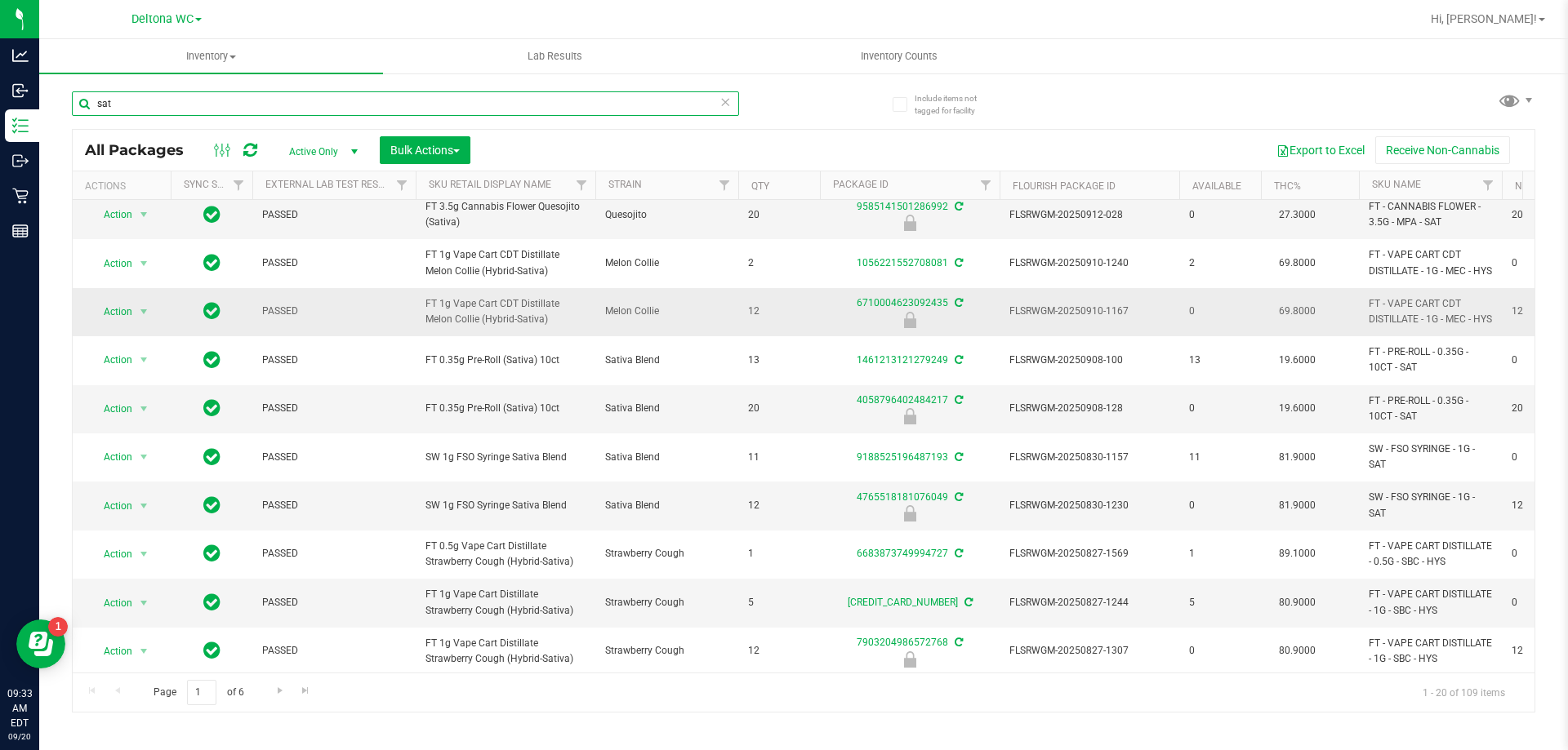
scroll to position [326, 0]
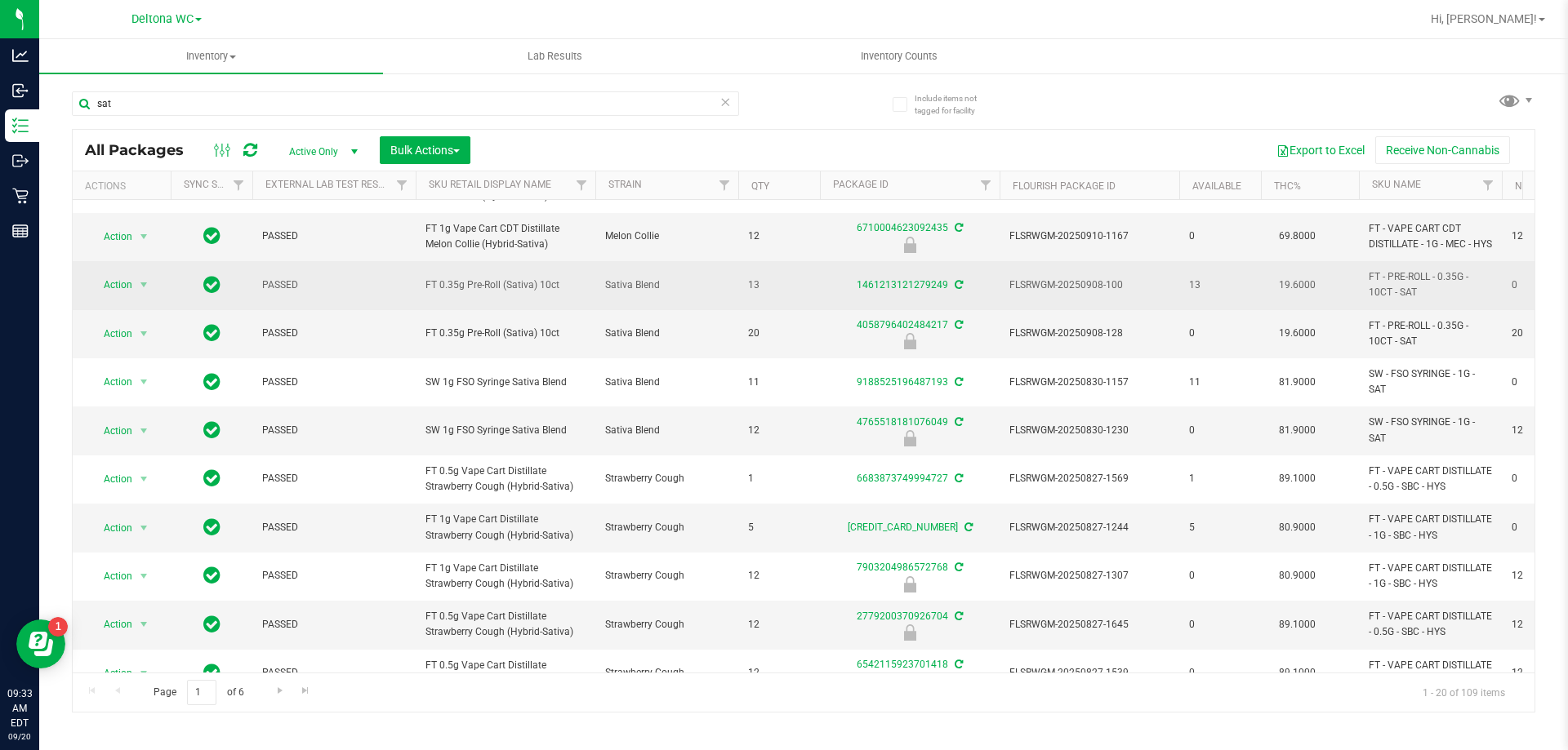
click at [480, 293] on span "FT 0.35g Pre-Roll (Sativa) 10ct" at bounding box center [505, 285] width 160 height 15
copy tr "FT 0.35g Pre-Roll (Sativa) 10ct"
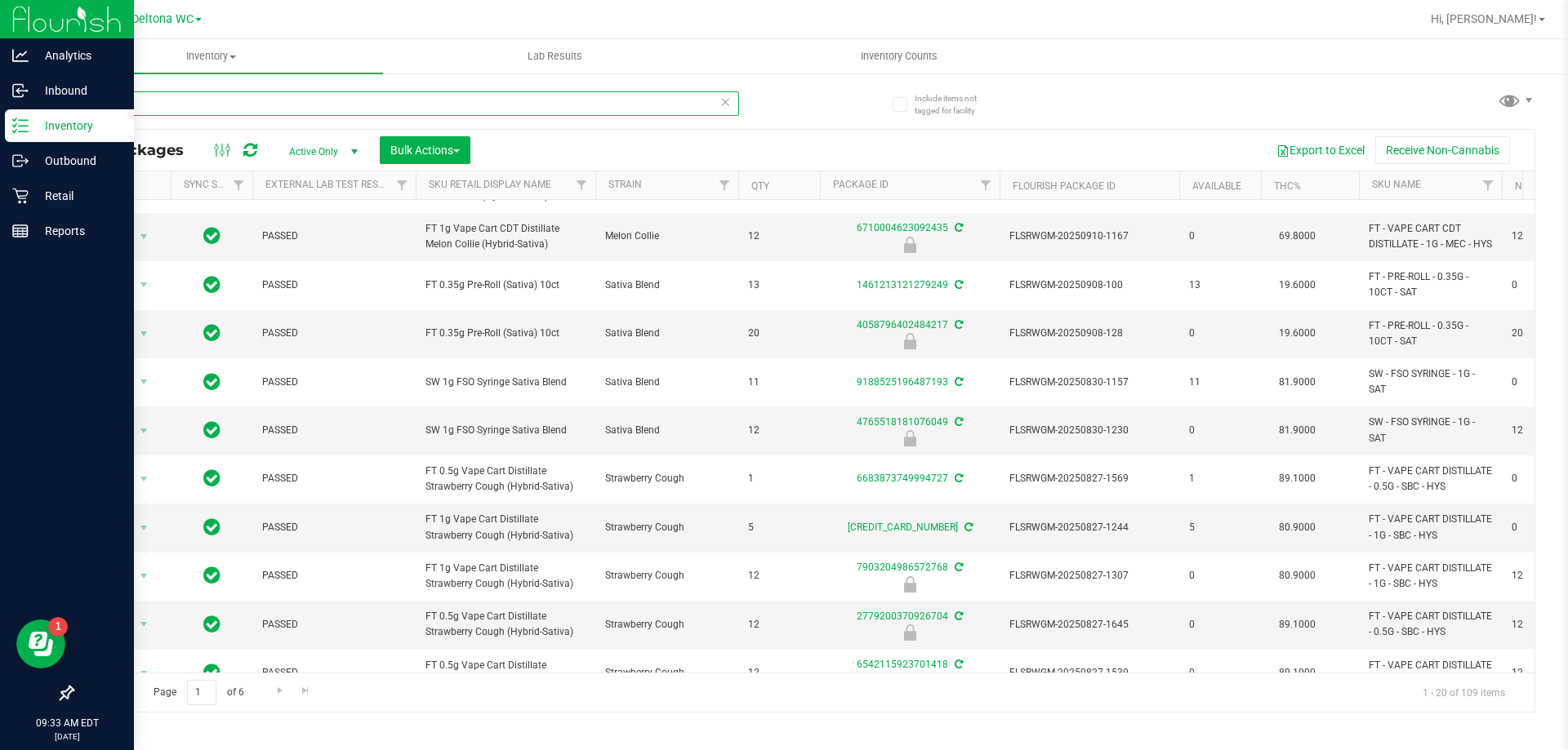
drag, startPoint x: 177, startPoint y: 101, endPoint x: 0, endPoint y: 132, distance: 179.7
click at [0, 129] on div "Analytics Inbound Inventory Outbound Retail Reports 09:33 AM EDT [DATE] 09/20 D…" at bounding box center [784, 375] width 1568 height 750
paste input "FT 0.35g Pre-Roll (Sativa) 10c"
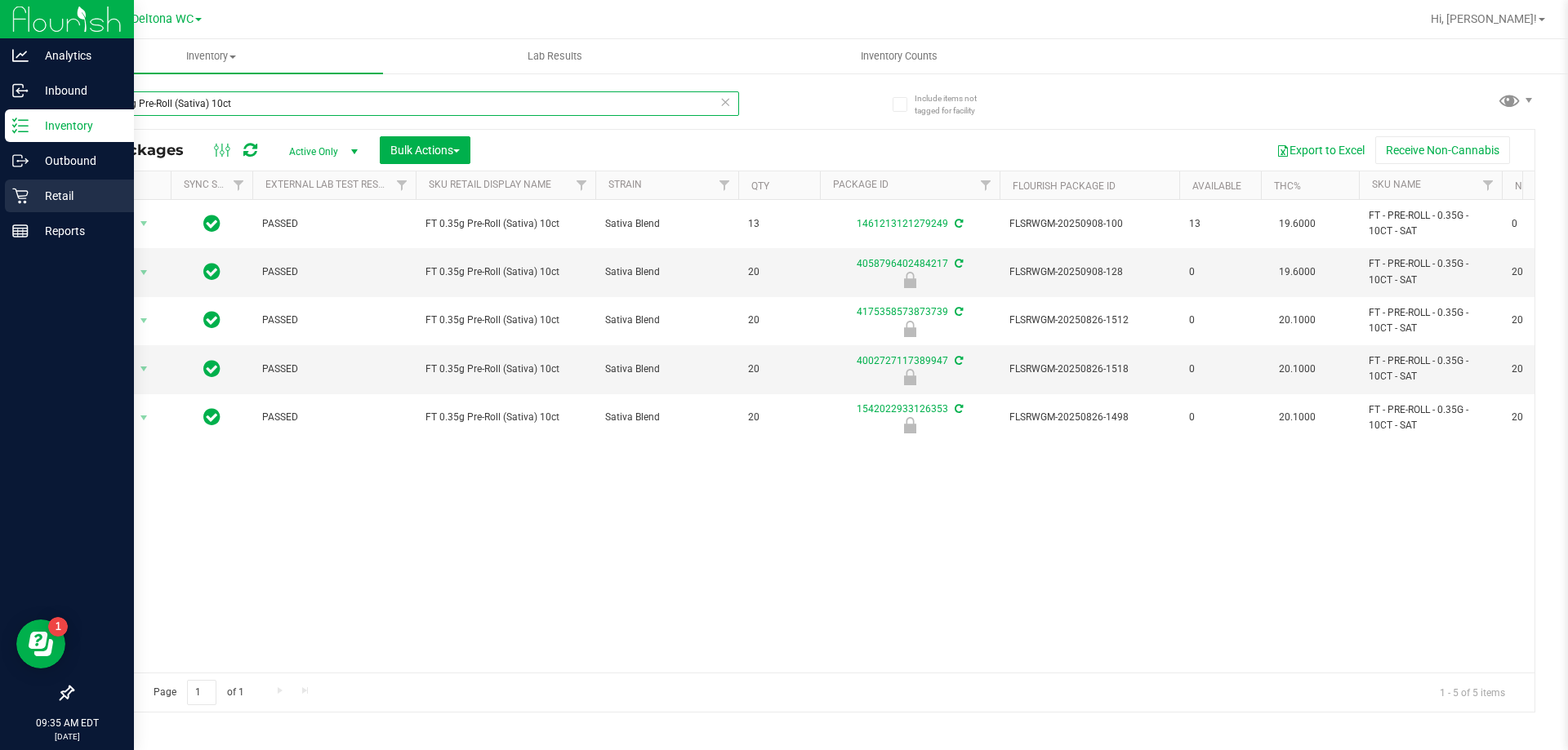
drag, startPoint x: 263, startPoint y: 97, endPoint x: 0, endPoint y: 210, distance: 286.2
click at [0, 209] on div "Analytics Inbound Inventory Outbound Retail Reports 09:35 AM EDT [DATE] 09/20 D…" at bounding box center [784, 375] width 1568 height 750
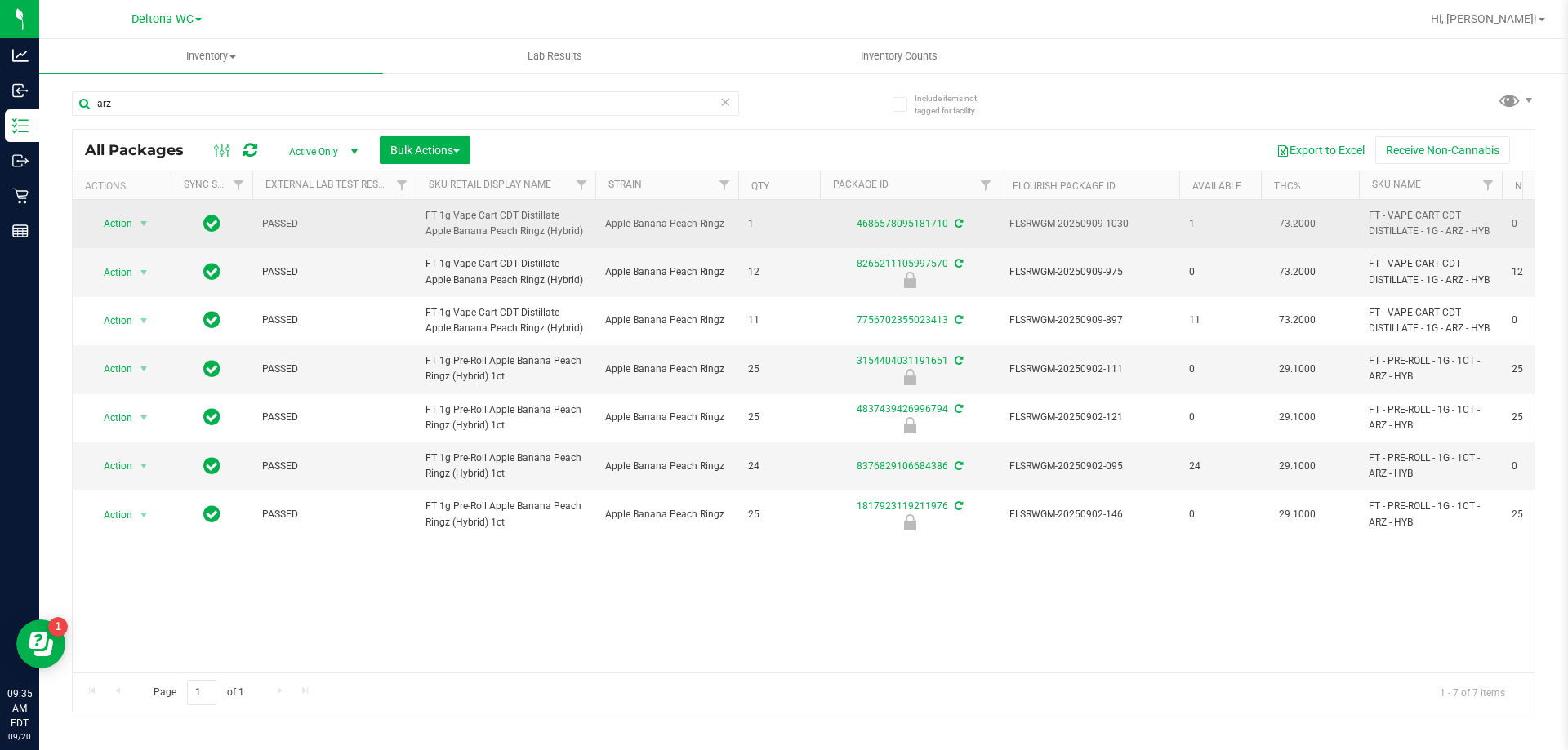
click at [496, 213] on span "FT 1g Vape Cart CDT Distillate Apple Banana Peach Ringz (Hybrid)" at bounding box center [505, 223] width 160 height 31
copy tr "FT 1g Vape Cart CDT Distillate Apple Banana Peach Ringz (Hybrid)"
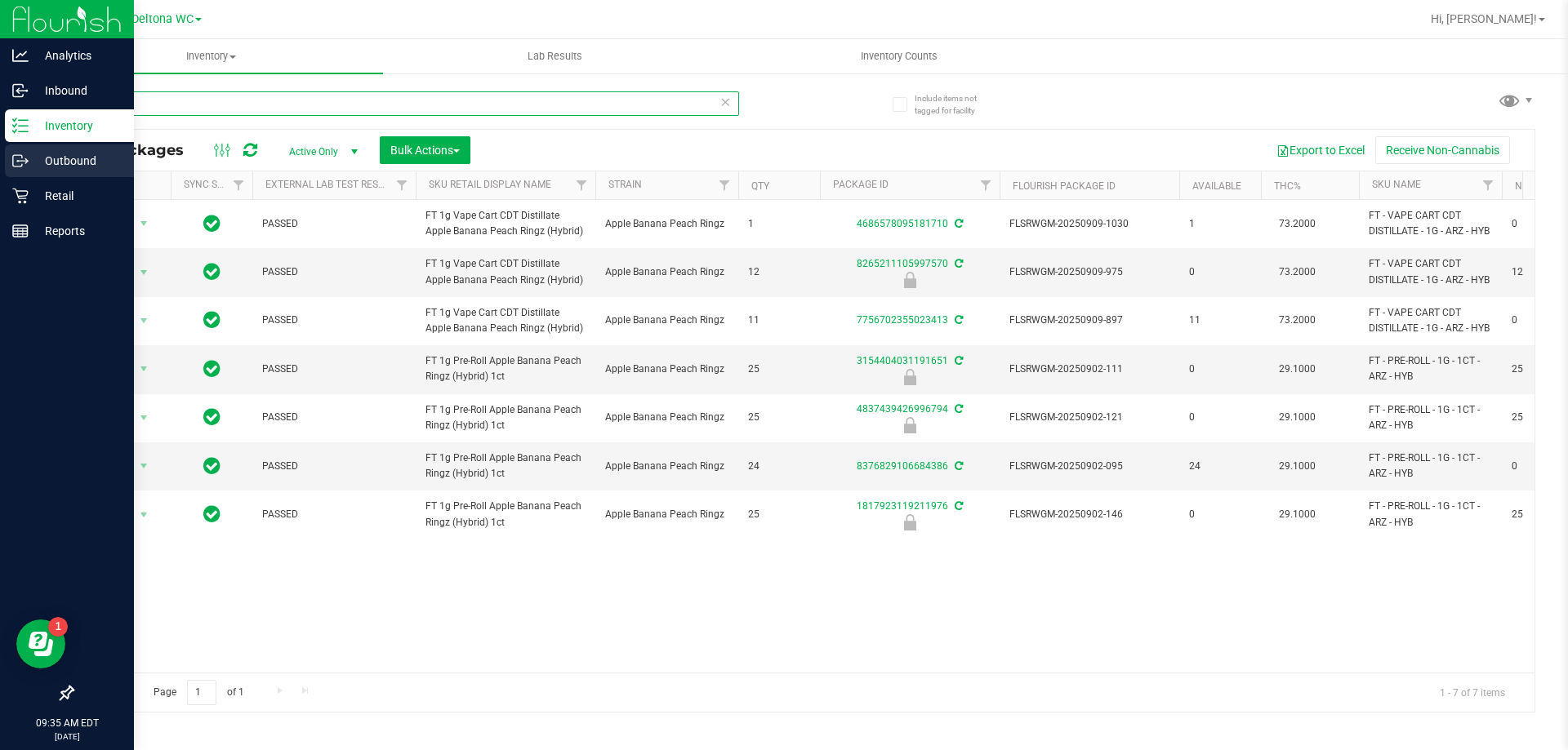
drag, startPoint x: 0, startPoint y: 148, endPoint x: 0, endPoint y: 167, distance: 19.0
click at [0, 166] on div "Analytics Inbound Inventory Outbound Retail Reports 09:35 AM EDT [DATE] 09/20 D…" at bounding box center [784, 375] width 1568 height 750
paste input "FT 1g Vape Cart CDT Distillate Apple Banana Peach Ringz (Hybrid)"
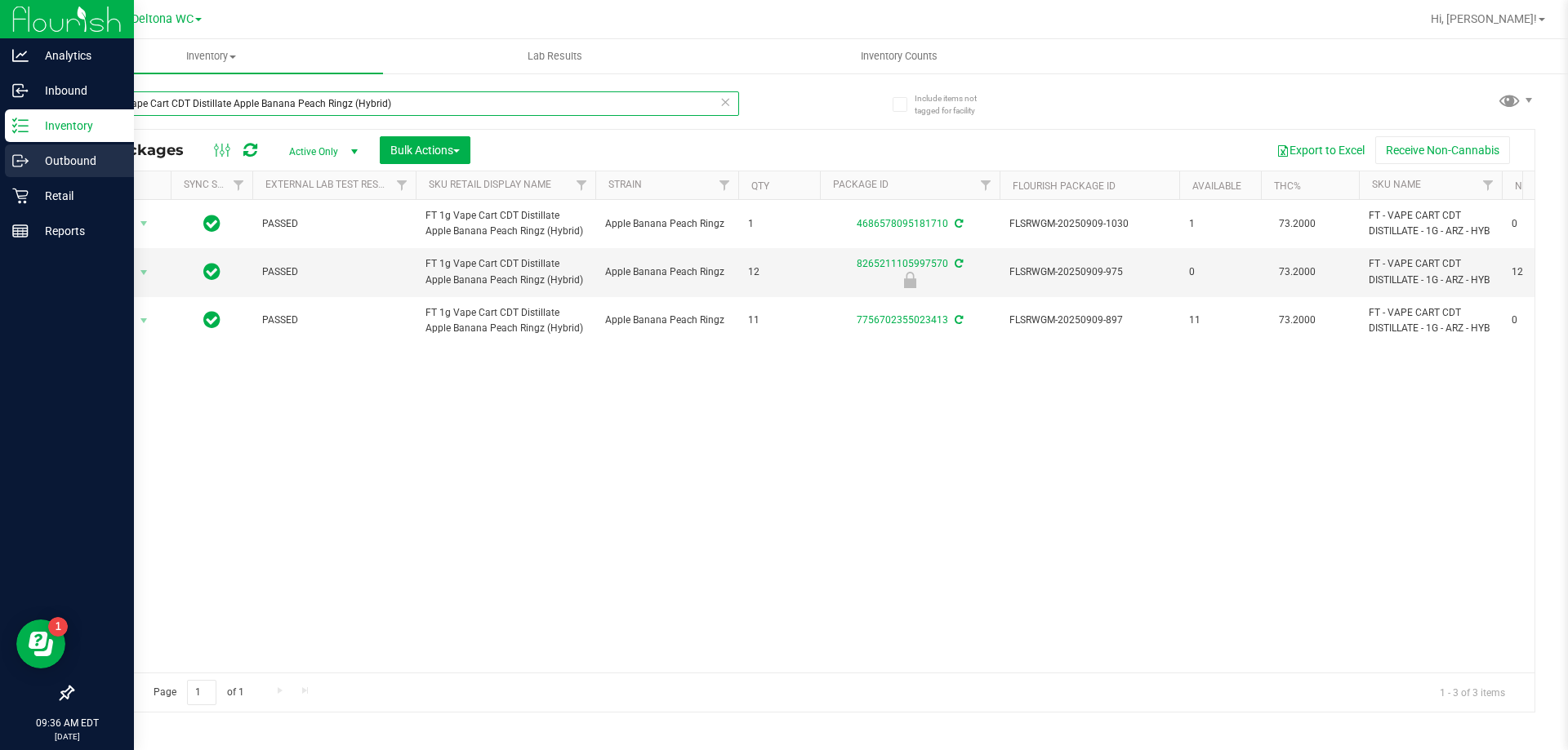
drag, startPoint x: 420, startPoint y: 106, endPoint x: 0, endPoint y: 170, distance: 424.8
click at [0, 170] on div "Analytics Inbound Inventory Outbound Retail Reports 09:36 AM EDT [DATE] 09/20 D…" at bounding box center [784, 375] width 1568 height 750
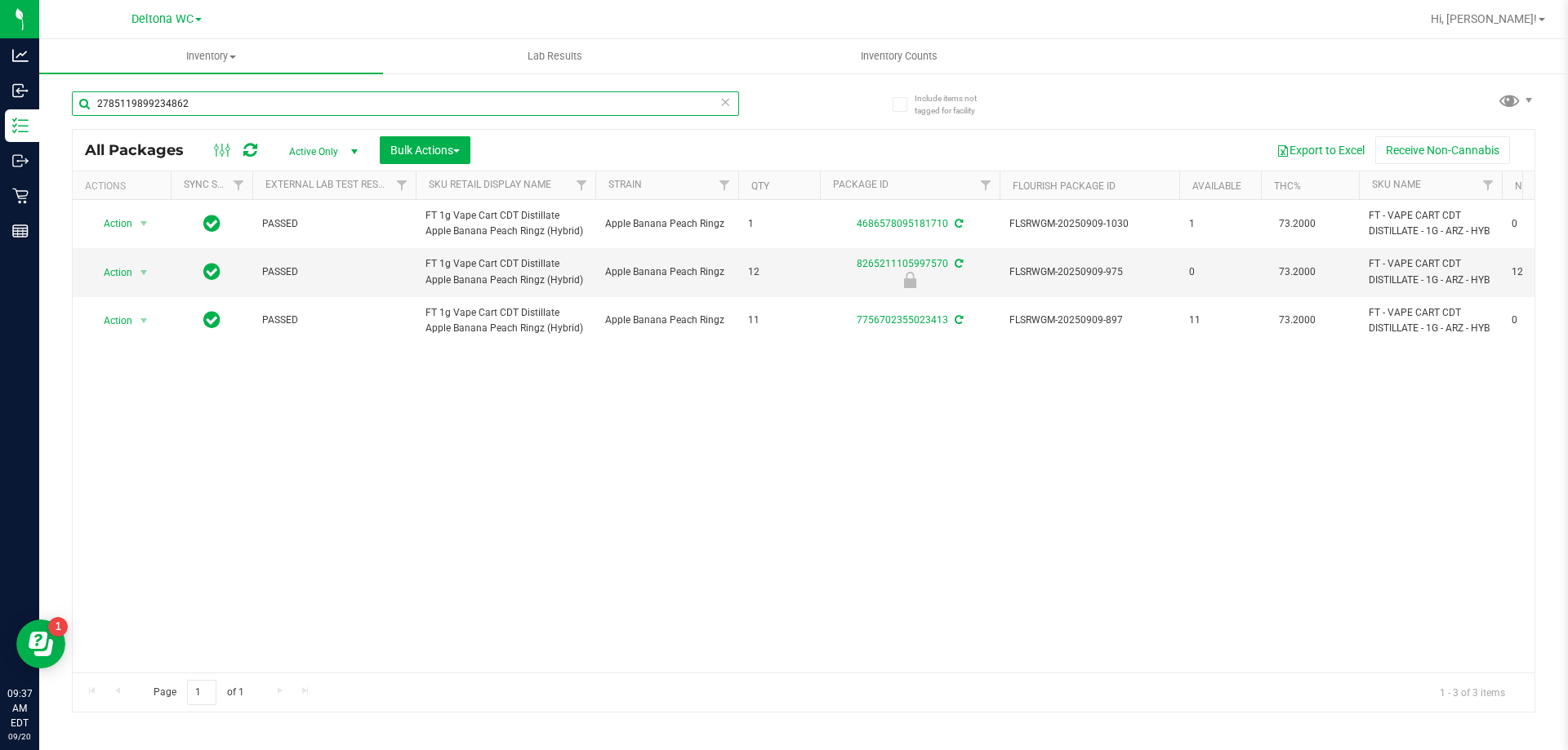
type input "2785119899234862"
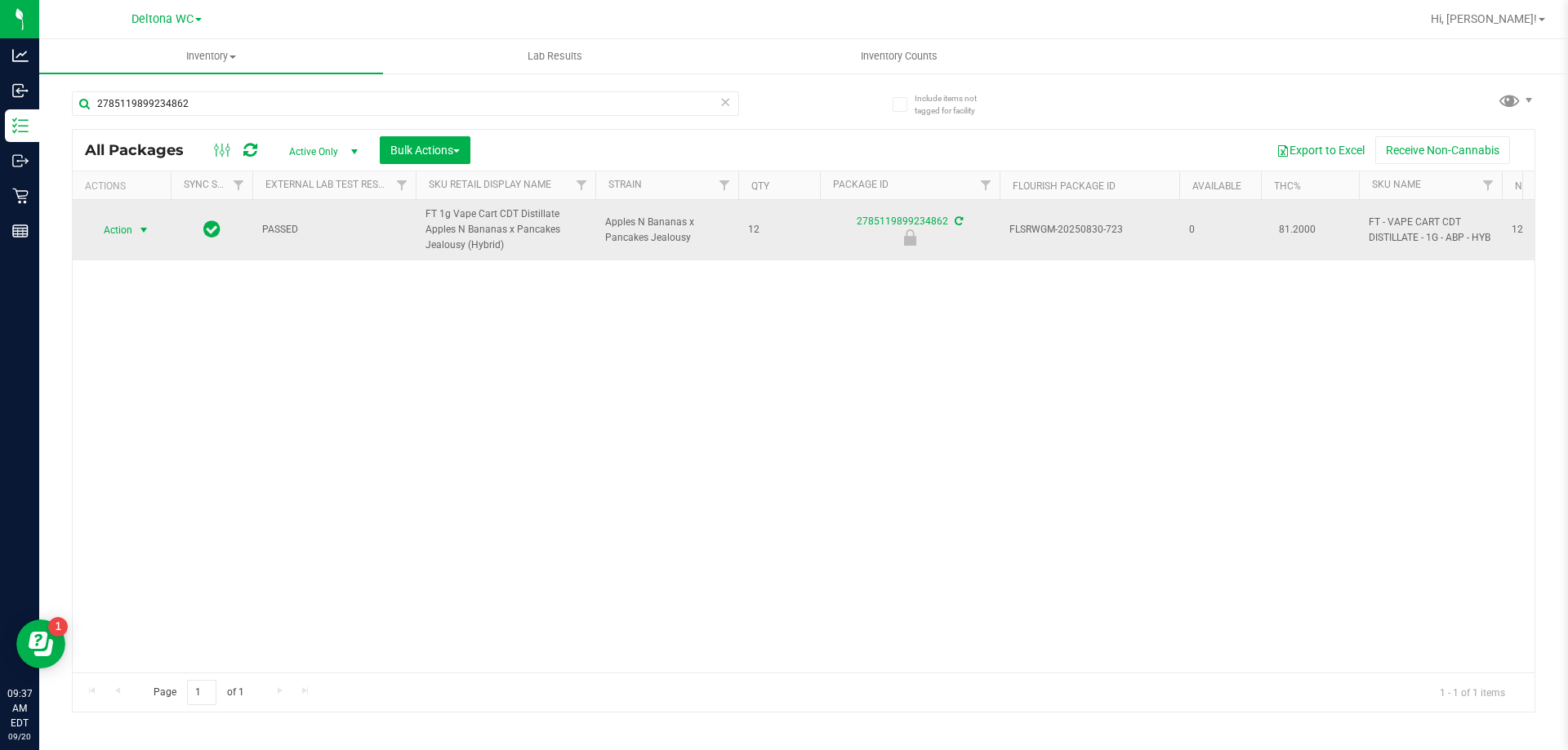
click at [118, 222] on span "Action" at bounding box center [111, 230] width 45 height 23
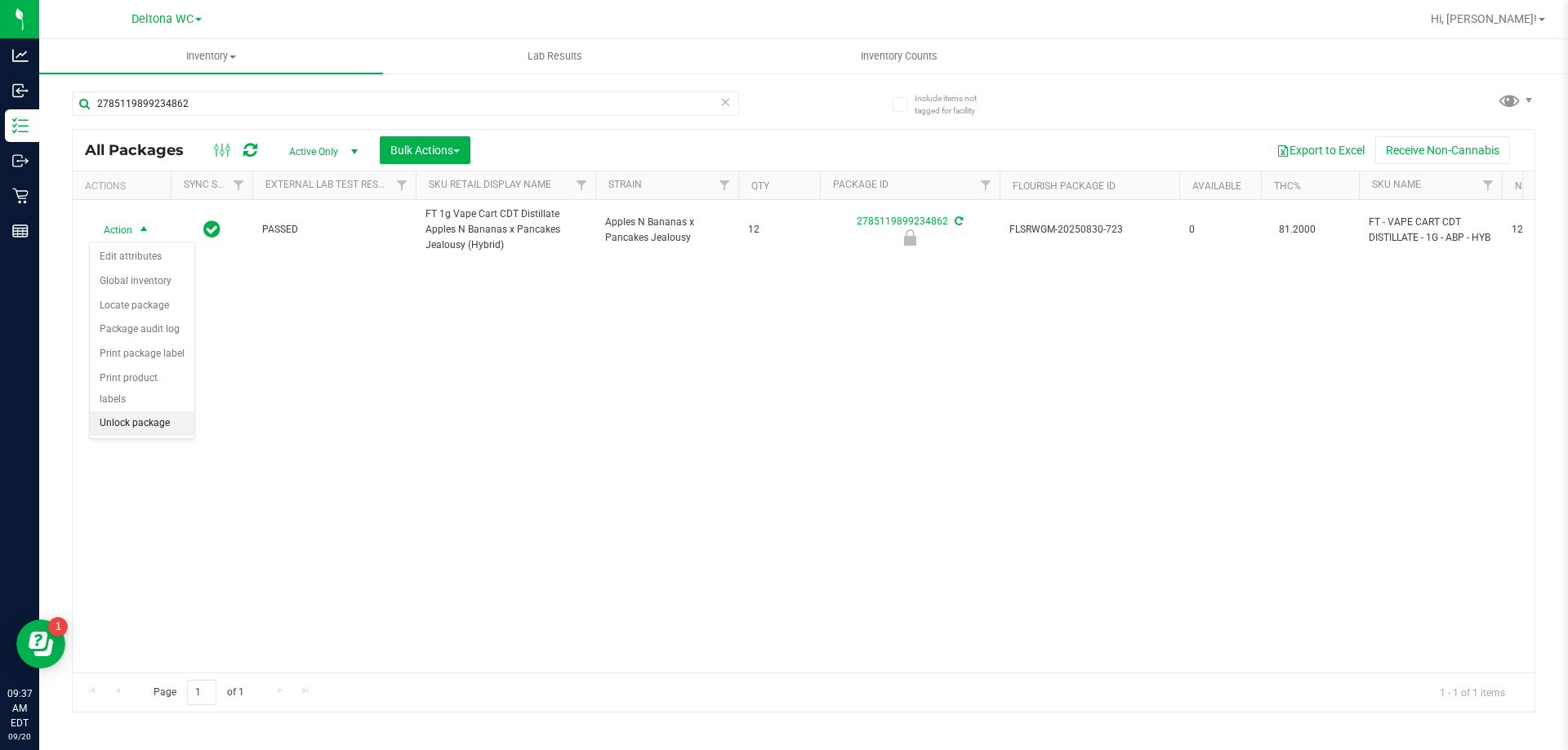
click at [154, 411] on li "Unlock package" at bounding box center [142, 423] width 104 height 25
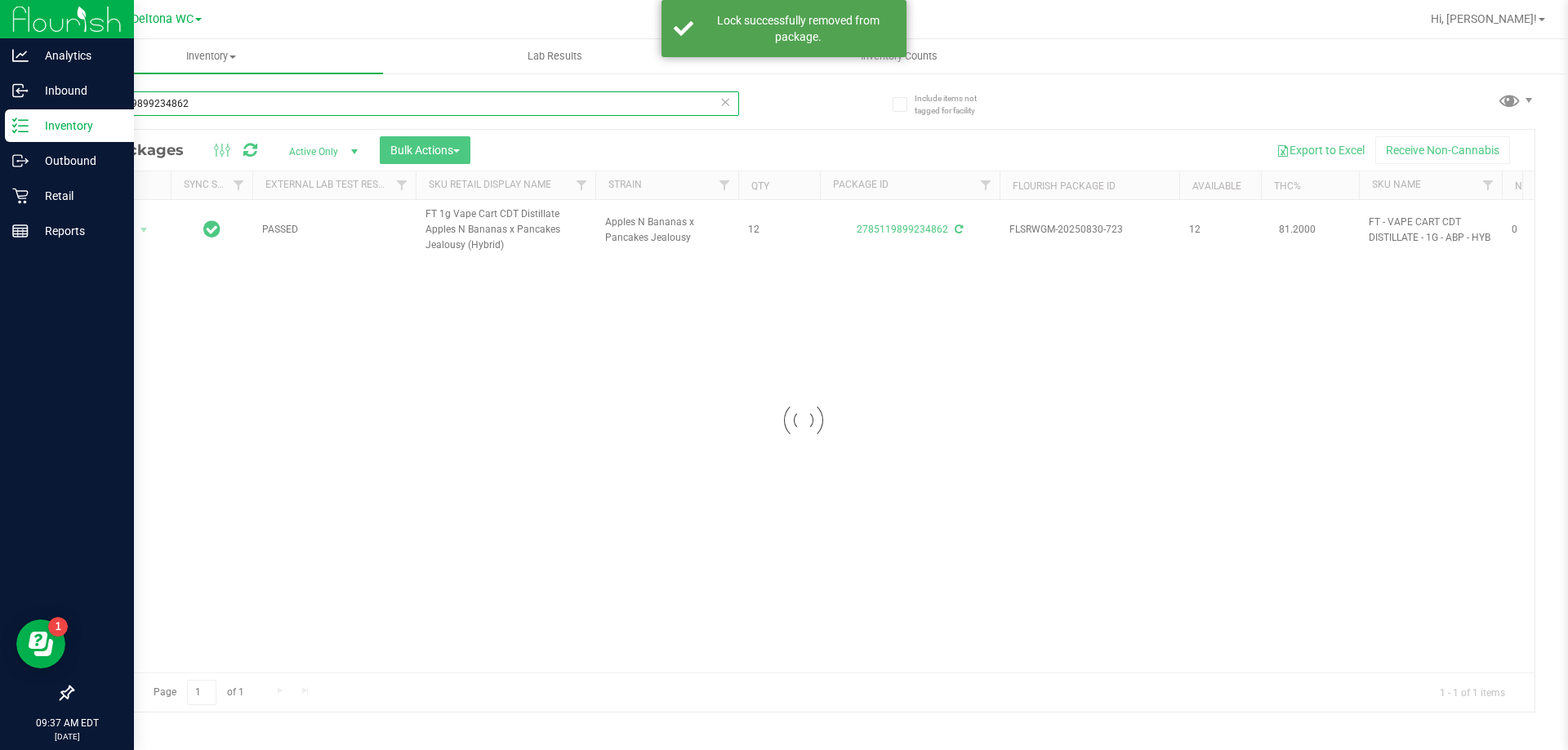
drag, startPoint x: 227, startPoint y: 106, endPoint x: 0, endPoint y: 141, distance: 229.7
click at [0, 141] on div "Analytics Inbound Inventory Outbound Retail Reports 09:37 AM EDT [DATE] 09/20 D…" at bounding box center [784, 375] width 1568 height 750
type input "7935672316658111"
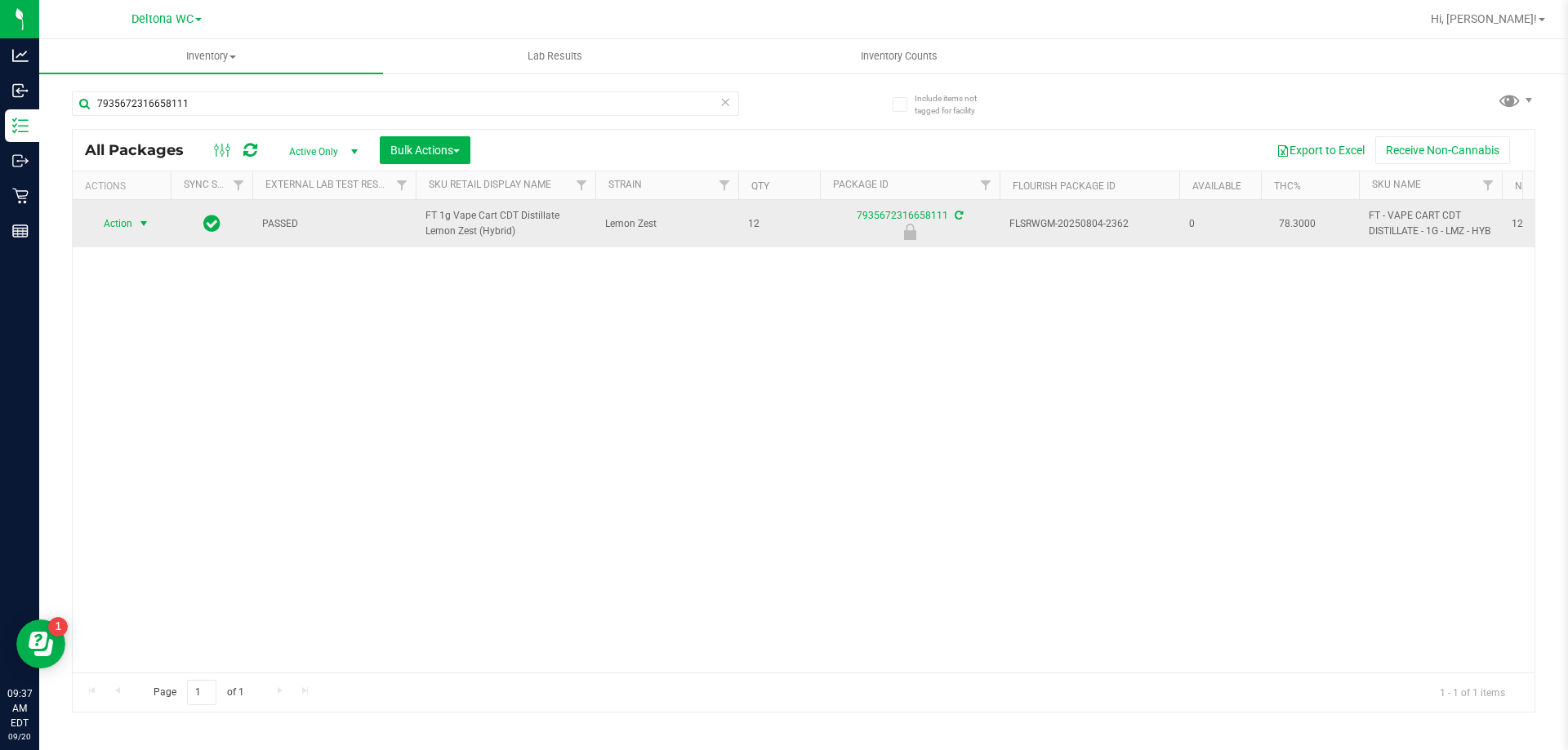
click at [128, 227] on span "Action" at bounding box center [111, 223] width 45 height 23
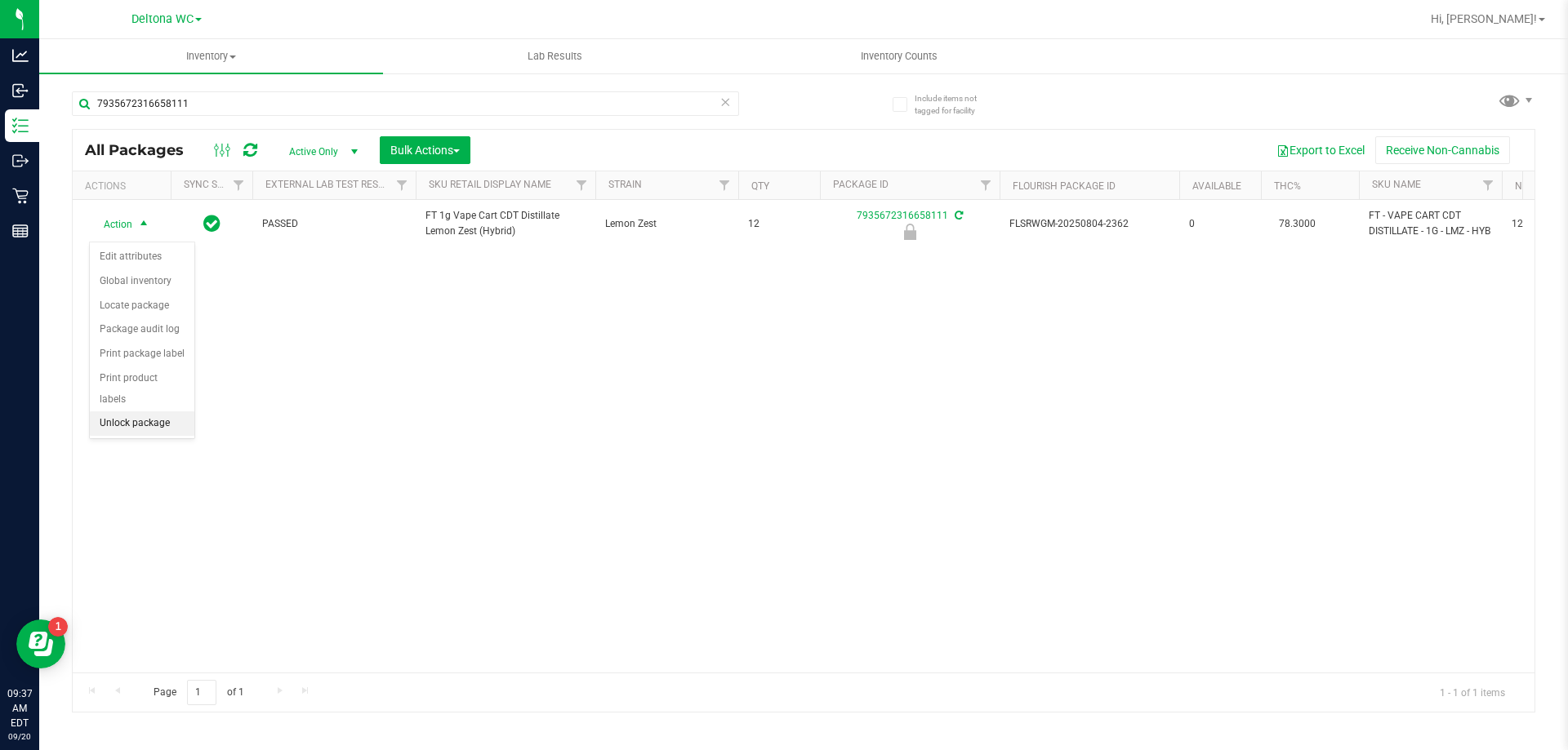
click at [126, 411] on li "Unlock package" at bounding box center [142, 423] width 104 height 25
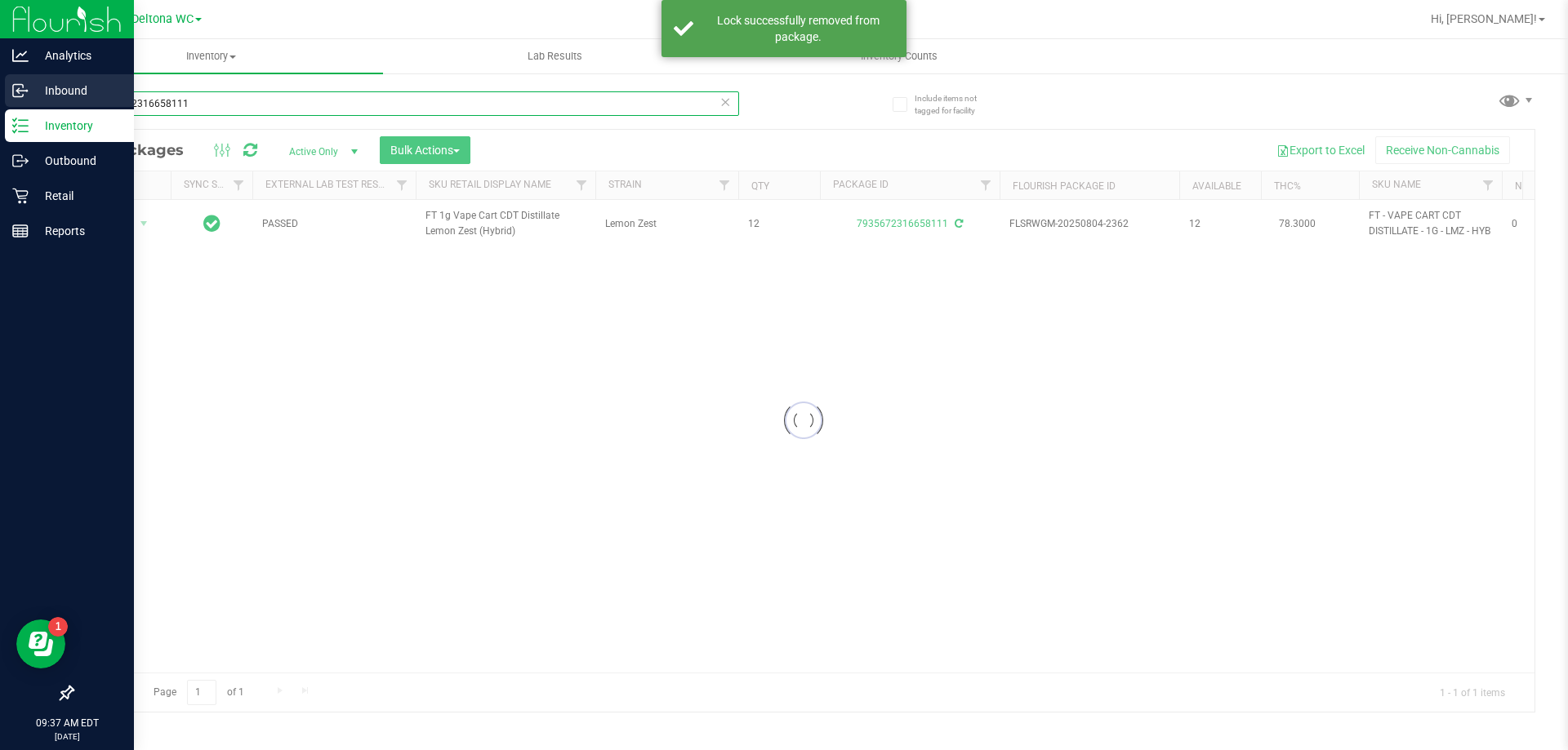
drag, startPoint x: 243, startPoint y: 101, endPoint x: 0, endPoint y: 91, distance: 243.2
click at [0, 91] on div "Analytics Inbound Inventory Outbound Retail Reports 09:37 AM EDT [DATE] 09/20 D…" at bounding box center [784, 375] width 1568 height 750
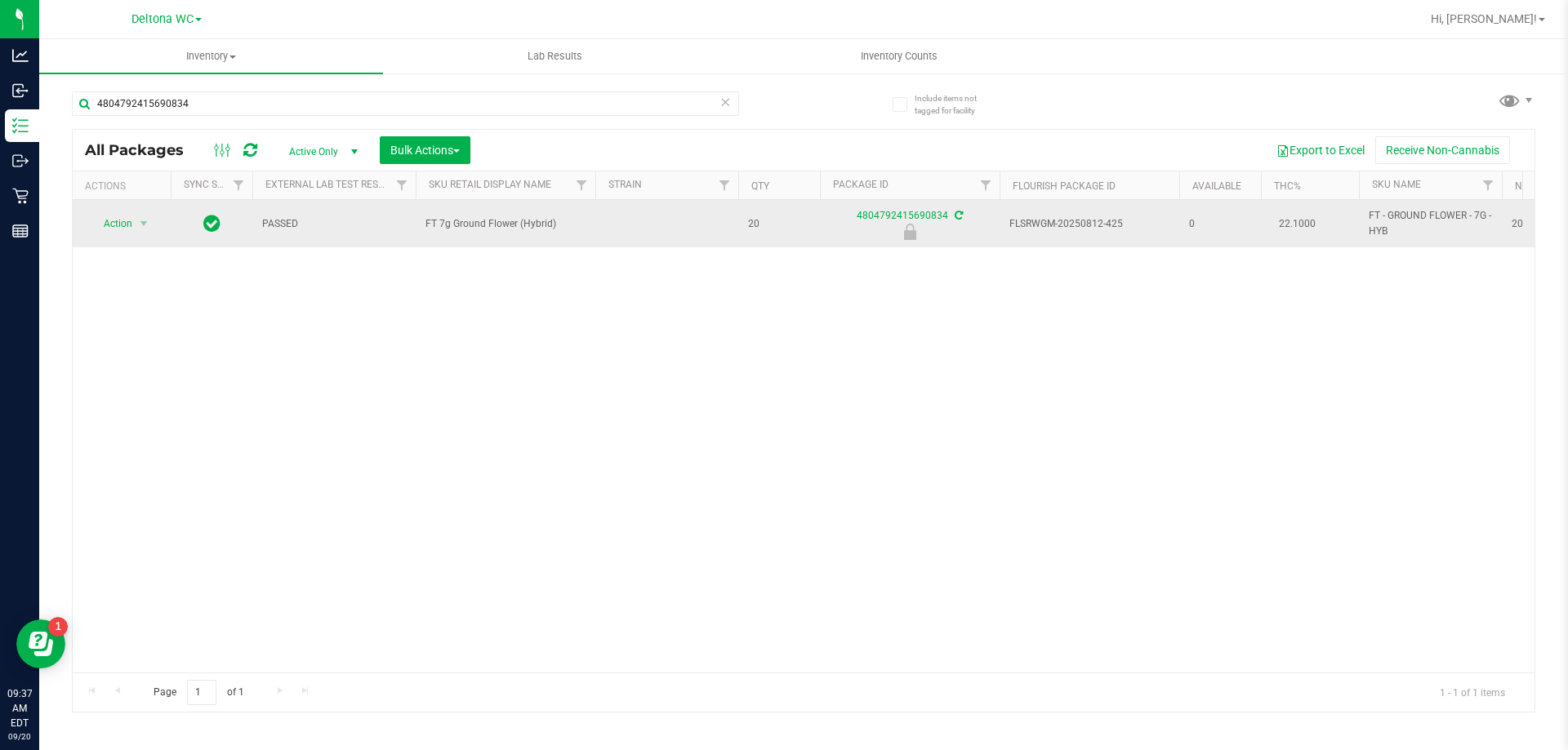
click at [465, 229] on span "FT 7g Ground Flower (Hybrid)" at bounding box center [505, 223] width 160 height 15
click at [466, 227] on span "FT 7g Ground Flower (Hybrid)" at bounding box center [505, 223] width 160 height 15
click at [466, 226] on span "FT 7g Ground Flower (Hybrid)" at bounding box center [505, 223] width 160 height 15
copy td "FT 7g Ground Flower (Hybrid)"
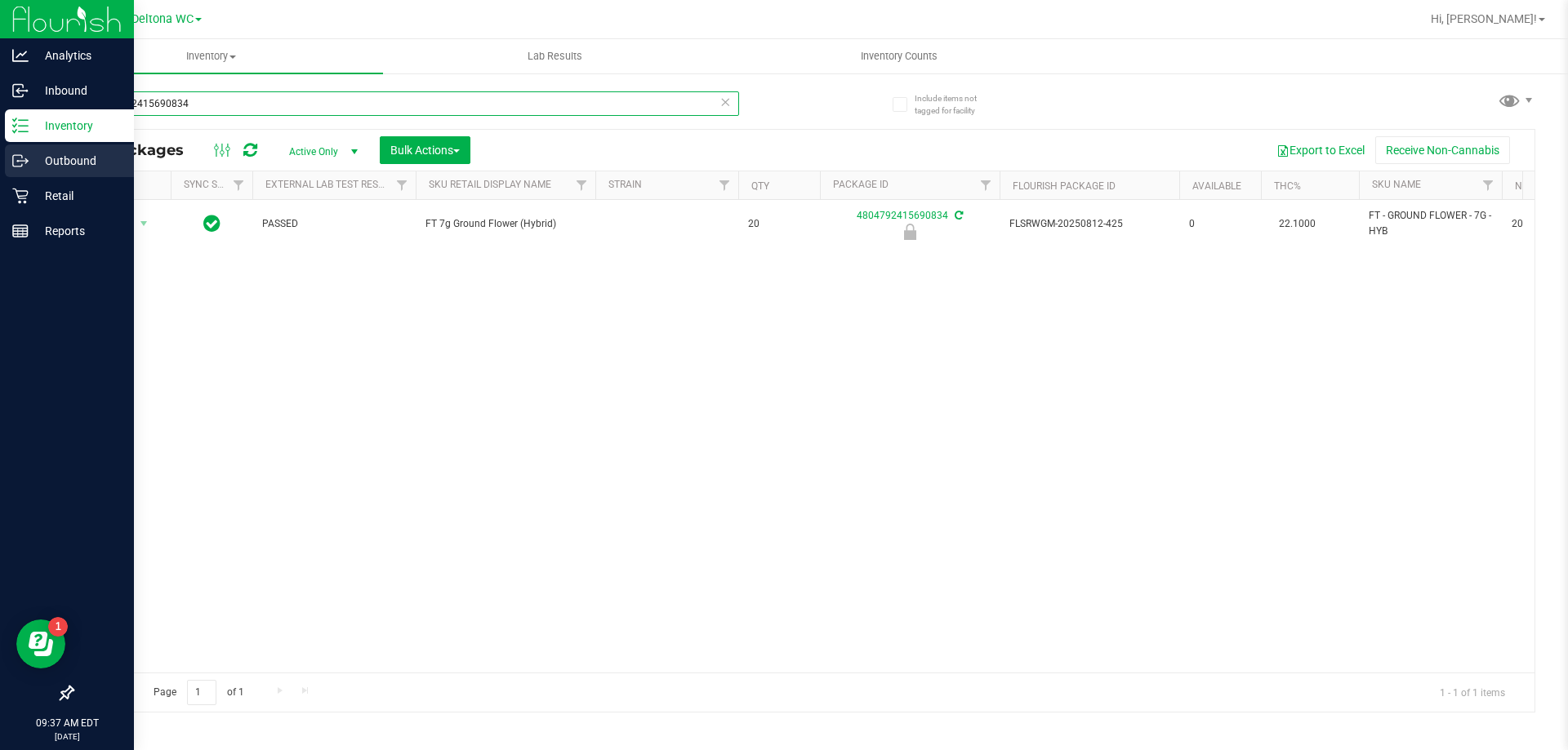
drag, startPoint x: 252, startPoint y: 95, endPoint x: 0, endPoint y: 154, distance: 258.8
click at [0, 154] on div "Analytics Inbound Inventory Outbound Retail Reports 09:37 AM EDT [DATE] 09/20 D…" at bounding box center [784, 375] width 1568 height 750
paste input "FT 7g Ground Flower (Hybrid)"
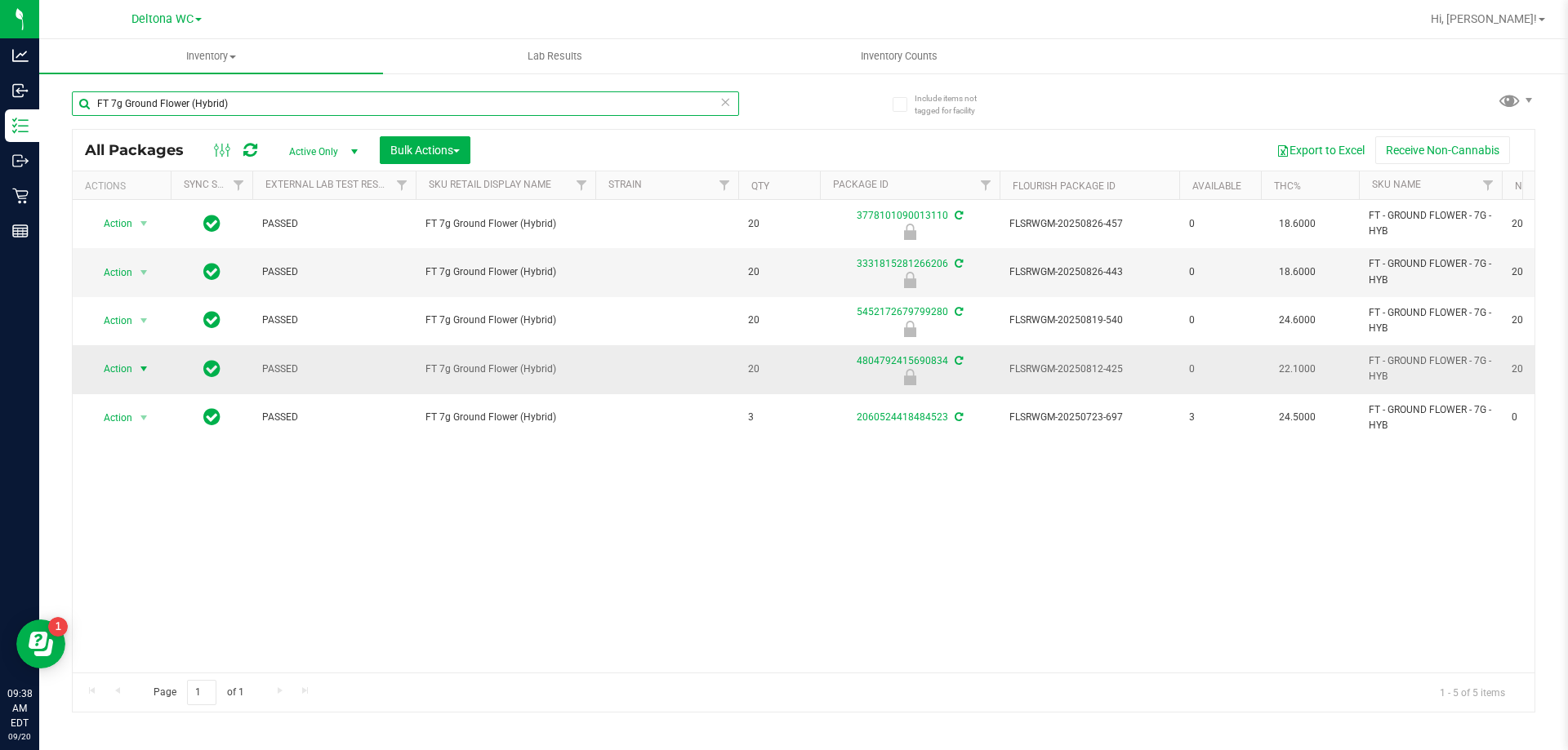
type input "FT 7g Ground Flower (Hybrid)"
click at [119, 372] on span "Action" at bounding box center [111, 369] width 45 height 23
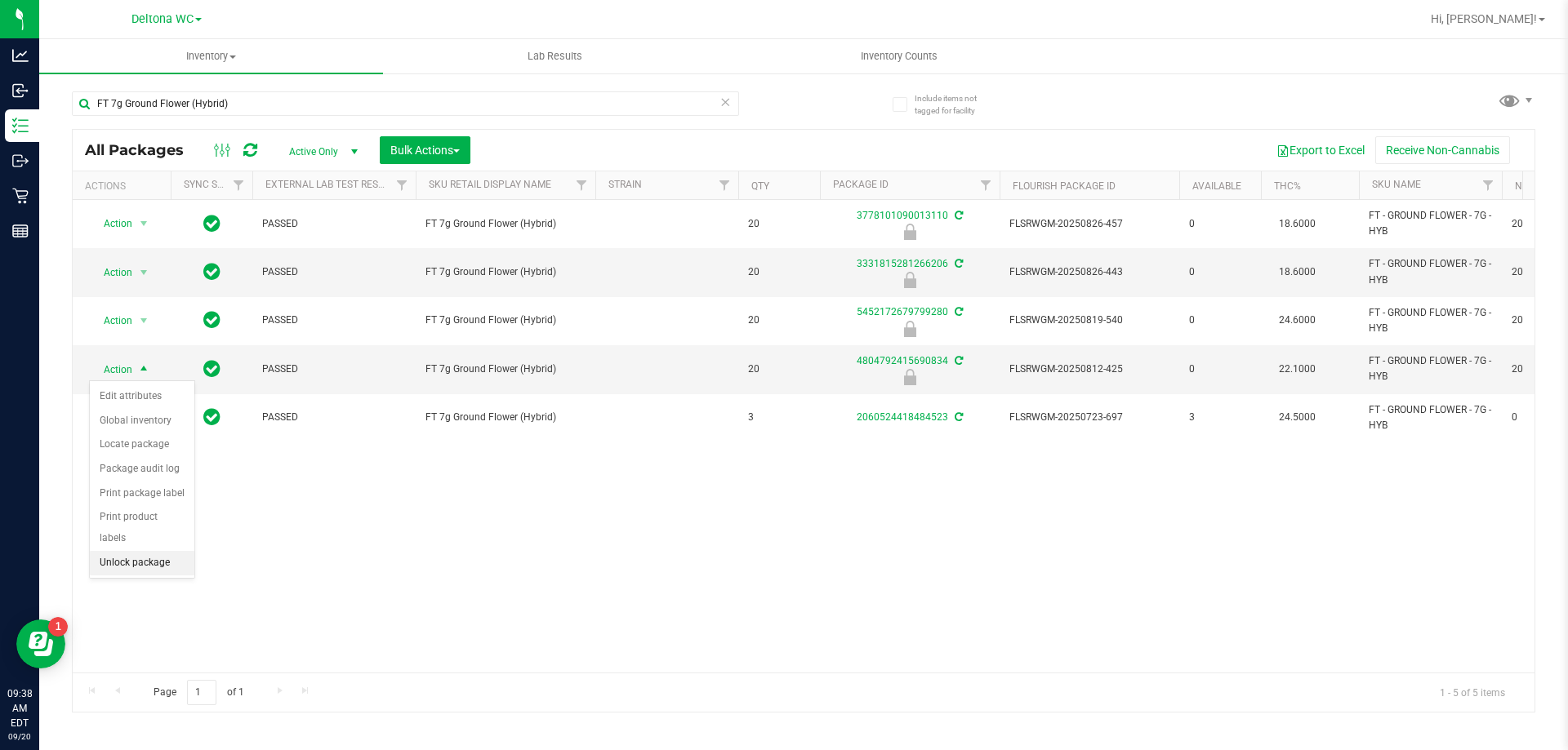
click at [114, 551] on li "Unlock package" at bounding box center [142, 563] width 104 height 25
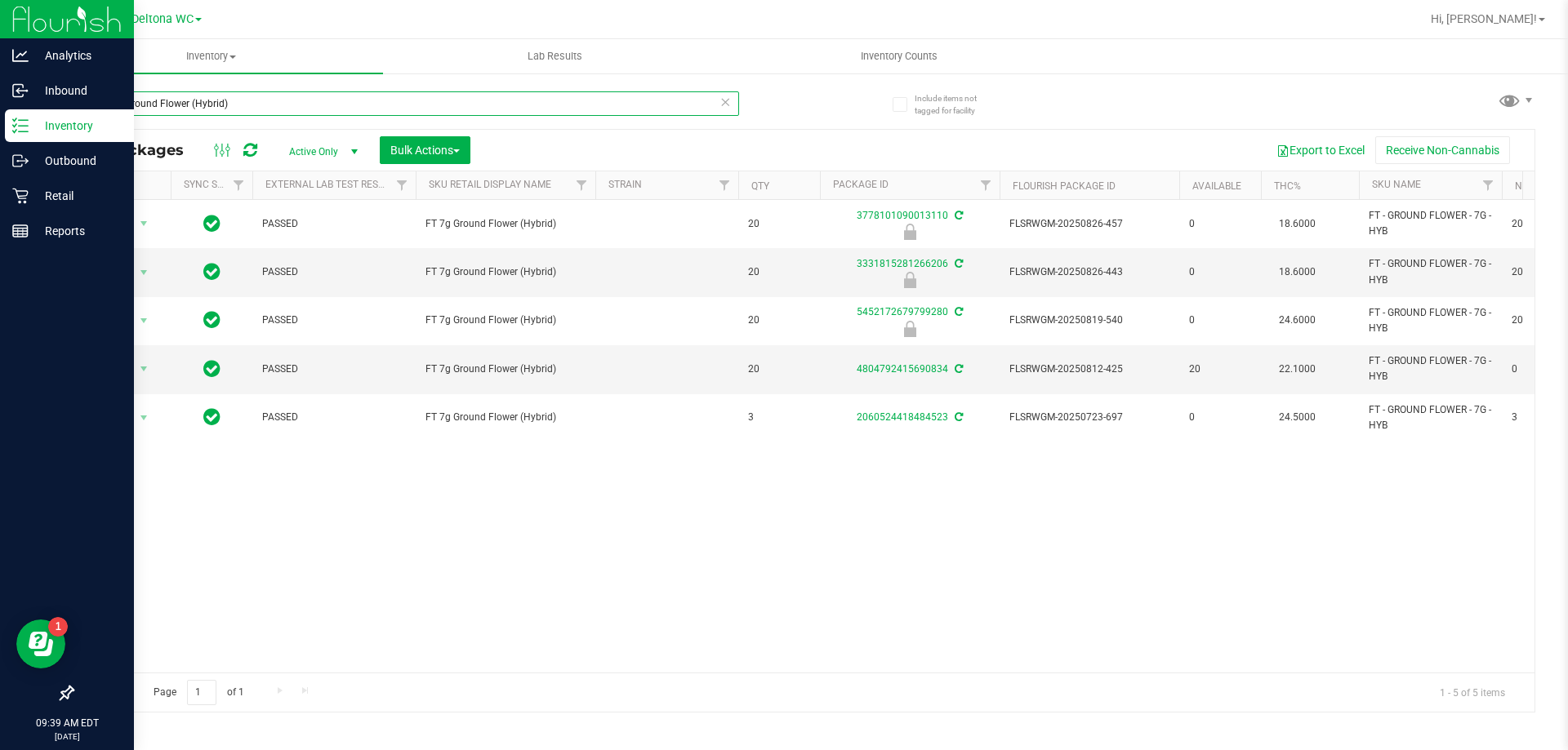
drag, startPoint x: 250, startPoint y: 98, endPoint x: 0, endPoint y: 136, distance: 252.9
click at [0, 135] on div "Analytics Inbound Inventory Outbound Retail Reports 09:39 AM EDT [DATE] 09/20 D…" at bounding box center [784, 375] width 1568 height 750
type input "arz"
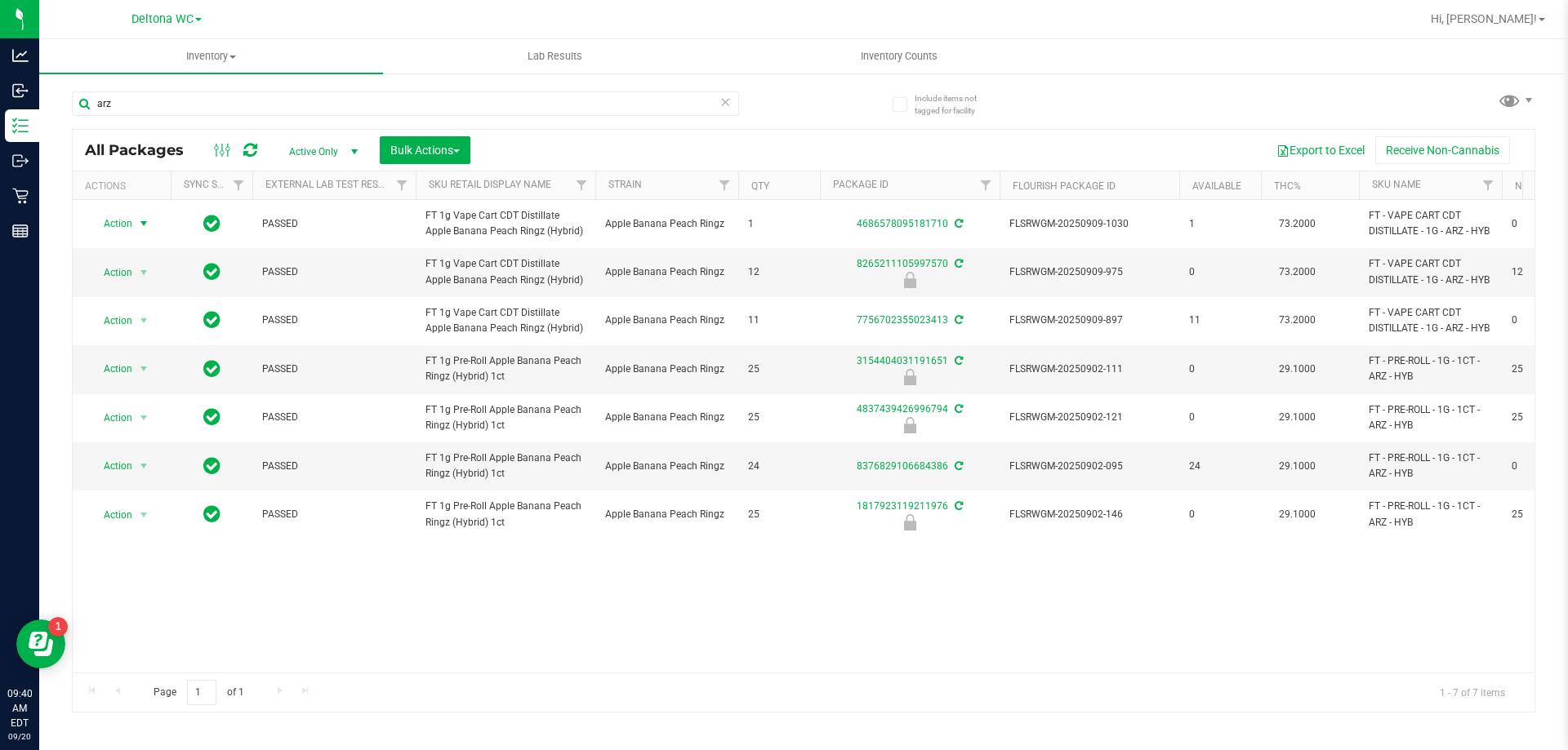
drag, startPoint x: 140, startPoint y: 225, endPoint x: 140, endPoint y: 238, distance: 13.0
click at [140, 225] on span "select" at bounding box center [144, 223] width 13 height 13
click at [145, 252] on li "Adjust qty" at bounding box center [153, 251] width 126 height 25
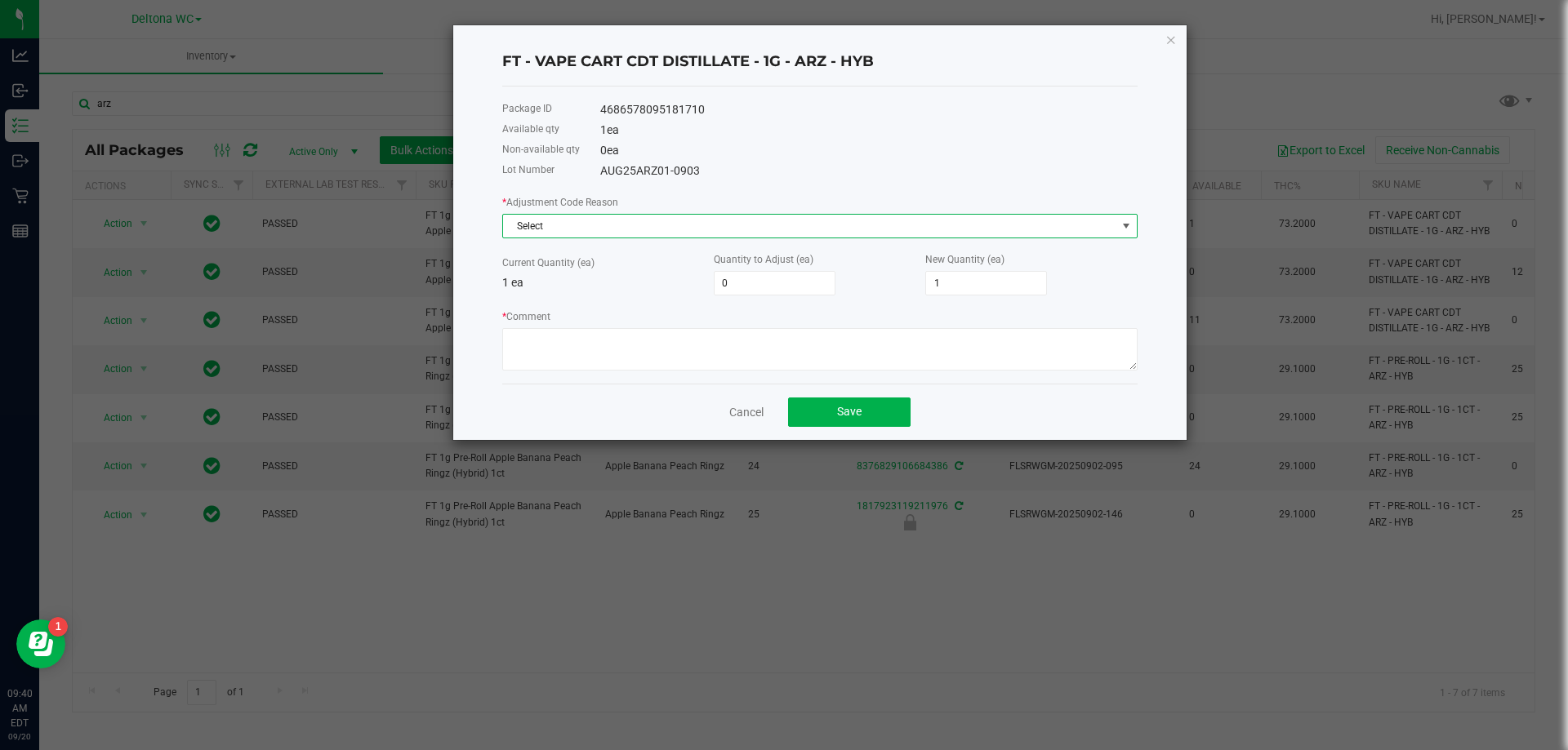
click at [634, 217] on span "Select" at bounding box center [809, 225] width 613 height 23
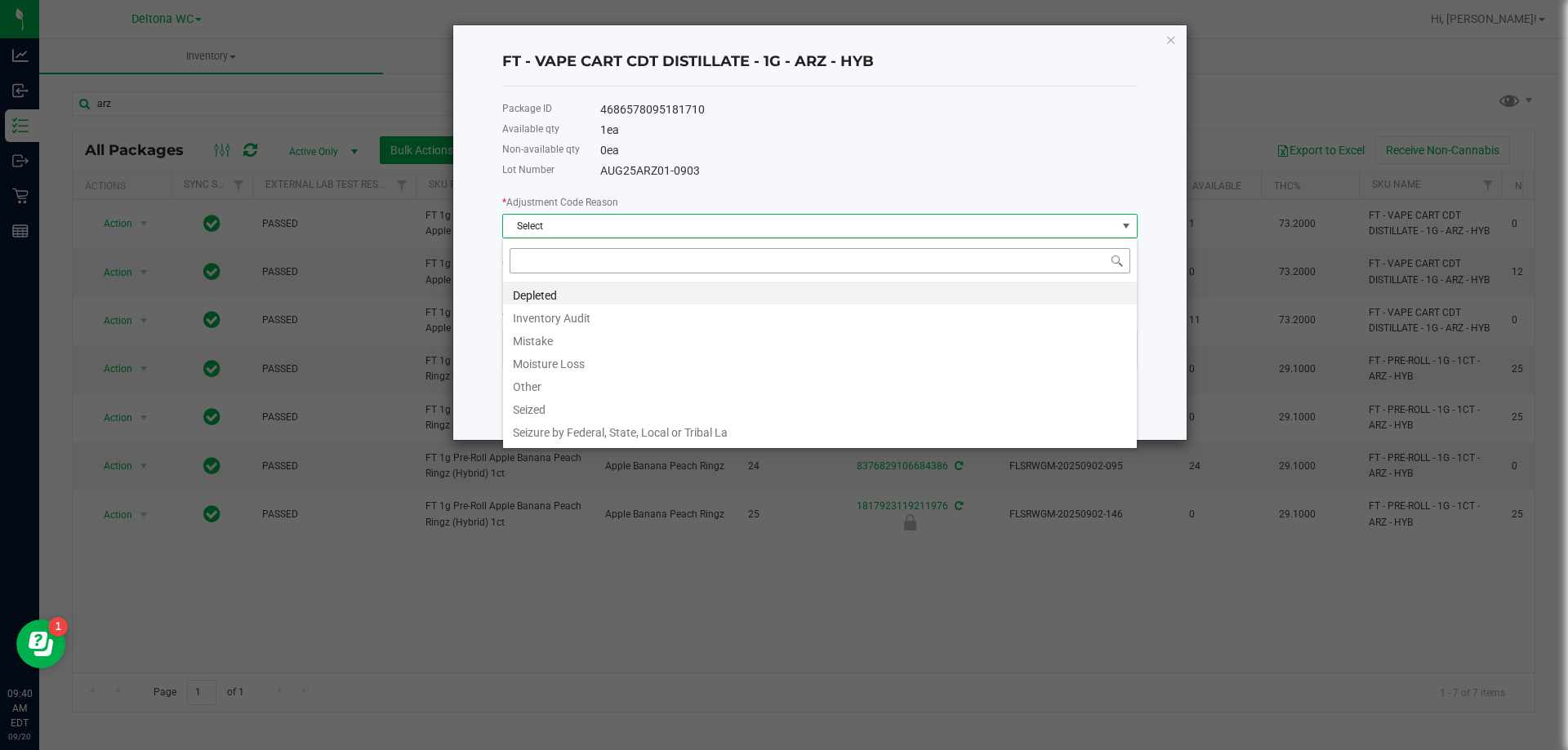
scroll to position [25, 635]
click at [583, 321] on li "Inventory Audit" at bounding box center [819, 315] width 633 height 23
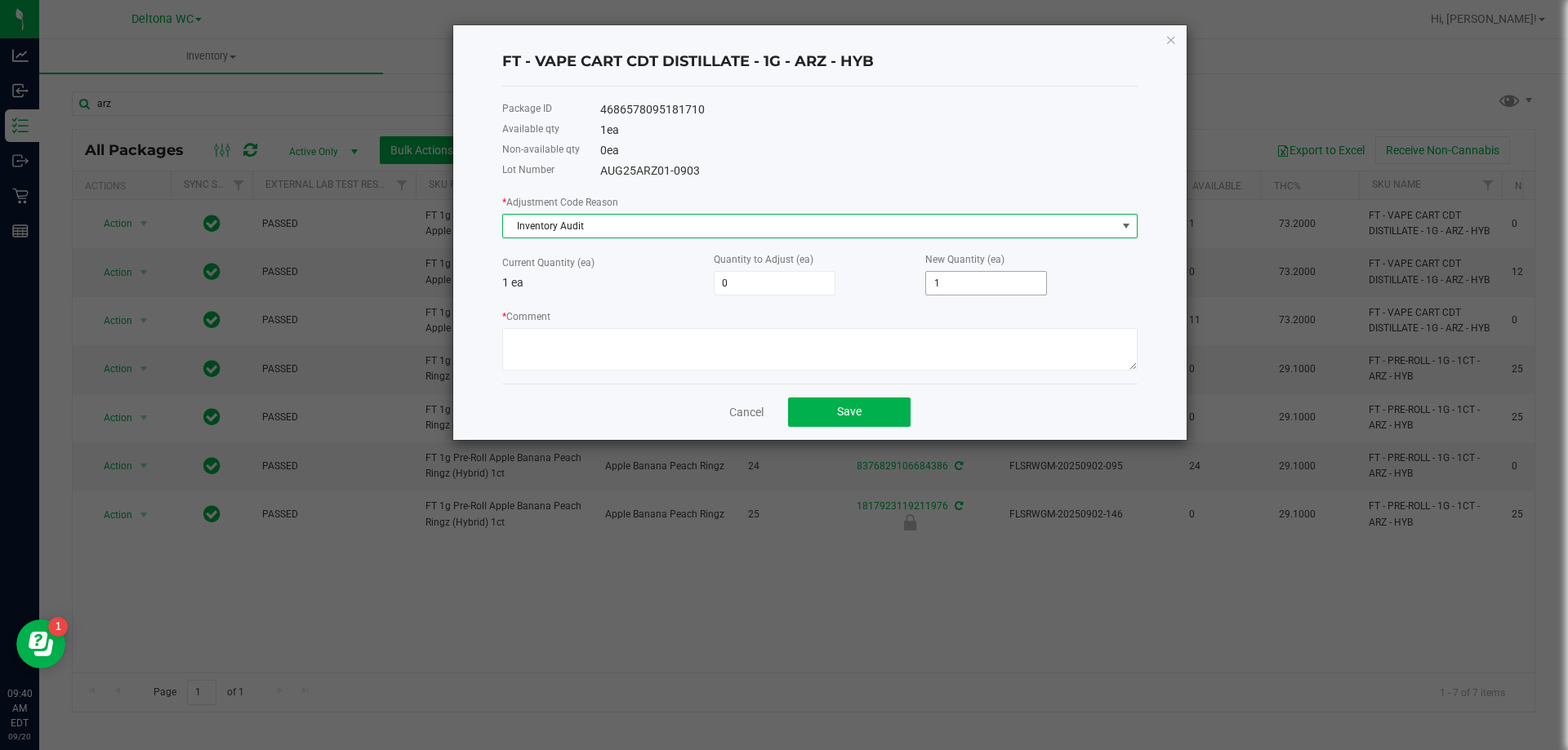
click at [957, 283] on input "1" at bounding box center [986, 282] width 120 height 23
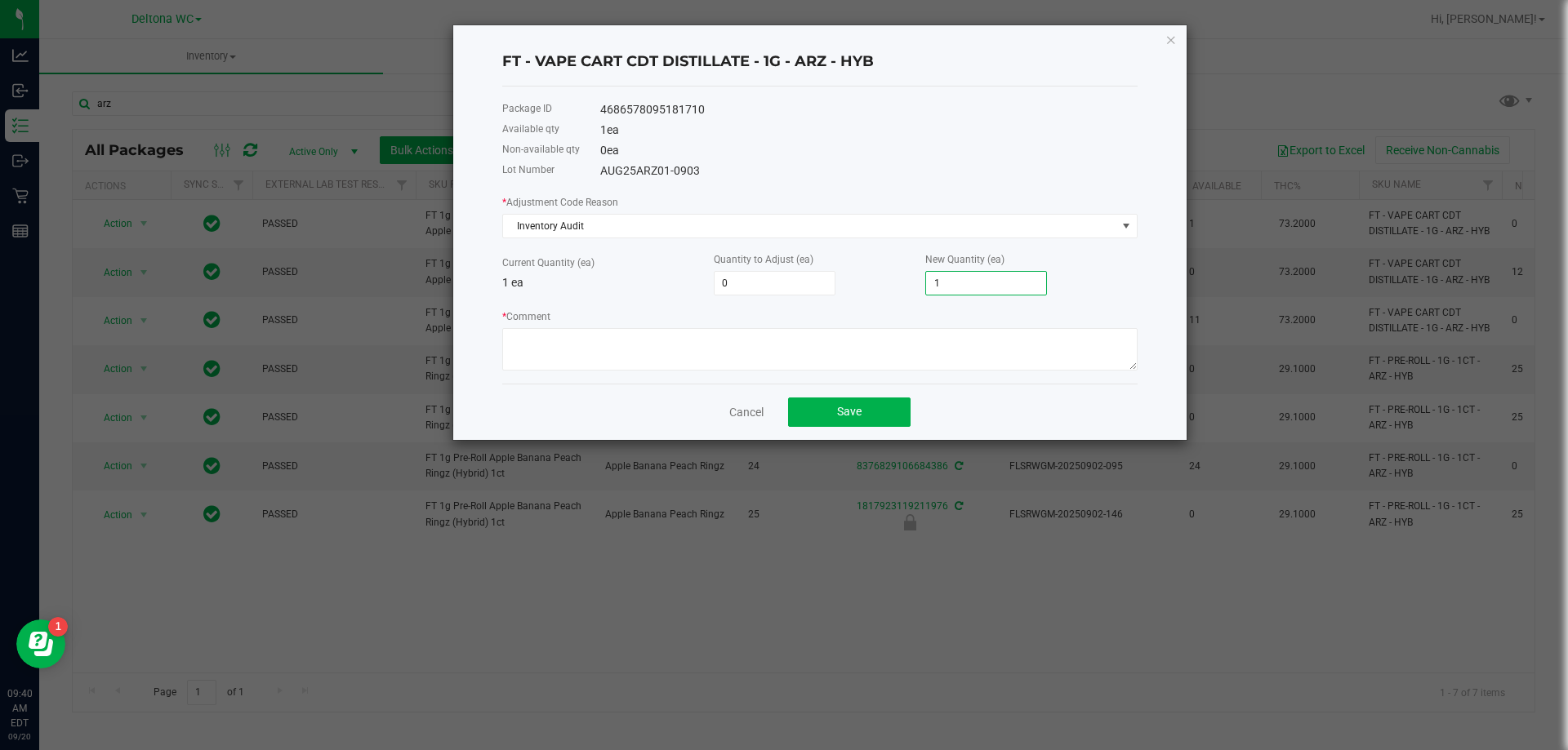
type input "-1"
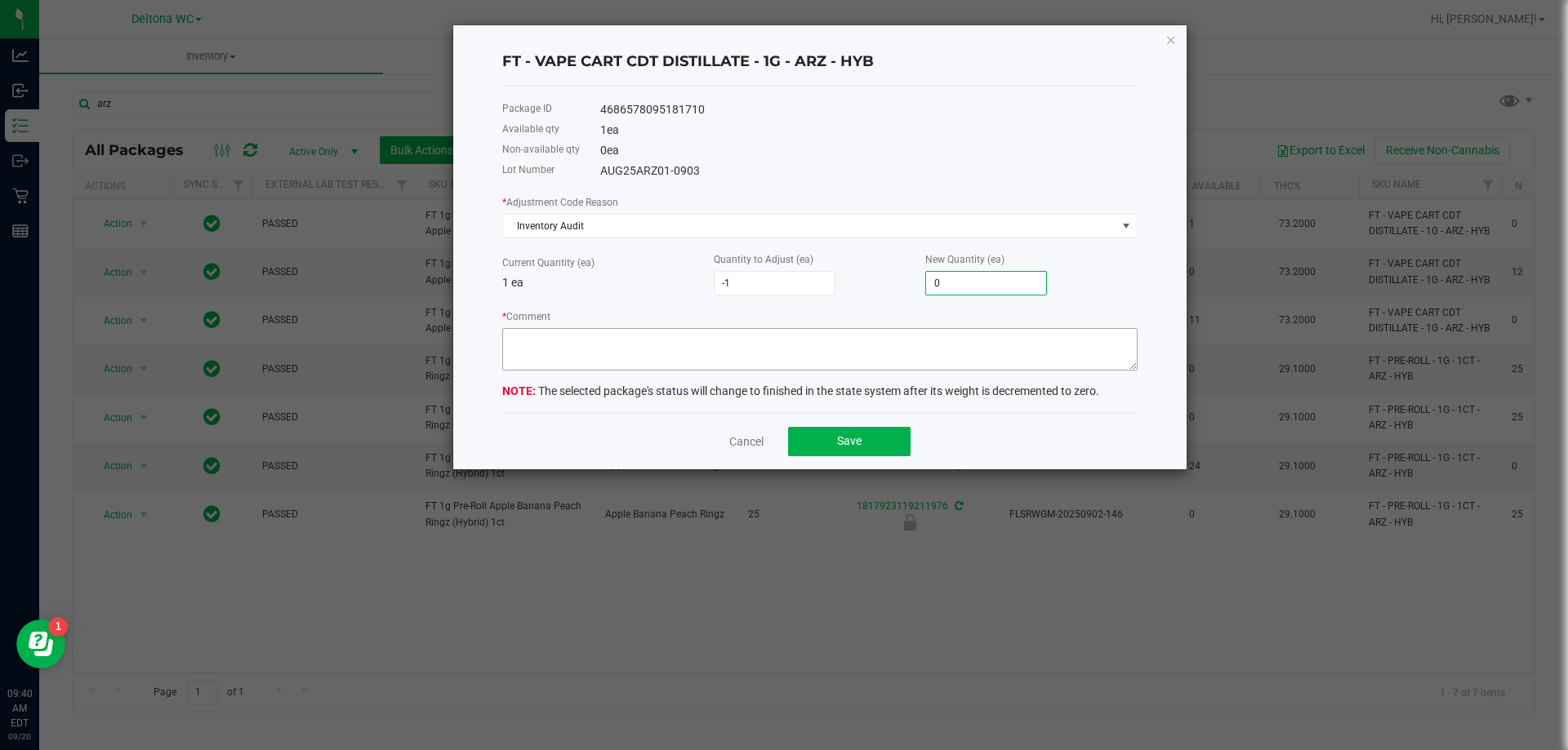
type input "0"
click at [789, 350] on textarea "* Comment" at bounding box center [819, 349] width 635 height 43
type textarea "-1 ARZ 1G EON 9/19"
click at [845, 449] on button "Save" at bounding box center [849, 441] width 123 height 29
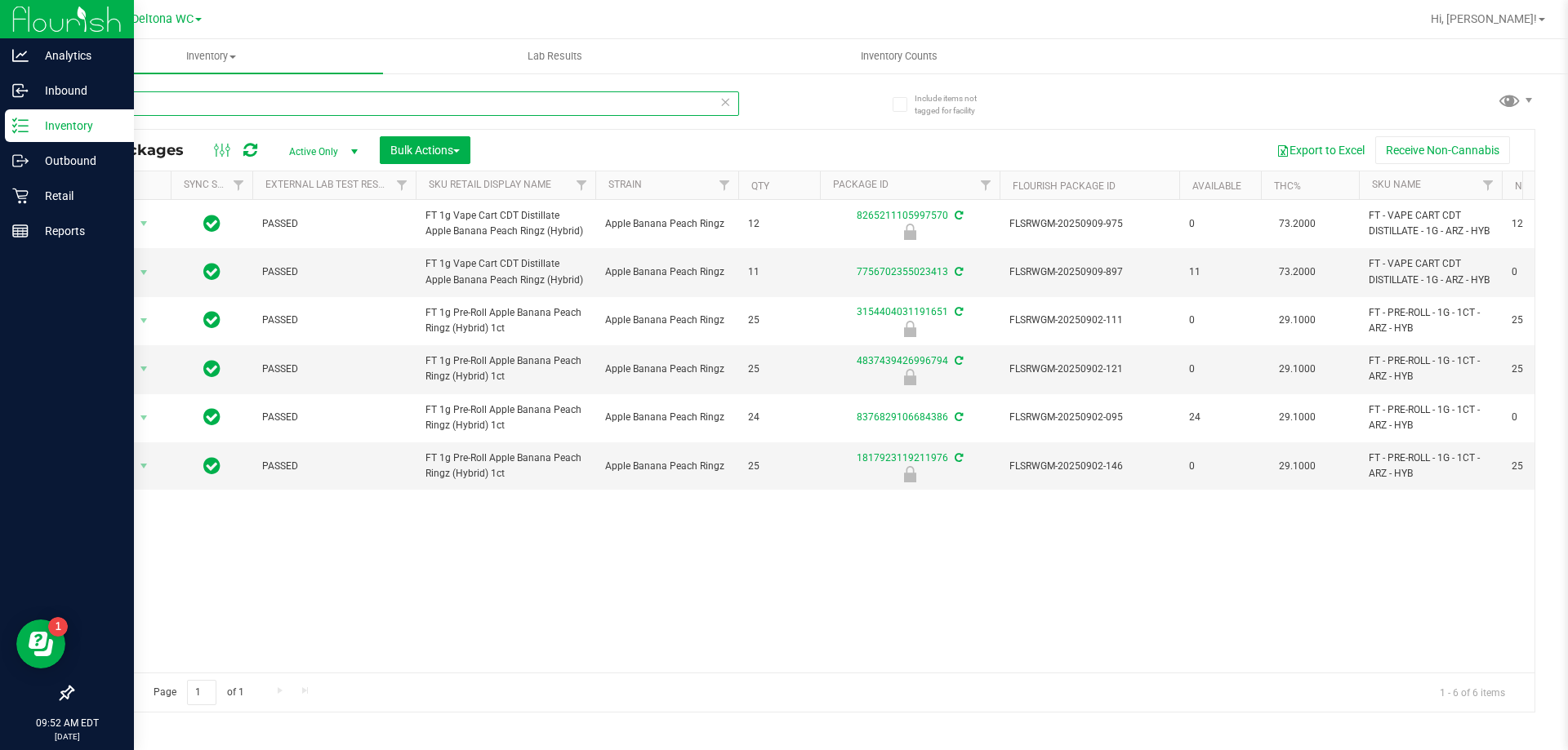
drag, startPoint x: 347, startPoint y: 99, endPoint x: 0, endPoint y: 132, distance: 348.6
click at [0, 131] on div "Analytics Inbound Inventory Outbound Retail Reports 09:52 AM EDT [DATE] 09/20 D…" at bounding box center [784, 375] width 1568 height 750
type input "3136400869161979"
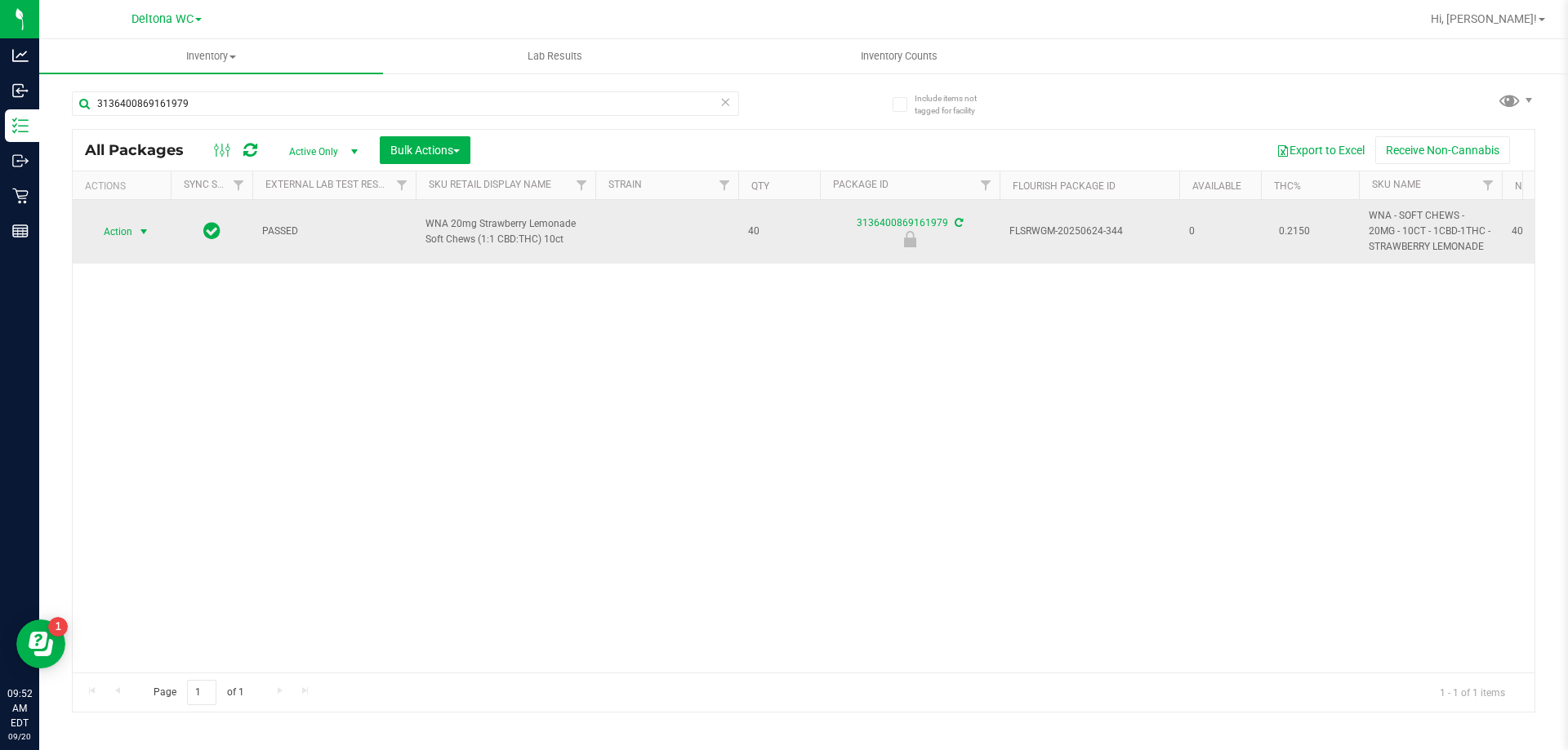
click at [129, 232] on span "Action" at bounding box center [111, 232] width 45 height 23
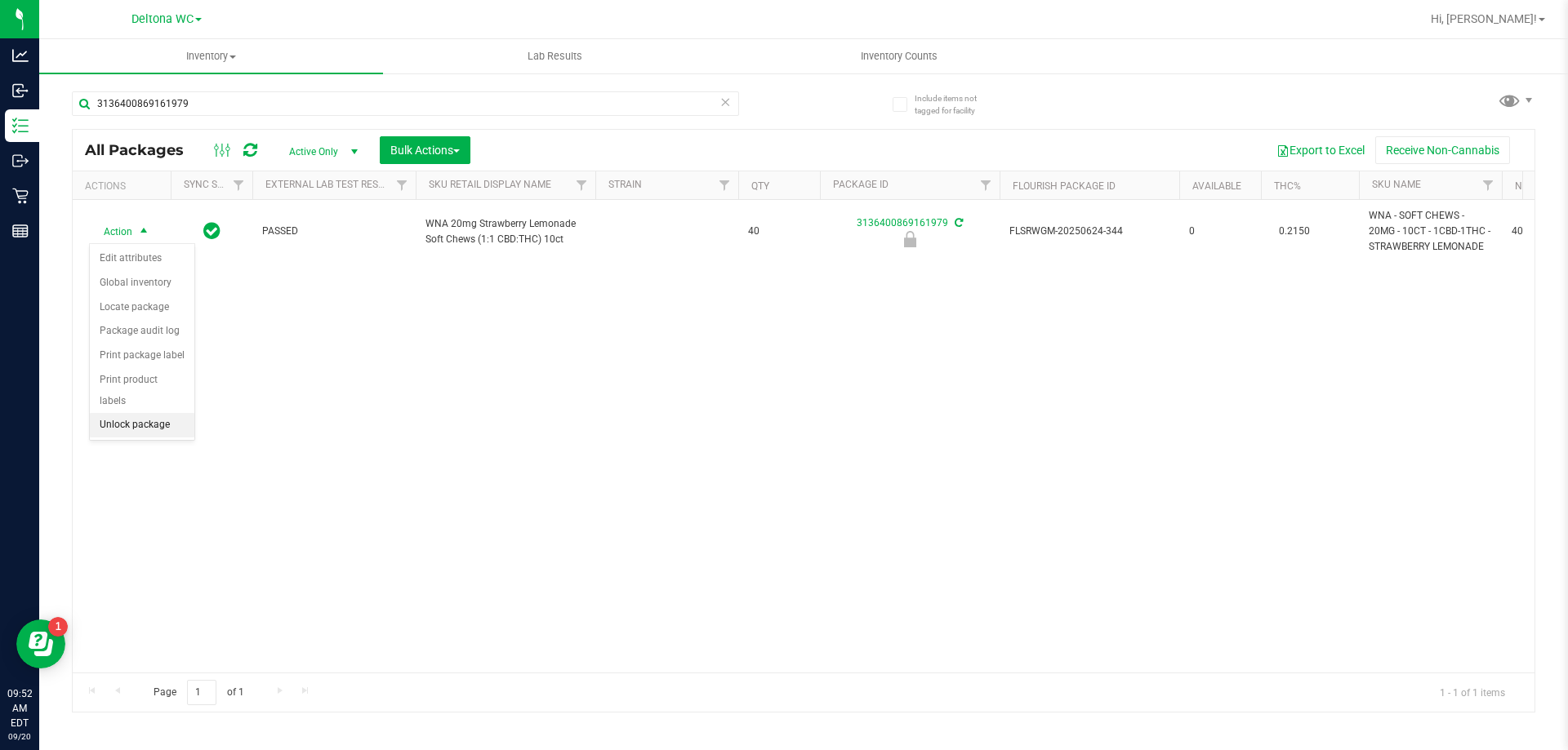
click at [167, 413] on li "Unlock package" at bounding box center [142, 425] width 104 height 25
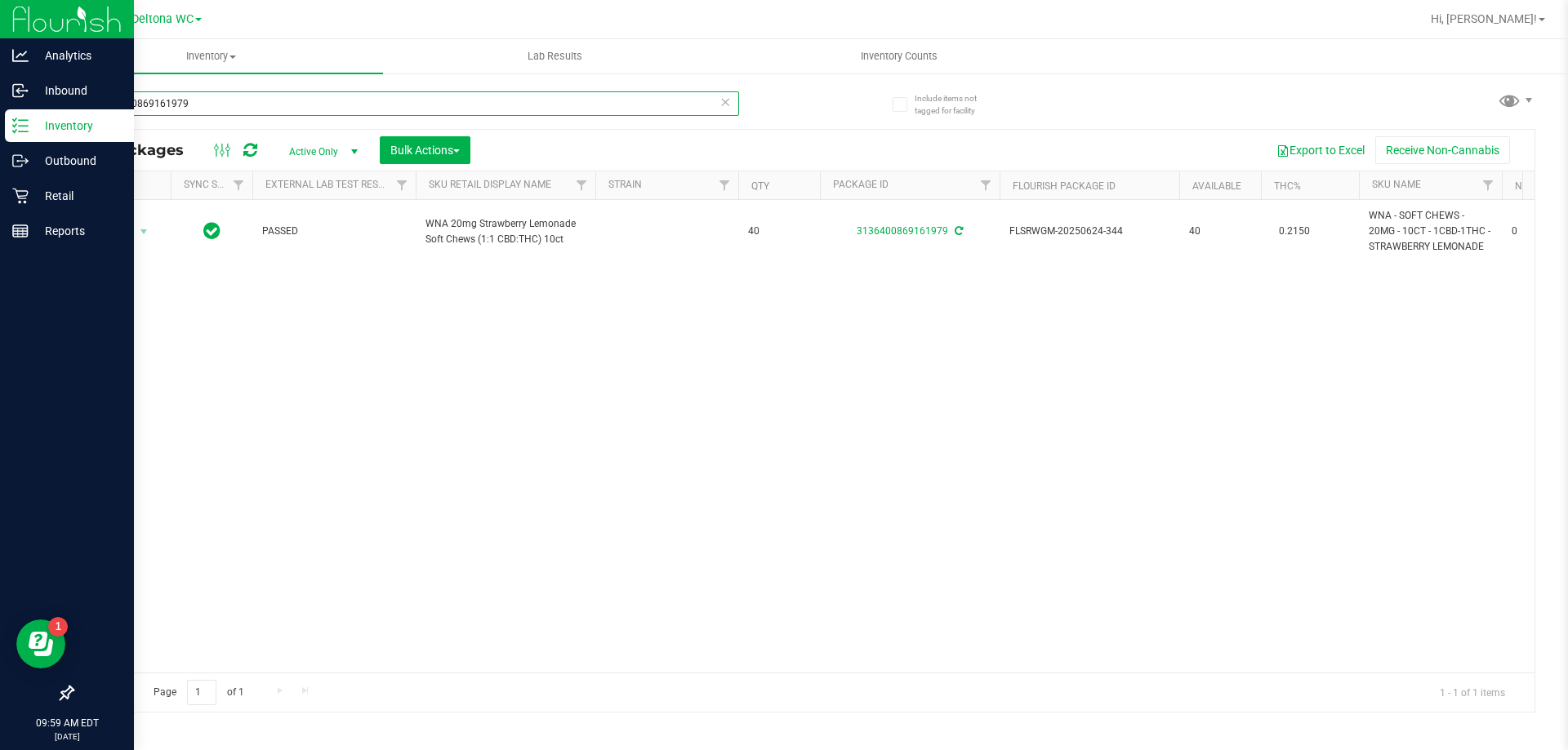
drag, startPoint x: 250, startPoint y: 105, endPoint x: 0, endPoint y: 133, distance: 251.6
click at [0, 122] on div "Analytics Inbound Inventory Outbound Retail Reports 09:59 AM EDT [DATE] 09/20 D…" at bounding box center [784, 375] width 1568 height 750
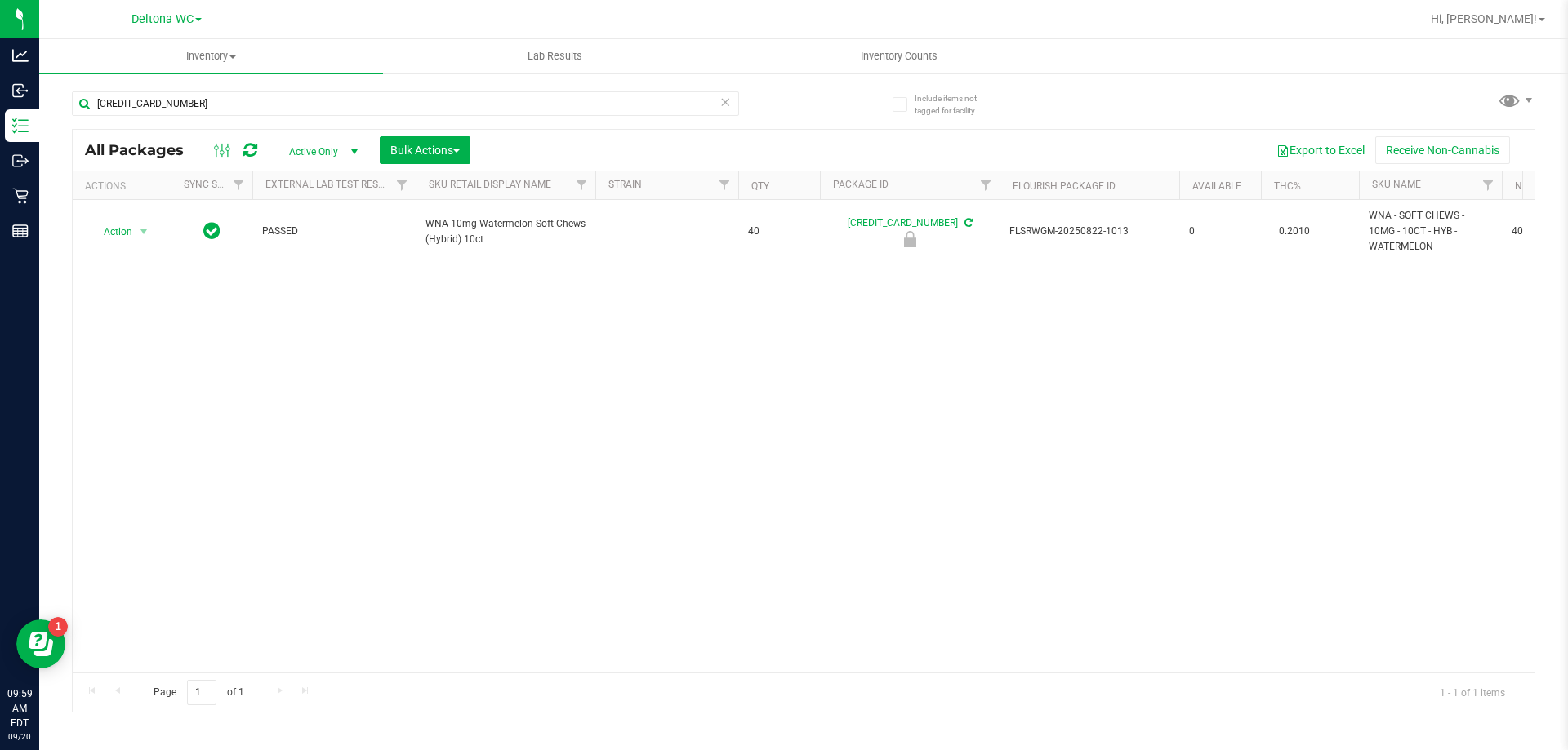
click at [503, 222] on span "WNA 10mg Watermelon Soft Chews (Hybrid) 10ct" at bounding box center [505, 232] width 160 height 31
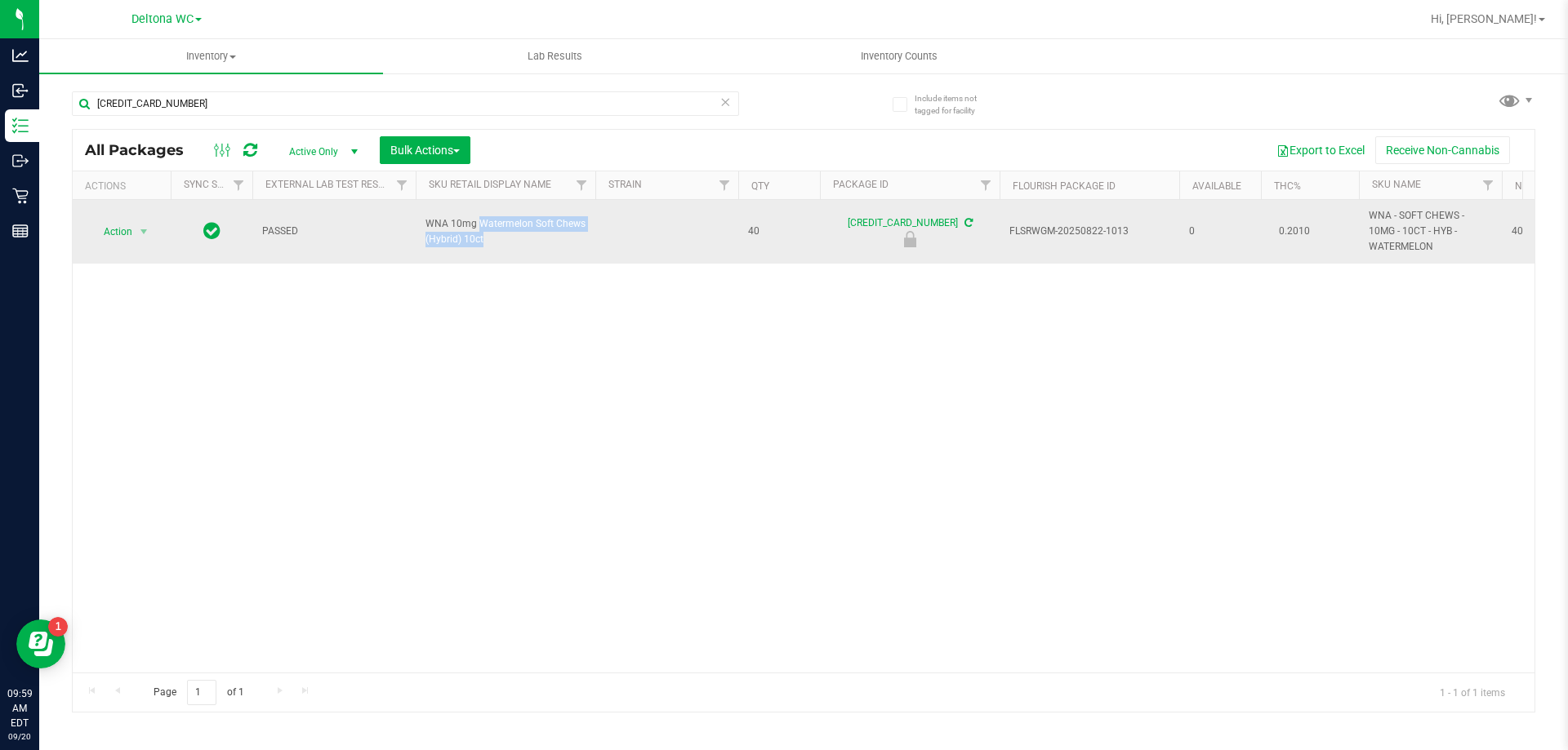
copy td "WNA 10mg Watermelon Soft Chews (Hybrid) 10ct"
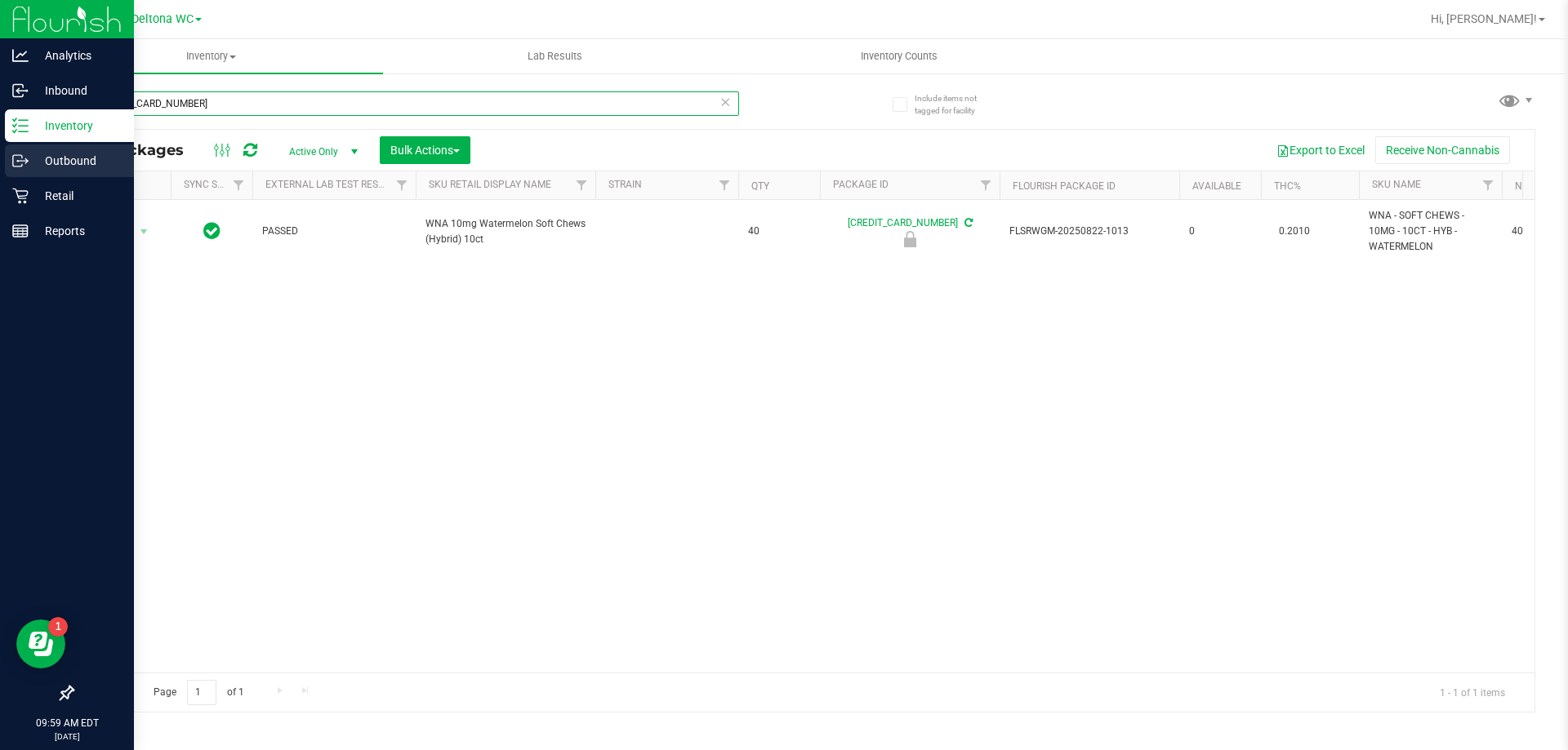
drag, startPoint x: 274, startPoint y: 105, endPoint x: 0, endPoint y: 153, distance: 278.2
click at [0, 153] on div "Analytics Inbound Inventory Outbound Retail Reports 09:59 AM EDT [DATE] 09/20 D…" at bounding box center [784, 375] width 1568 height 750
paste input "WNA 10mg Watermelon Soft Chews (Hybrid) 10ct"
drag, startPoint x: 334, startPoint y: 104, endPoint x: 1, endPoint y: 149, distance: 336.0
click at [0, 134] on div "Analytics Inbound Inventory Outbound Retail Reports 10:00 AM EDT [DATE] 09/20 D…" at bounding box center [784, 375] width 1568 height 750
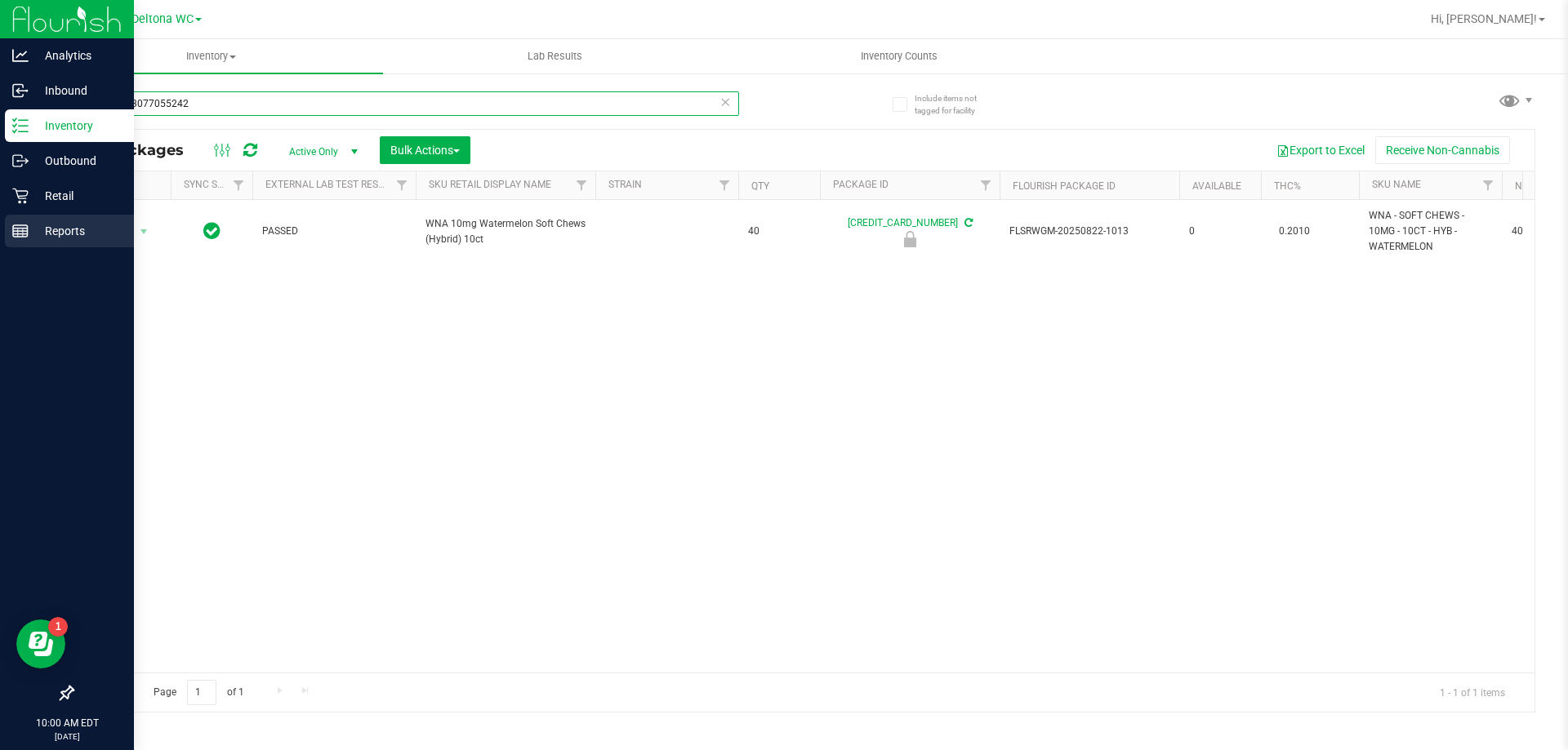
type input "8909823077055242"
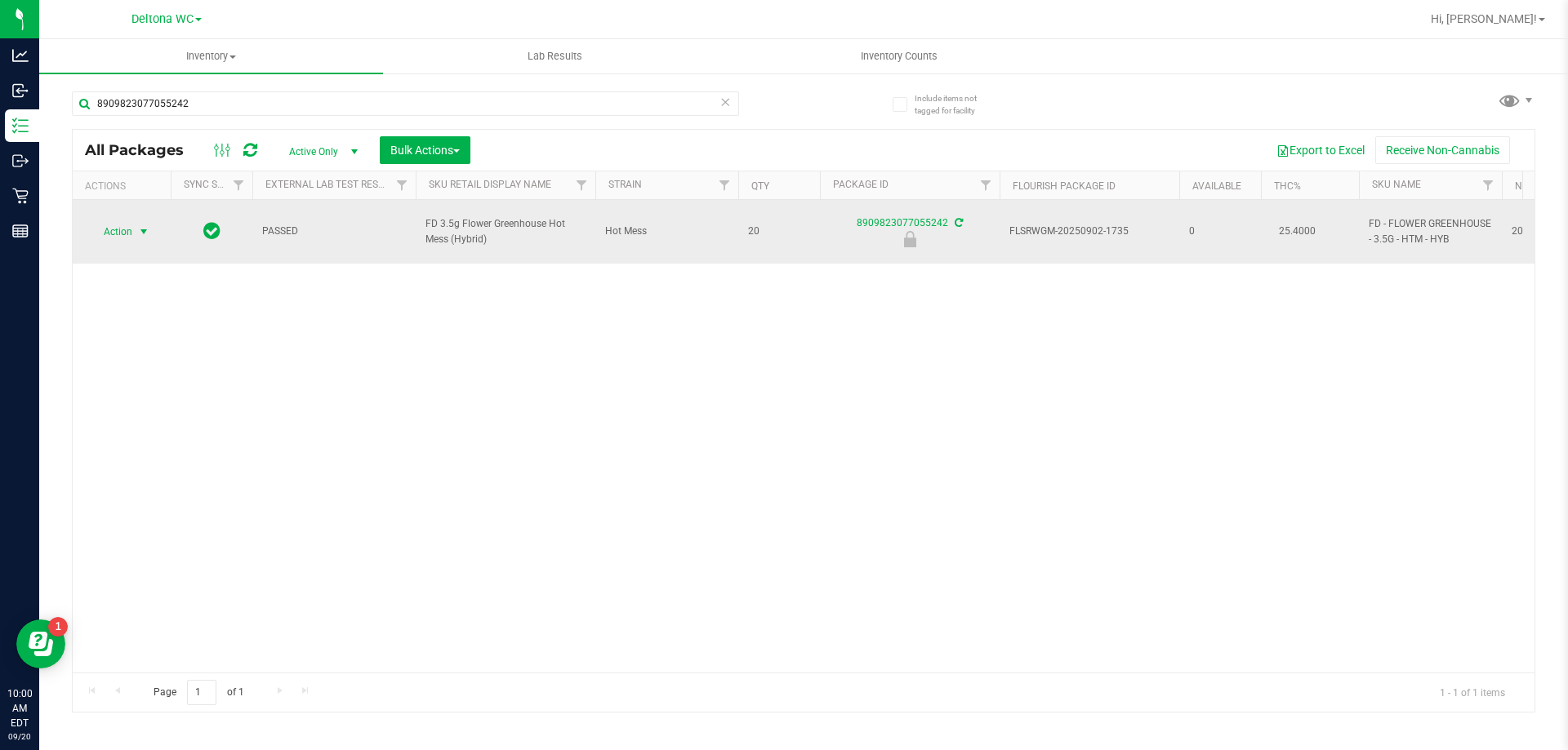
click at [132, 222] on span "Action" at bounding box center [111, 232] width 45 height 23
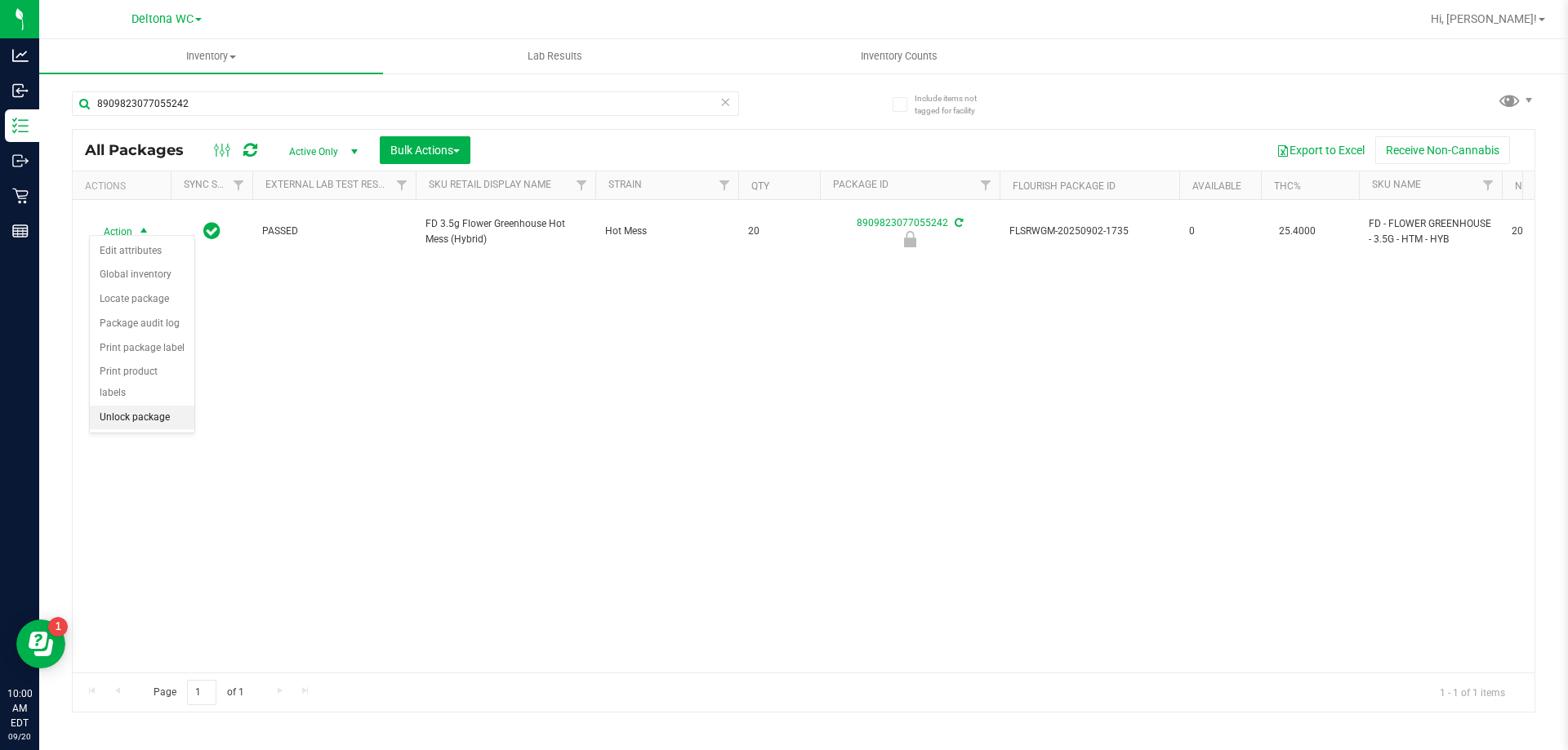
click at [133, 406] on li "Unlock package" at bounding box center [142, 418] width 104 height 25
